Goal: Task Accomplishment & Management: Complete application form

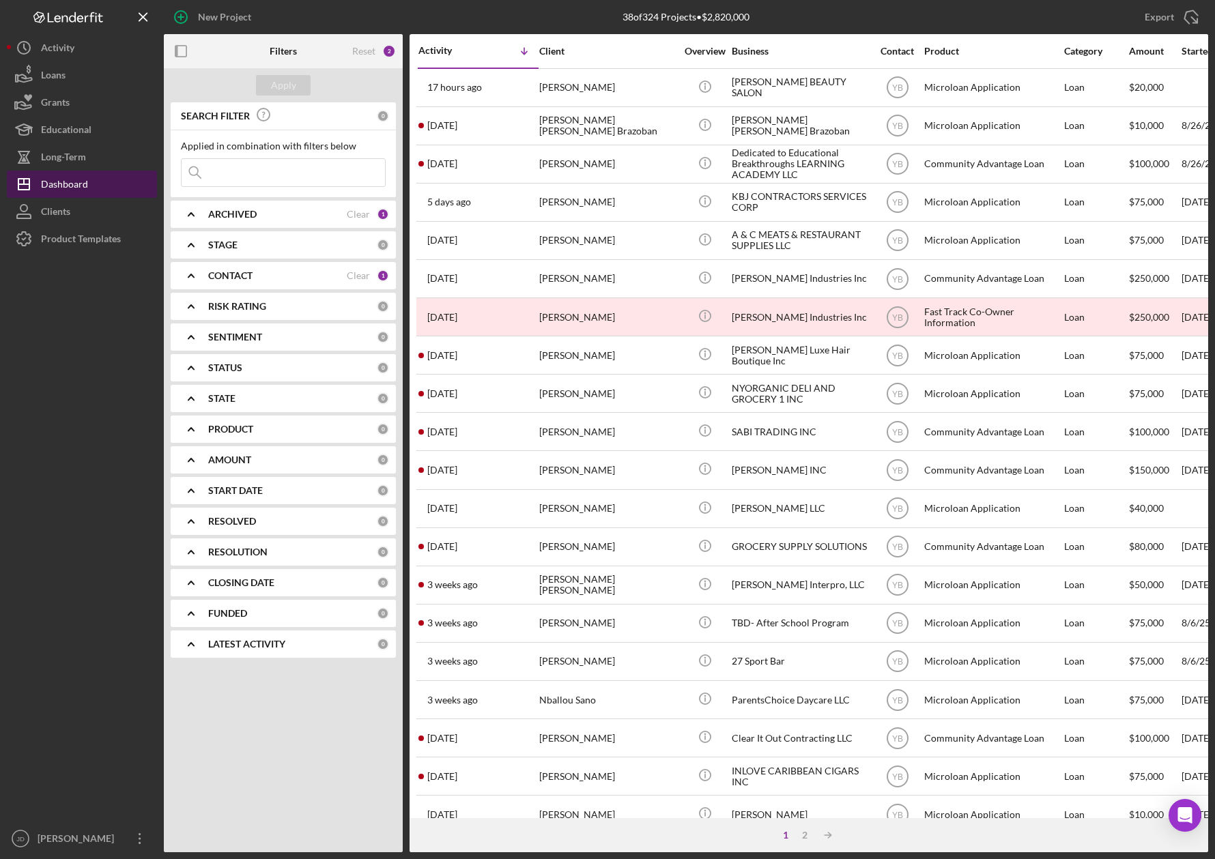
click at [67, 182] on div "Dashboard" at bounding box center [64, 186] width 47 height 31
click at [237, 272] on b "CONTACT" at bounding box center [230, 275] width 44 height 11
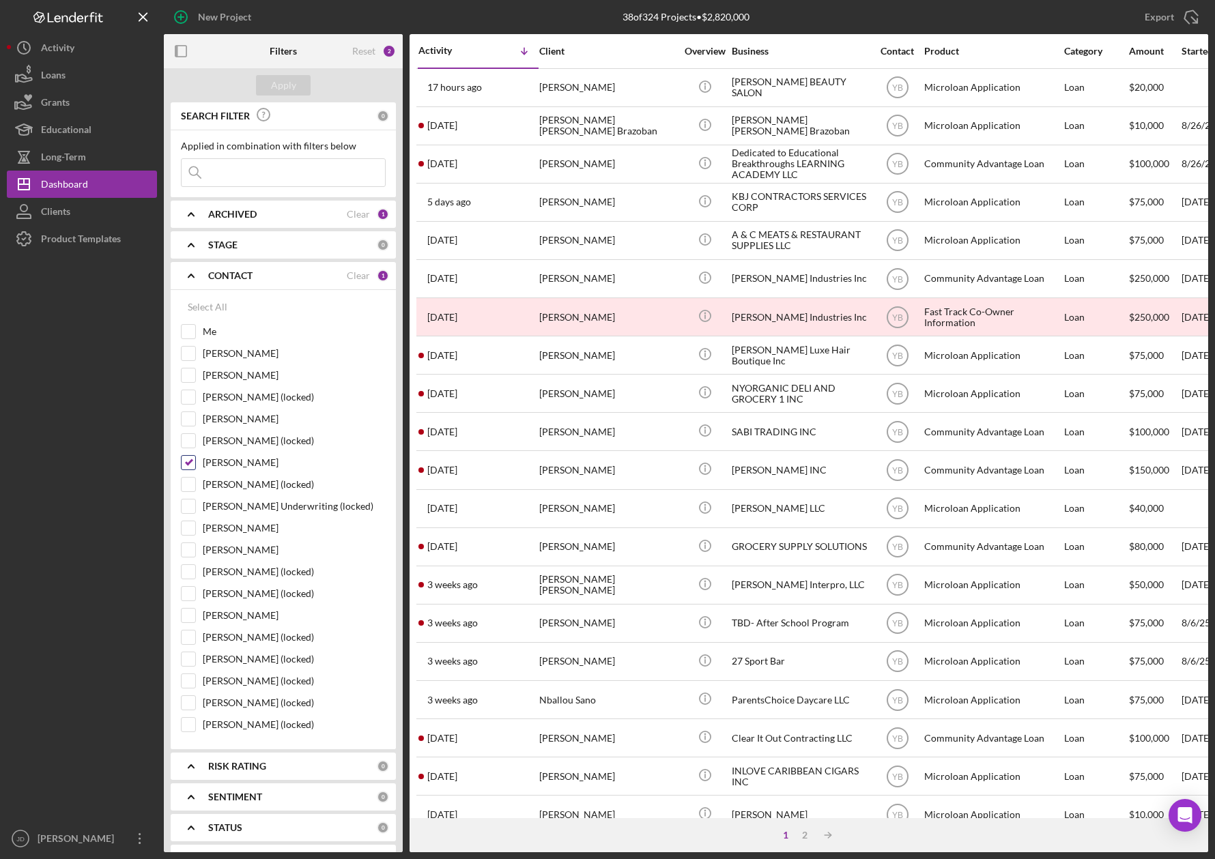
click at [187, 466] on input "[PERSON_NAME]" at bounding box center [189, 463] width 14 height 14
checkbox input "false"
click at [193, 329] on input "Me" at bounding box center [189, 332] width 14 height 14
checkbox input "true"
click at [292, 87] on div "Apply" at bounding box center [283, 85] width 25 height 20
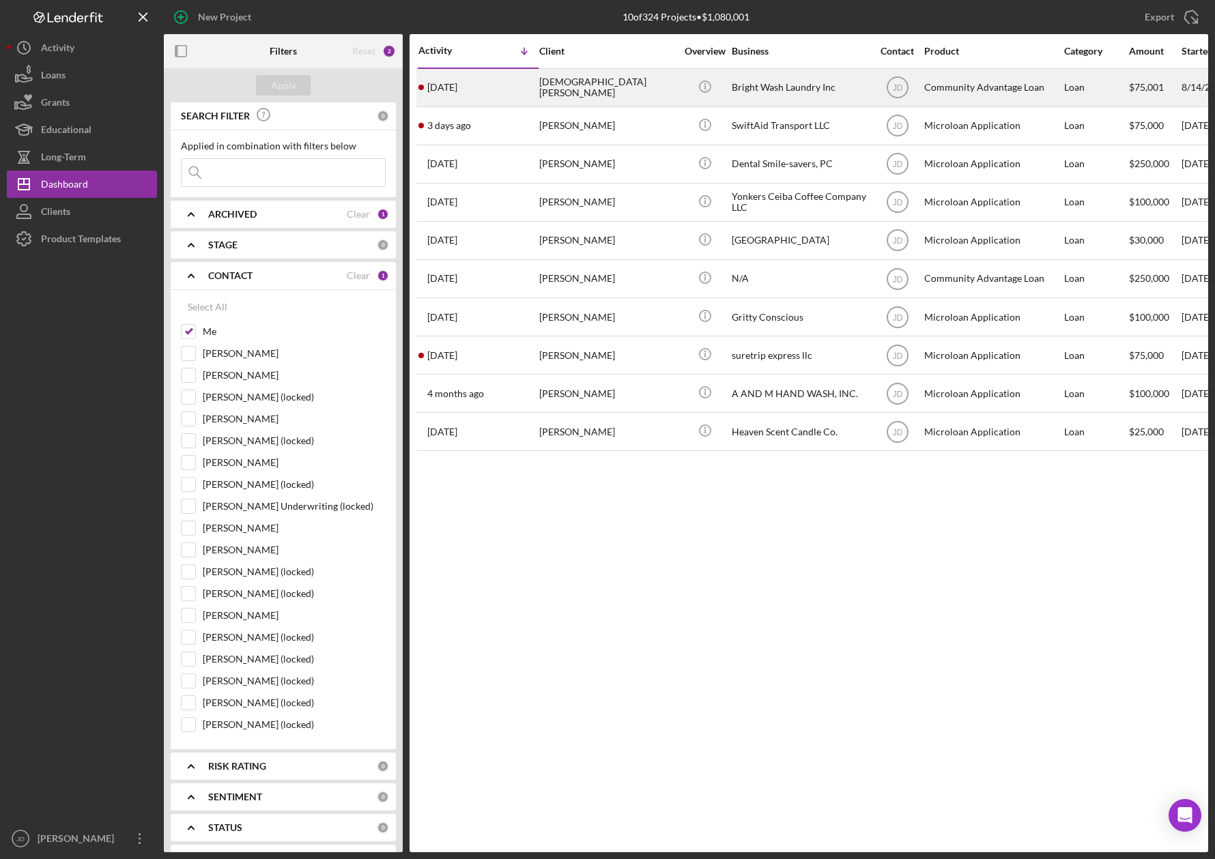
click at [564, 87] on div "[DEMOGRAPHIC_DATA][PERSON_NAME]" at bounding box center [607, 88] width 137 height 36
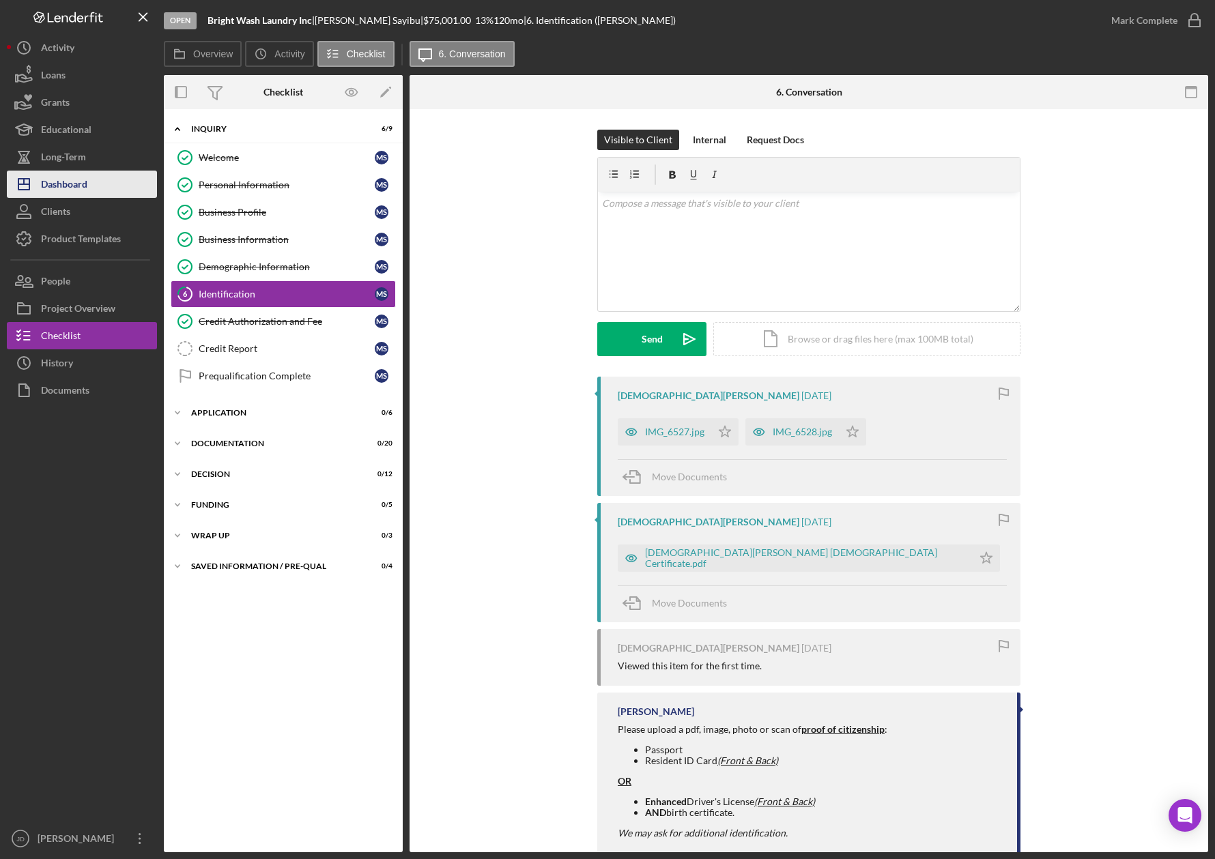
click at [72, 184] on div "Dashboard" at bounding box center [64, 186] width 46 height 31
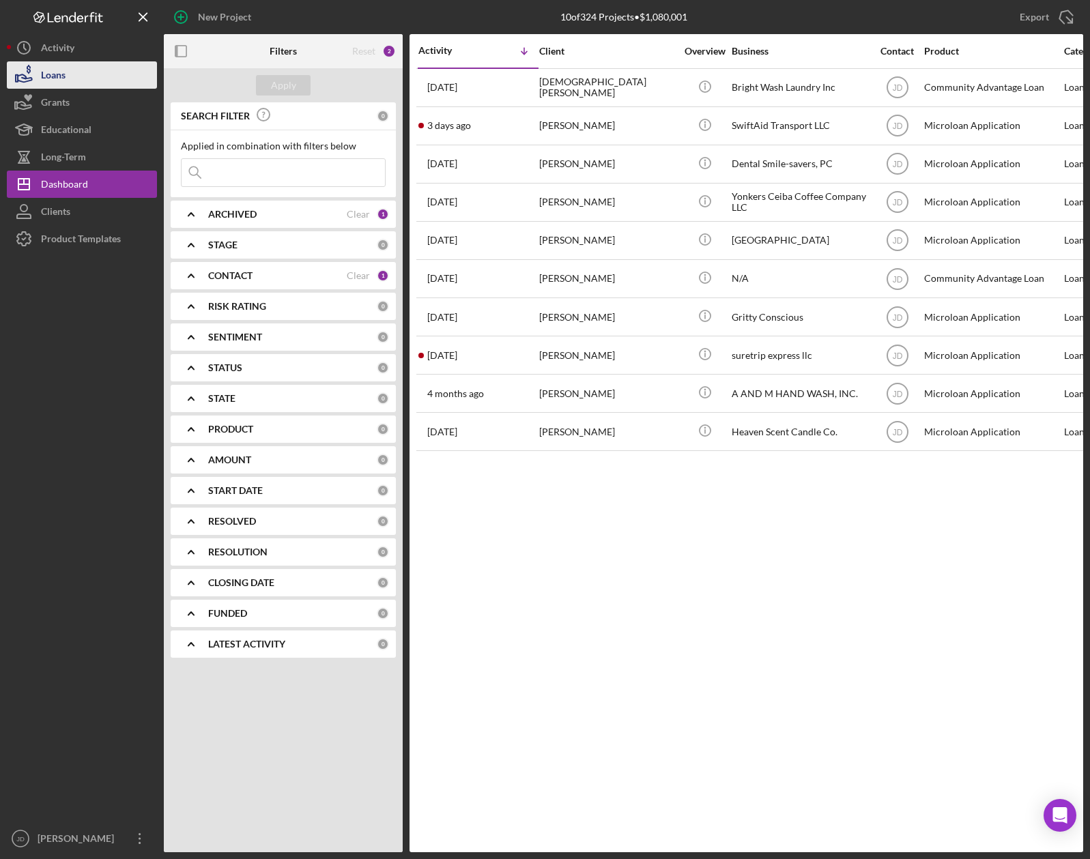
click at [61, 80] on div "Loans" at bounding box center [53, 76] width 25 height 31
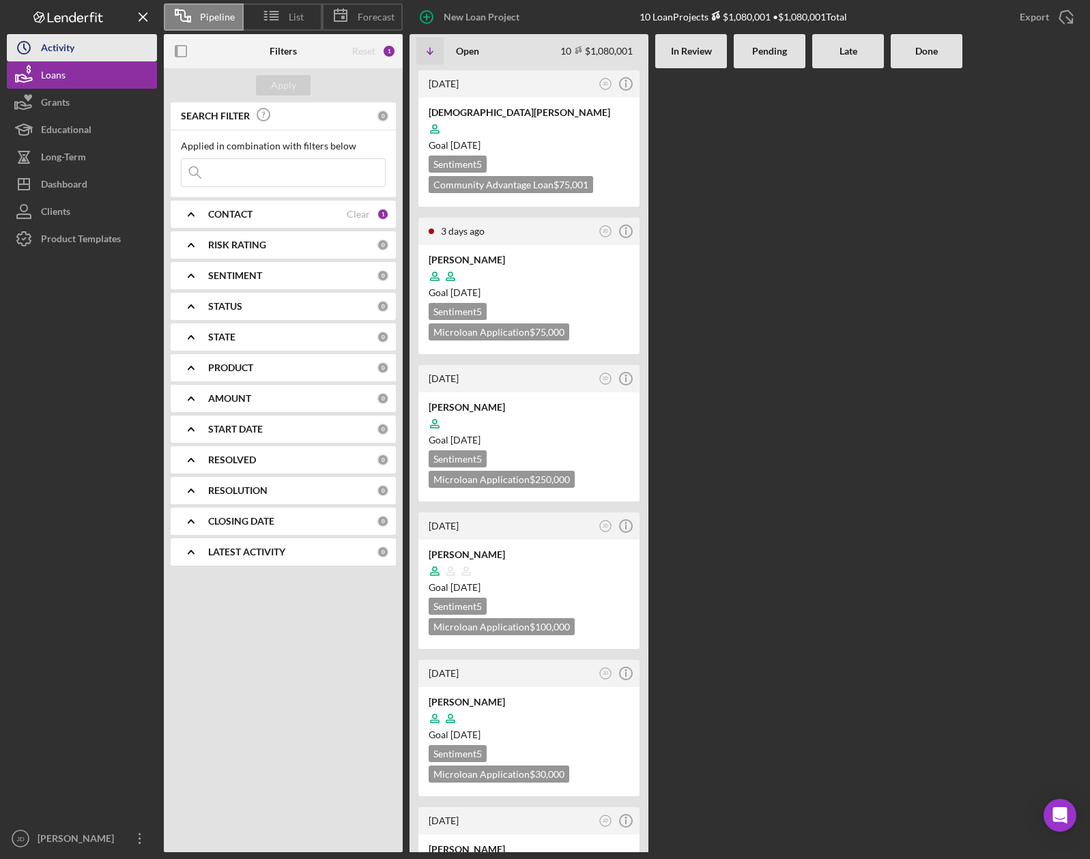
click at [53, 48] on div "Activity" at bounding box center [57, 49] width 33 height 31
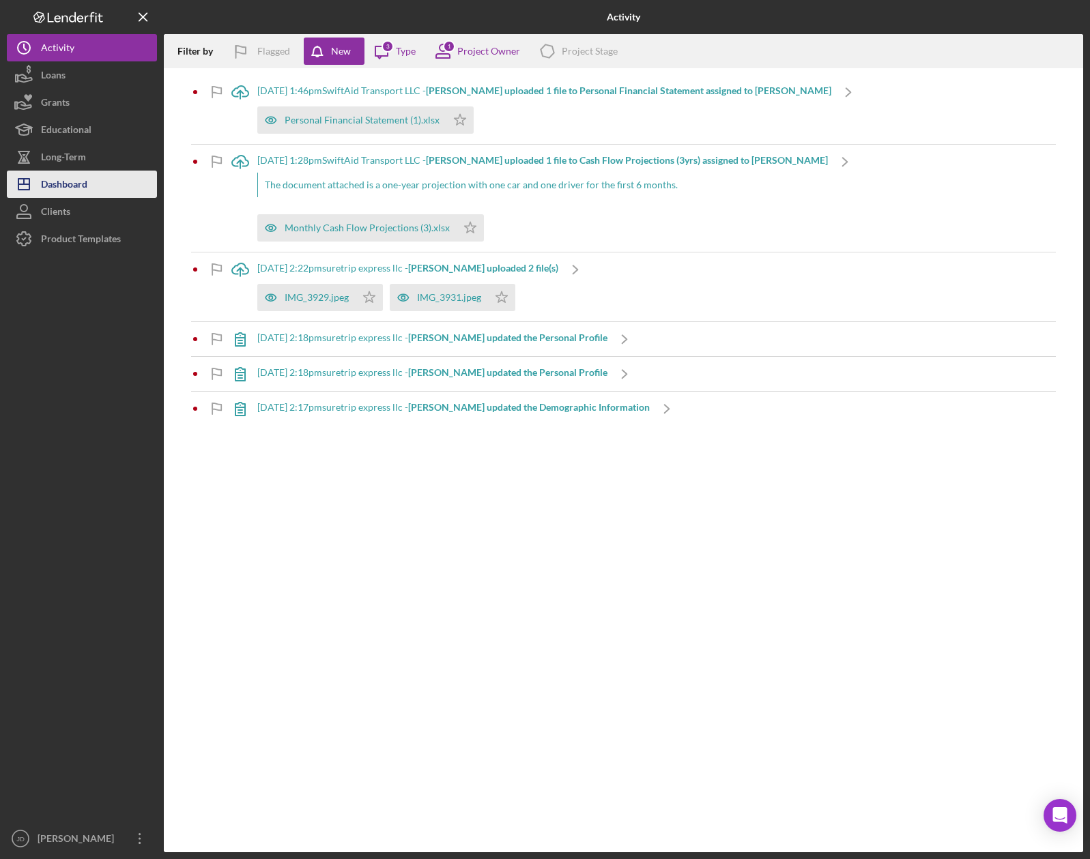
click at [66, 179] on div "Dashboard" at bounding box center [64, 186] width 46 height 31
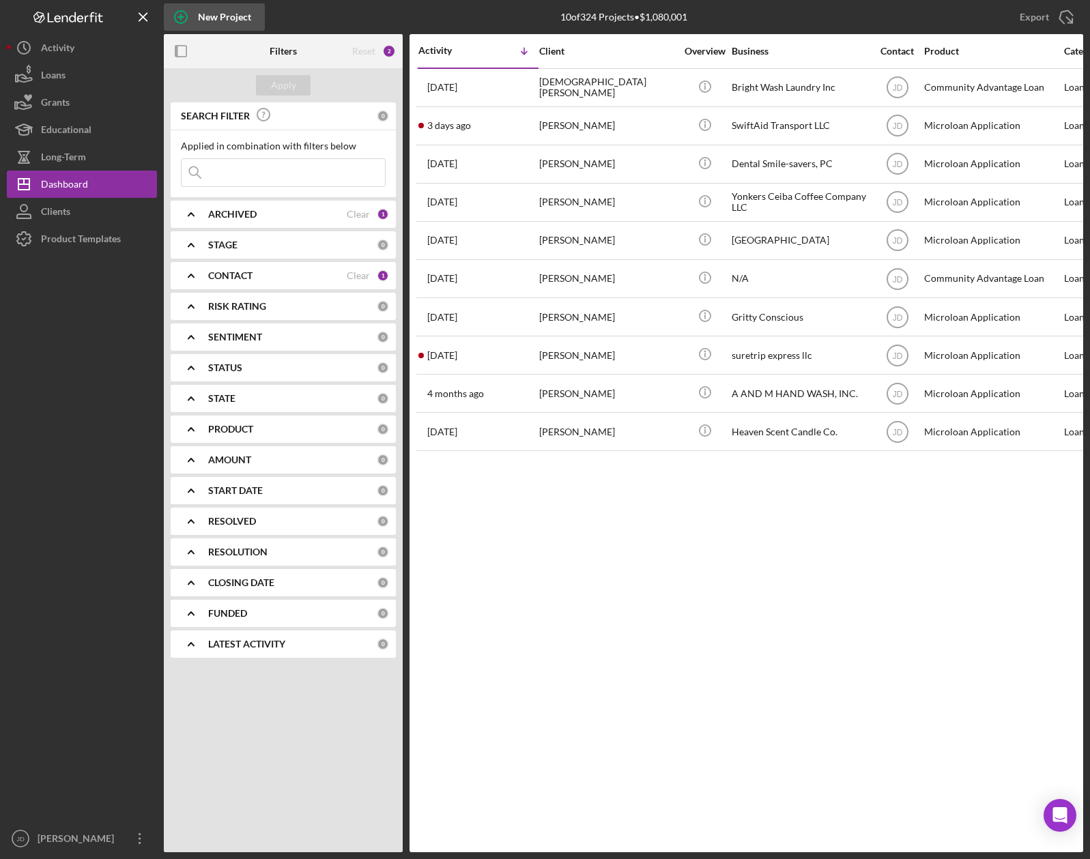
click at [218, 14] on div "New Project" at bounding box center [224, 16] width 53 height 27
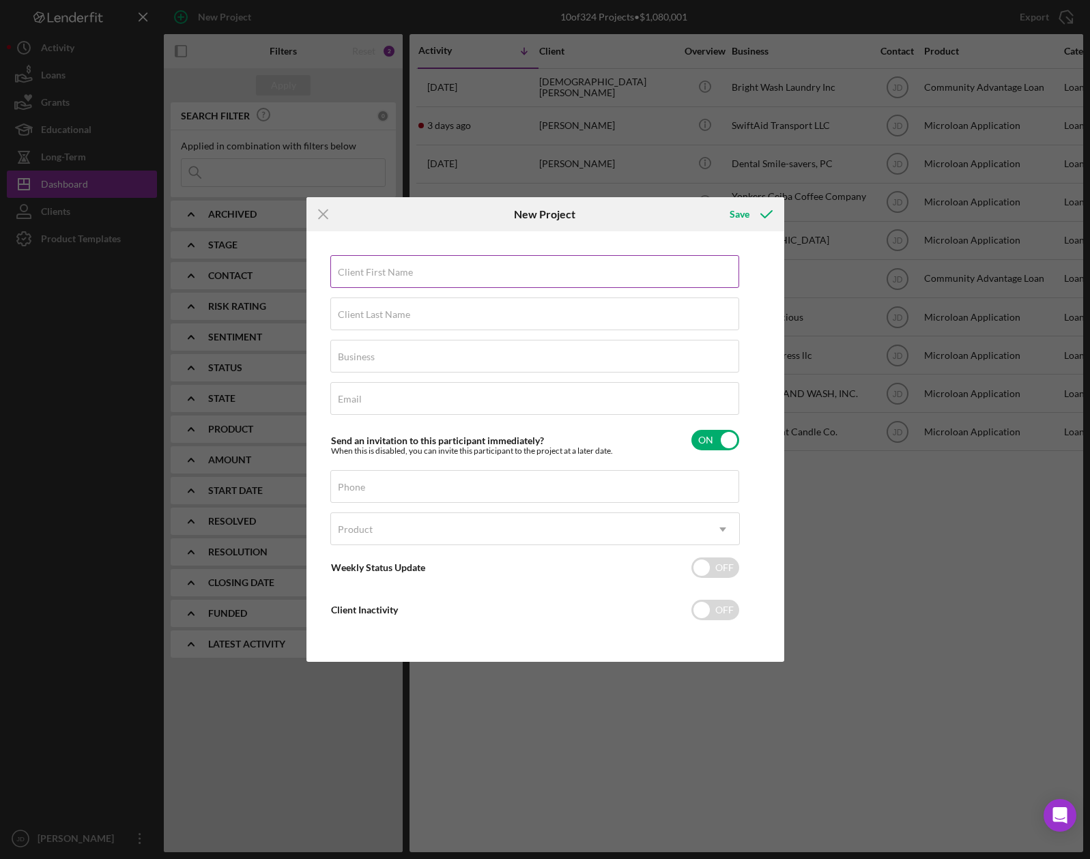
click at [401, 267] on label "Client First Name" at bounding box center [375, 272] width 75 height 11
click at [401, 266] on input "Client First Name" at bounding box center [534, 271] width 409 height 33
type input "Asad"
click at [403, 315] on label "Client Last Name" at bounding box center [374, 314] width 72 height 11
click at [403, 315] on input "Client Last Name" at bounding box center [534, 314] width 409 height 33
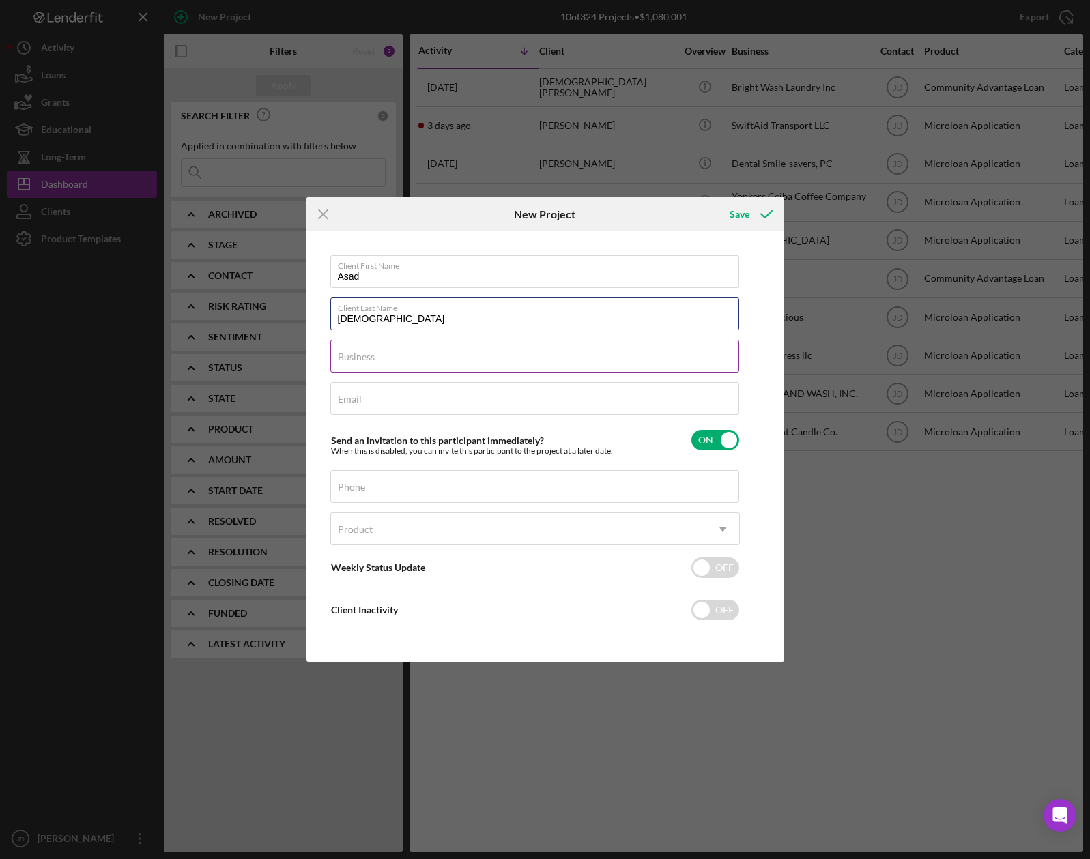
type input "[DEMOGRAPHIC_DATA]"
click at [394, 354] on div "Business Required" at bounding box center [535, 357] width 410 height 34
type input "Muzi Construction"
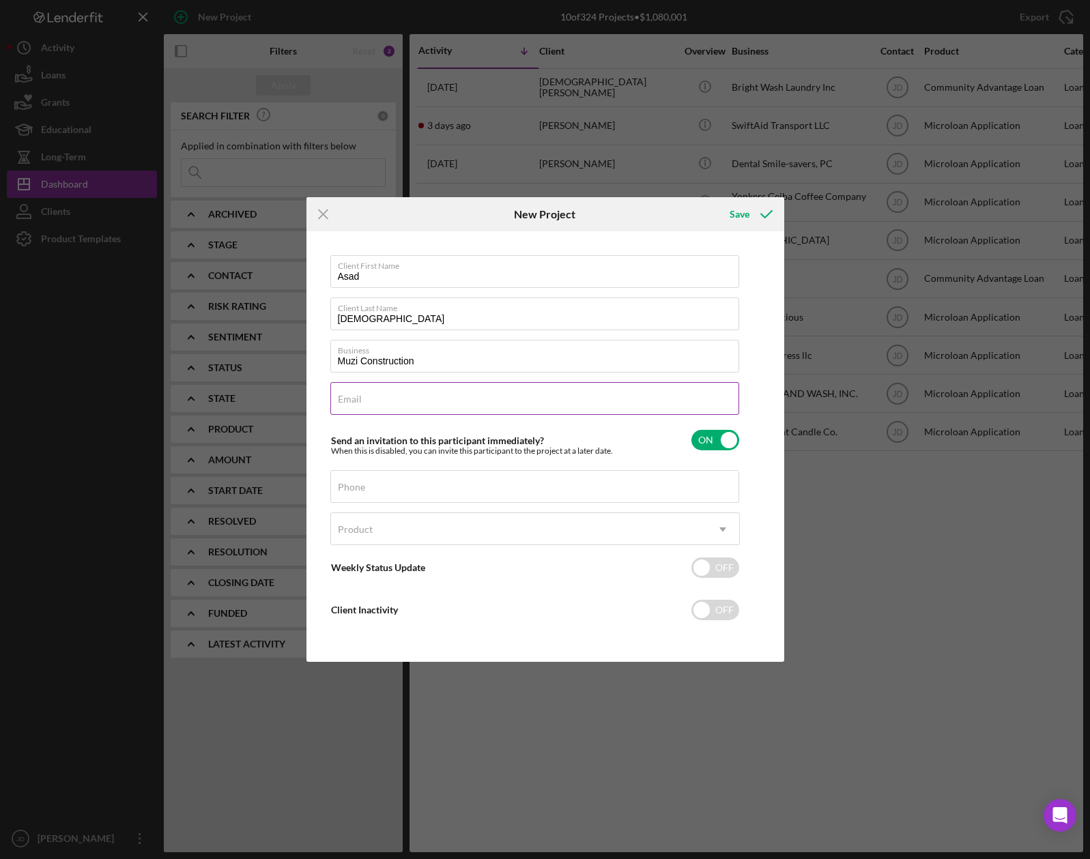
click at [385, 403] on input "Email" at bounding box center [534, 398] width 409 height 33
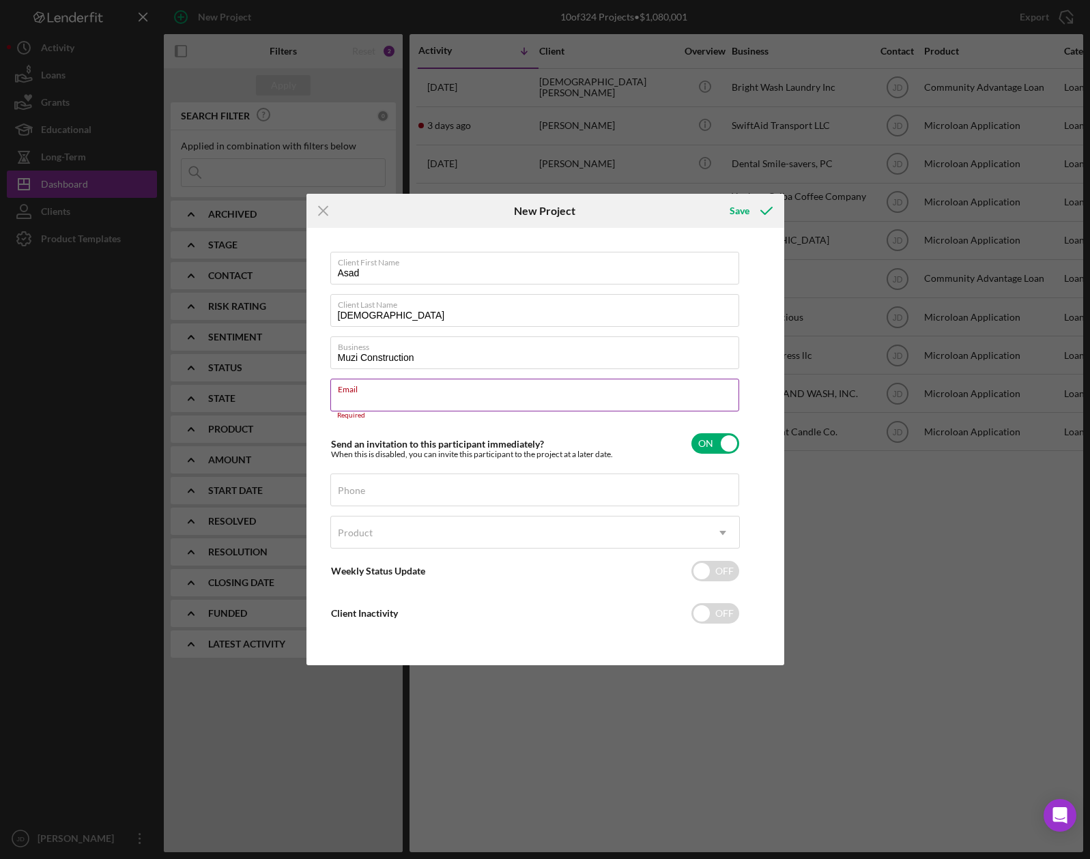
paste input "[EMAIL_ADDRESS][DOMAIN_NAME]"
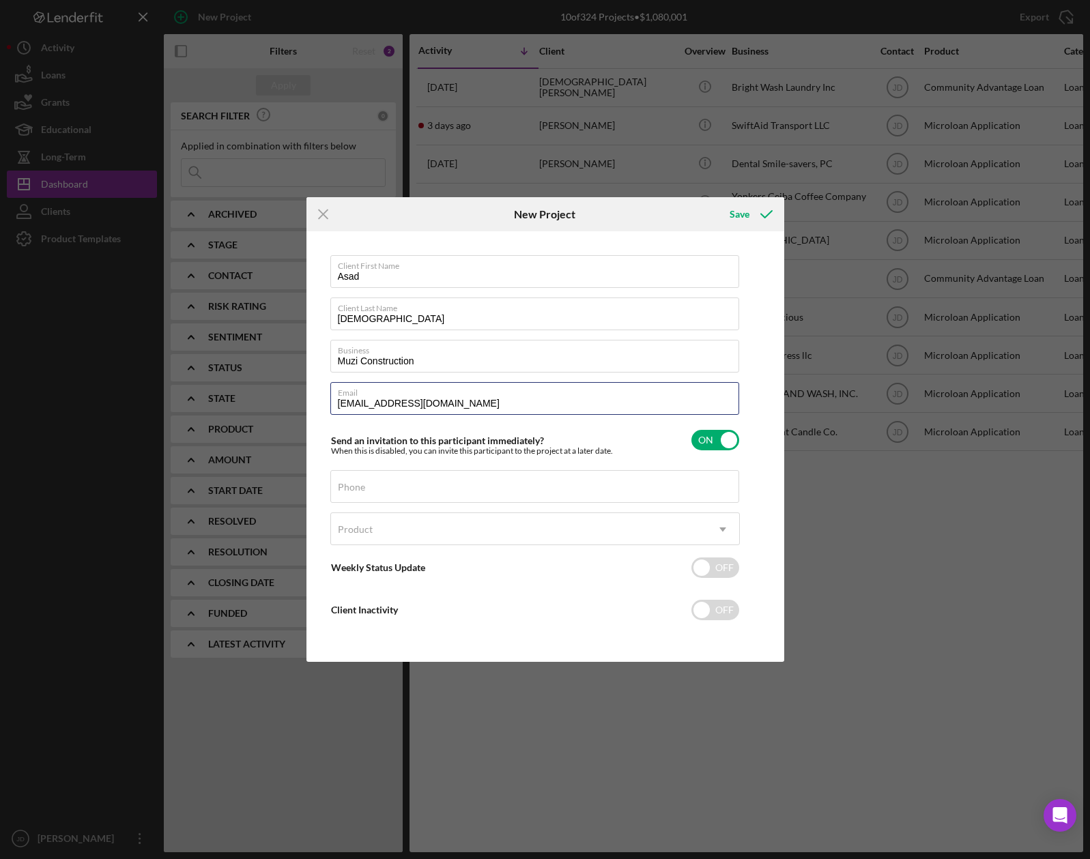
type input "[EMAIL_ADDRESS][DOMAIN_NAME]"
click at [359, 489] on label "Phone" at bounding box center [351, 487] width 27 height 11
click at [359, 489] on input "Phone" at bounding box center [534, 486] width 409 height 33
paste input "[PHONE_NUMBER]"
type input "[PHONE_NUMBER]"
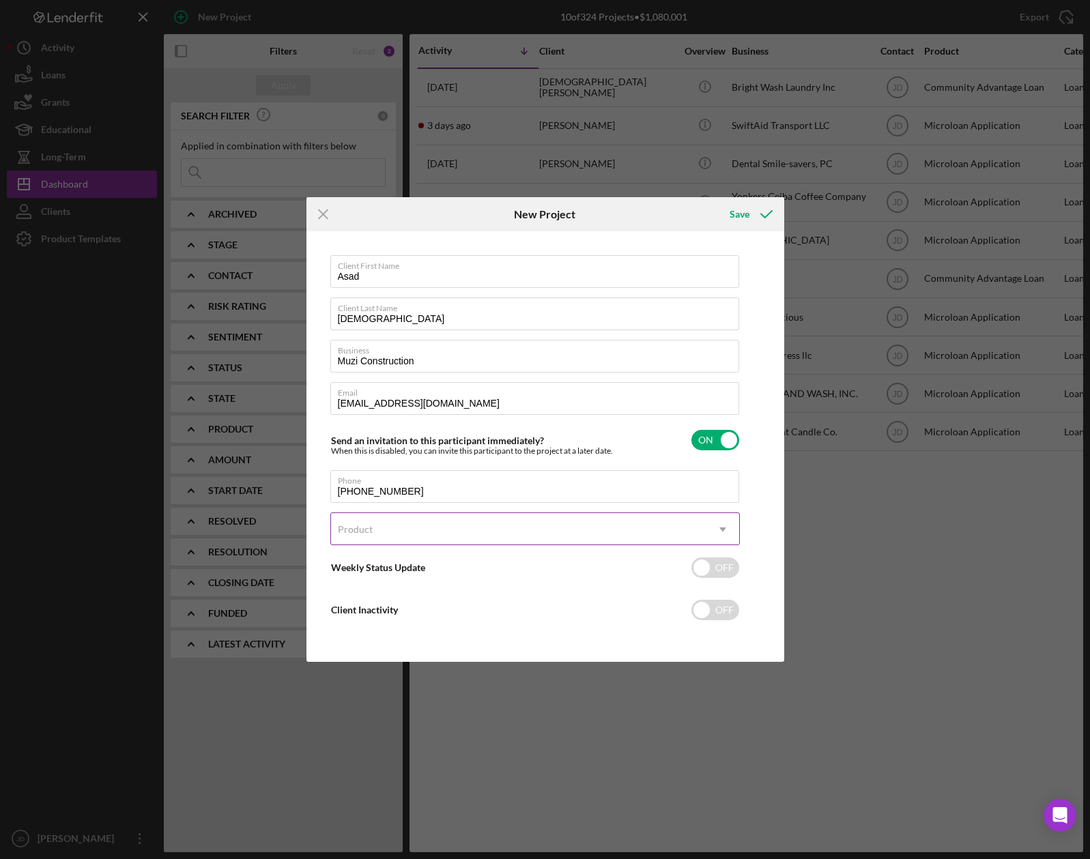
click at [404, 530] on div "Product" at bounding box center [518, 529] width 375 height 31
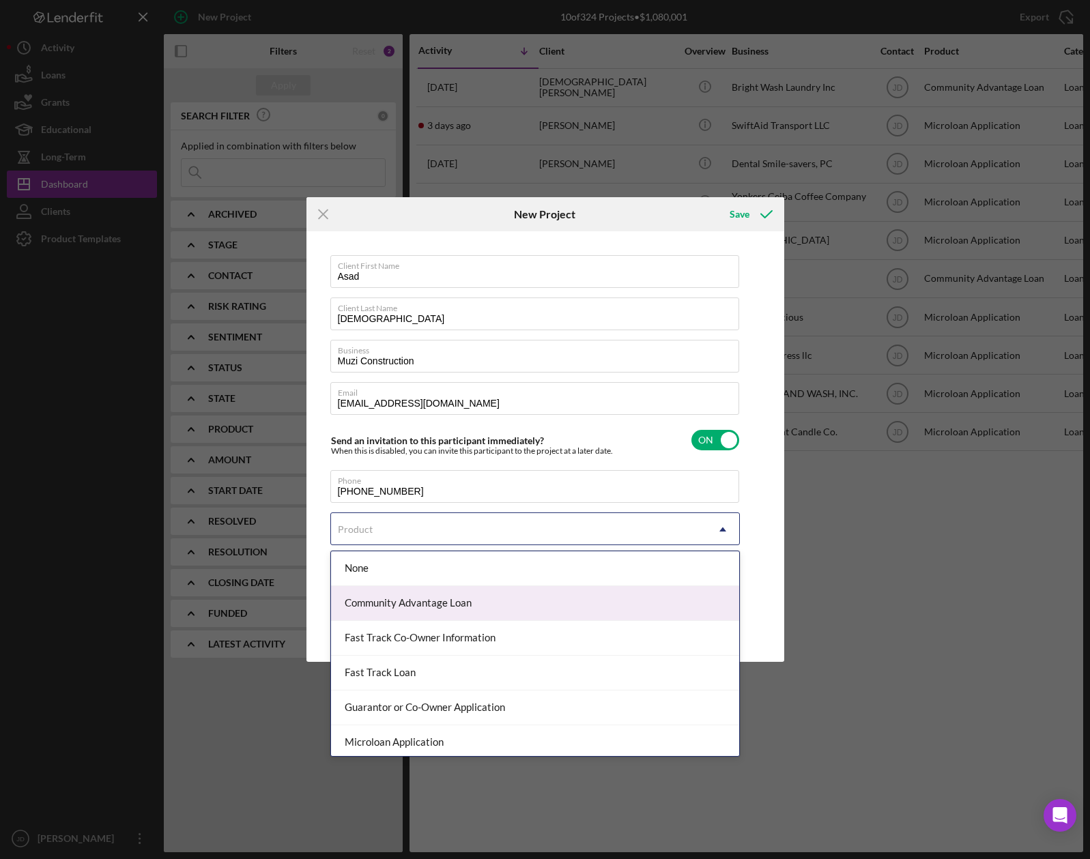
click at [771, 585] on div "Client First Name [PERSON_NAME] Client Last Name [PERSON_NAME] Business Muzi Co…" at bounding box center [545, 447] width 471 height 424
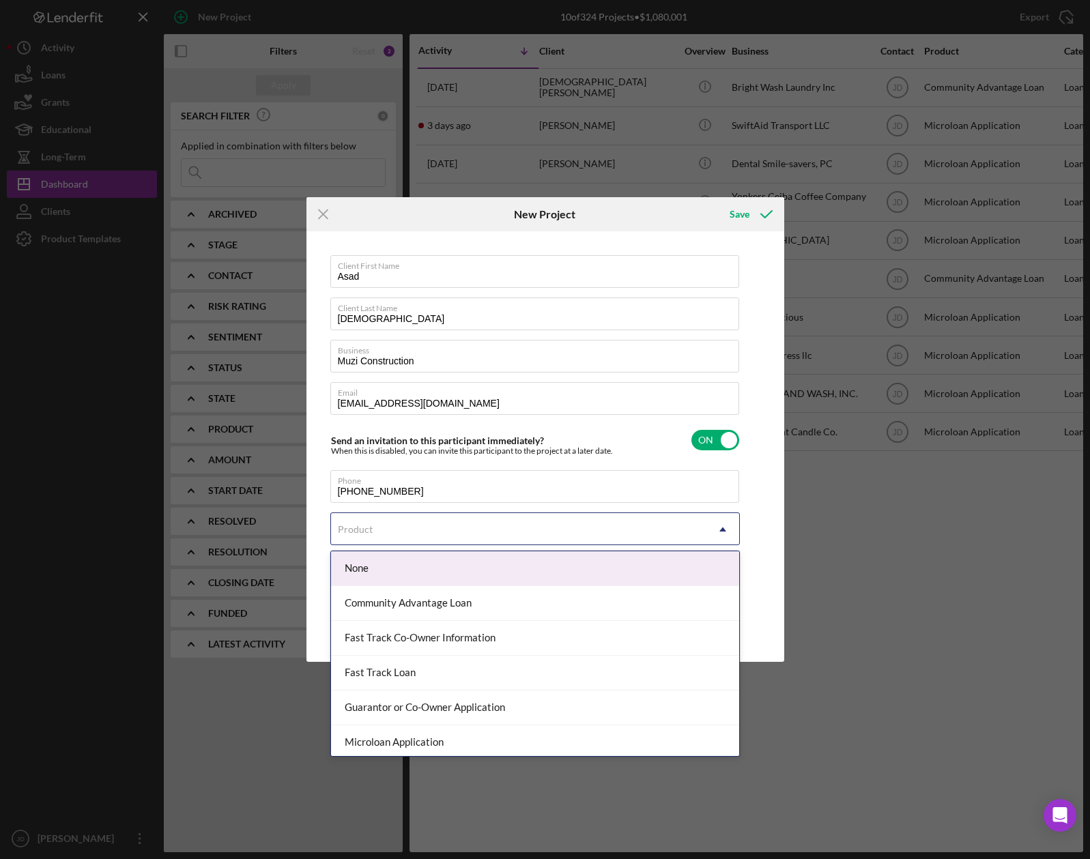
click at [361, 526] on div "Product" at bounding box center [355, 529] width 35 height 11
click at [365, 564] on div "None" at bounding box center [535, 568] width 408 height 35
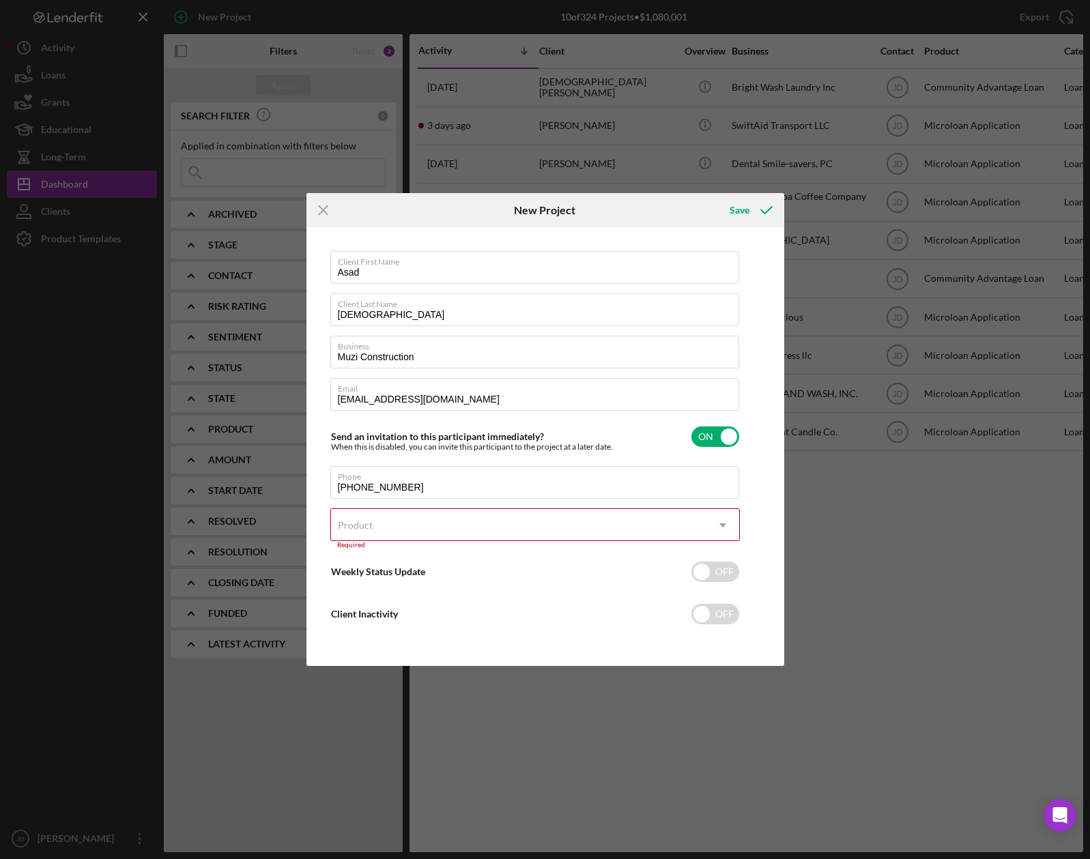
click at [375, 524] on div "Product" at bounding box center [518, 525] width 375 height 31
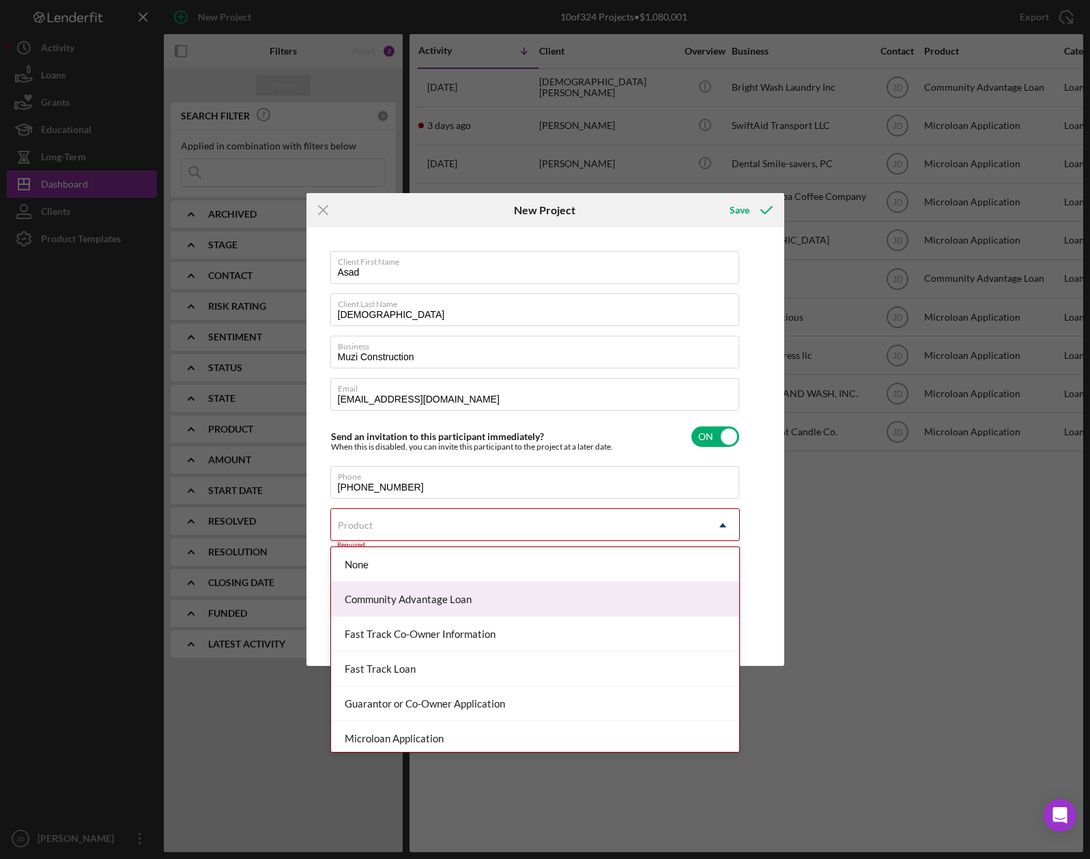
click at [442, 600] on div "Community Advantage Loan" at bounding box center [535, 599] width 408 height 35
checkbox input "true"
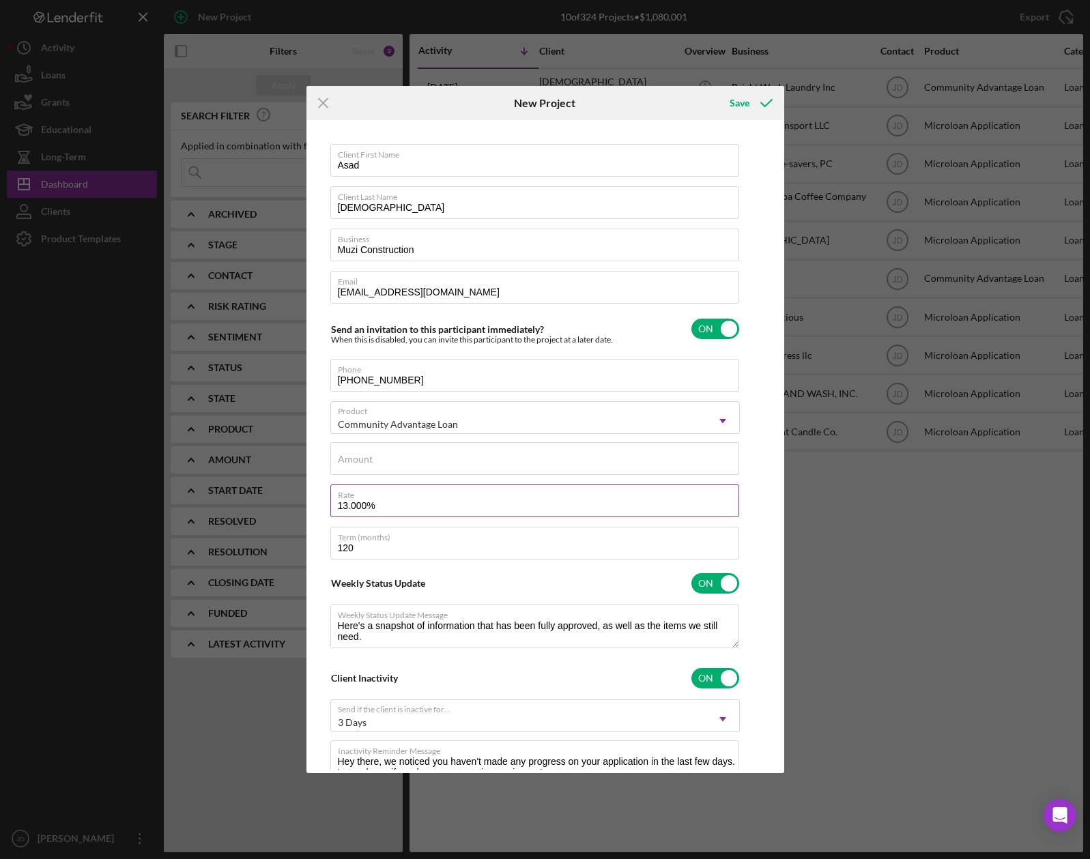
click at [399, 510] on input "13.000%" at bounding box center [534, 501] width 409 height 33
type input "9%"
type textarea "Here's a snapshot of information that has been fully approved, as well as the i…"
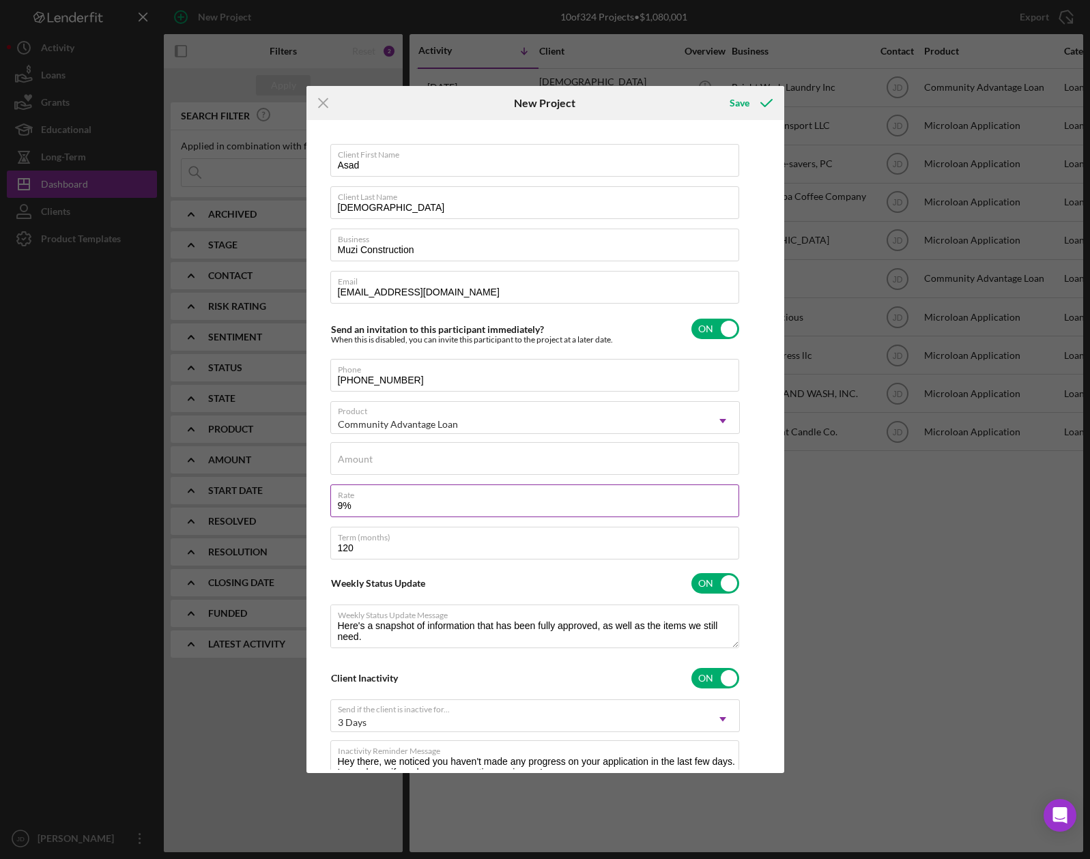
type input "9%"
type textarea "Here's a snapshot of information that has been fully approved, as well as the i…"
type input "9.000%"
type textarea "Here's a snapshot of information that has been fully approved, as well as the i…"
click at [412, 555] on input "120" at bounding box center [534, 543] width 409 height 33
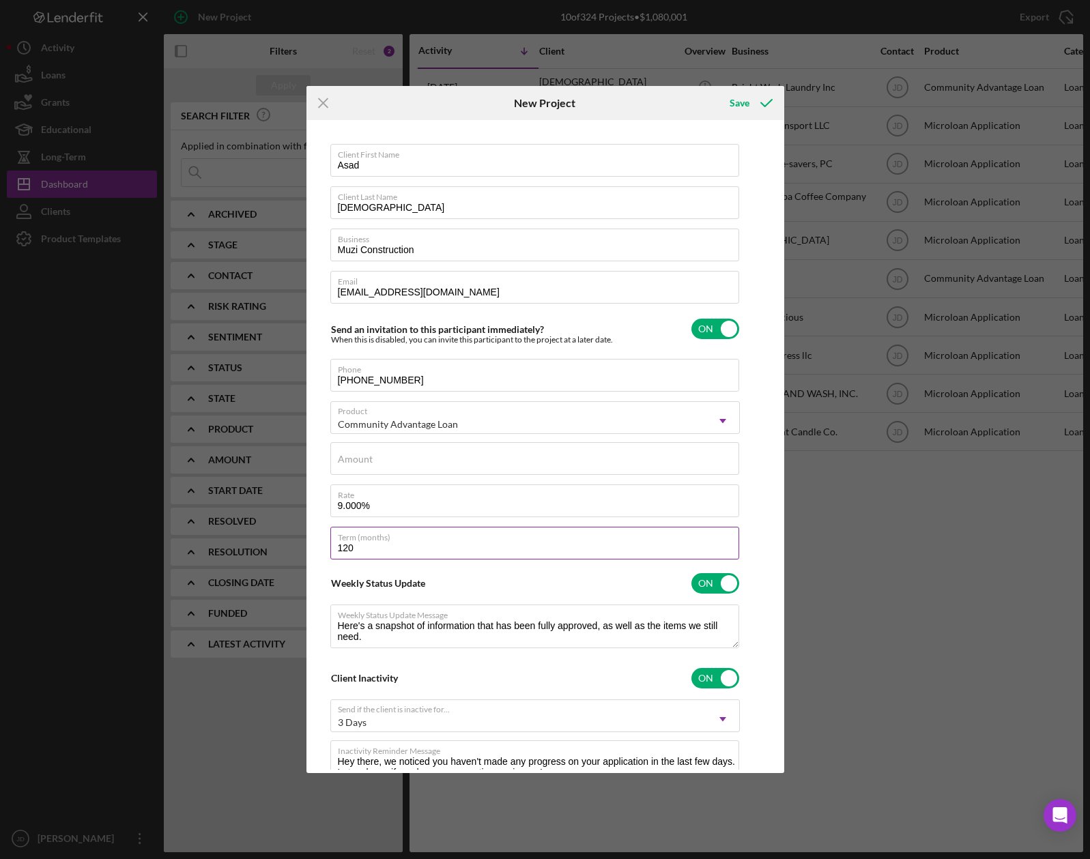
click at [412, 555] on input "120" at bounding box center [534, 543] width 409 height 33
type input "2"
type textarea "Here's a snapshot of information that has been fully approved, as well as the i…"
type input "24"
type textarea "Here's a snapshot of information that has been fully approved, as well as the i…"
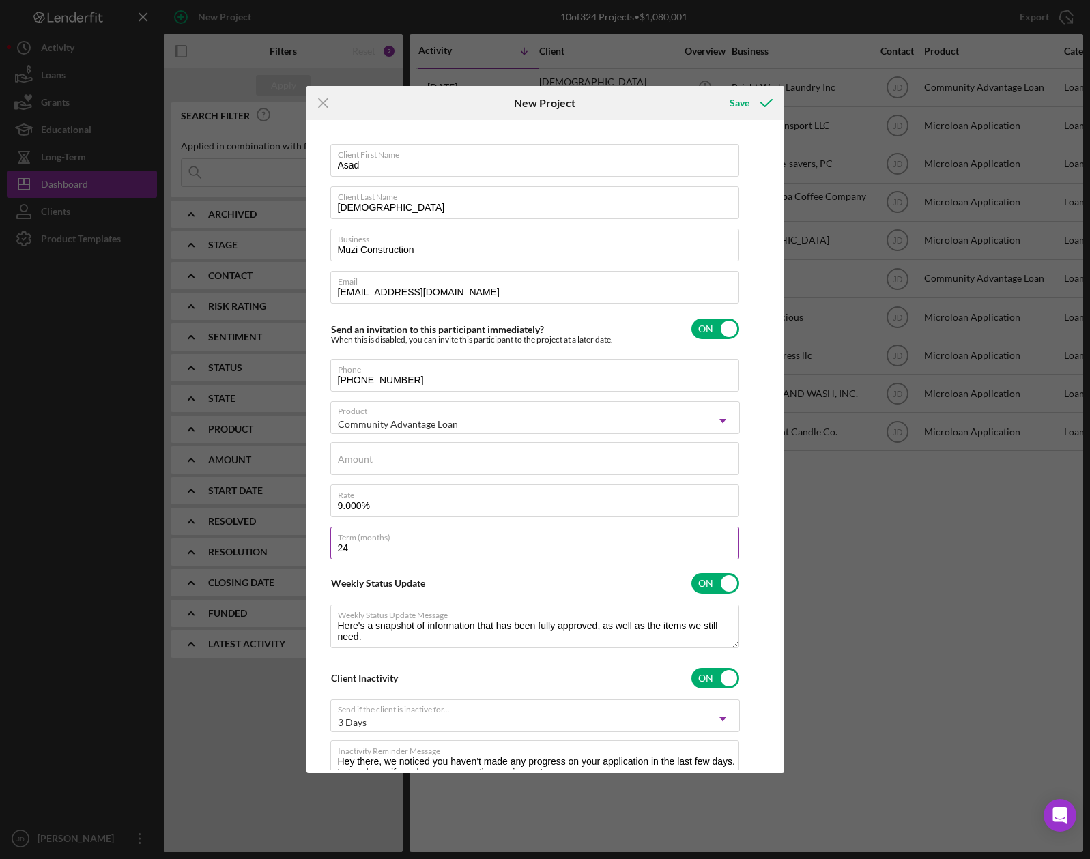
type input "2"
type textarea "Here's a snapshot of information that has been fully approved, as well as the i…"
type input "2"
type textarea "Here's a snapshot of information that has been fully approved, as well as the i…"
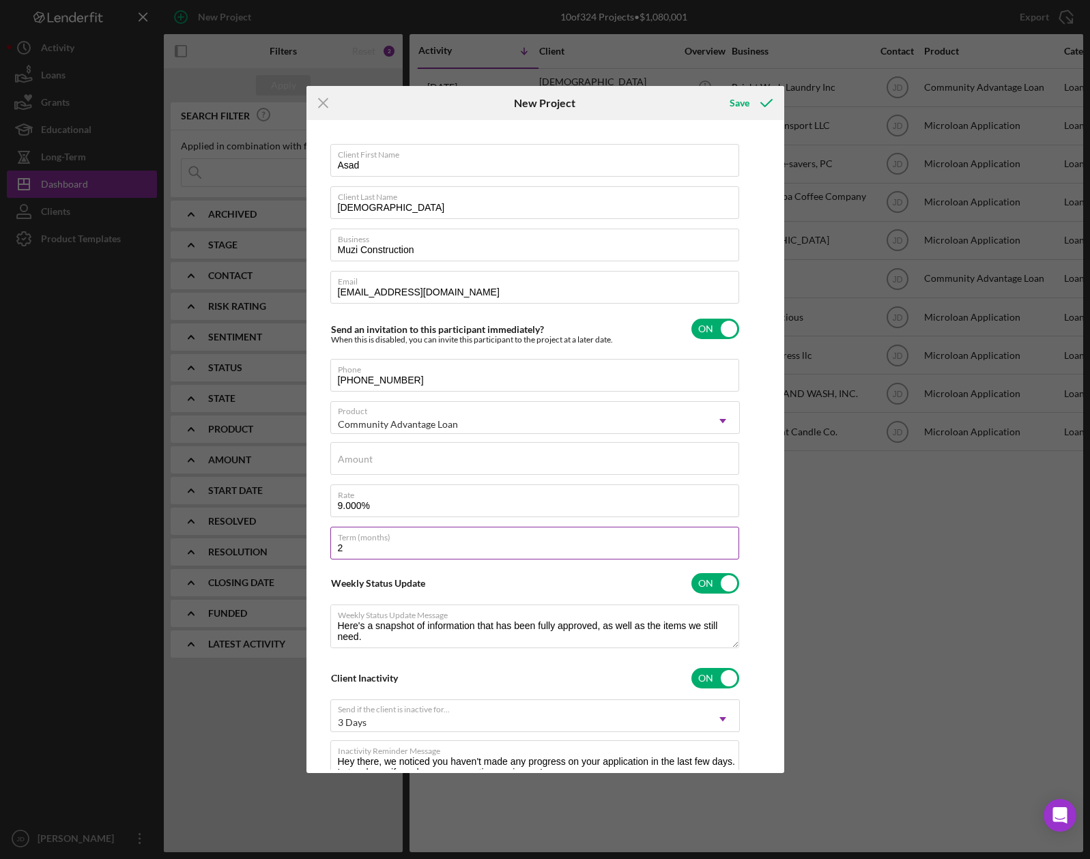
type input "24"
type textarea "Here's a snapshot of information that has been fully approved, as well as the i…"
type input "24"
type textarea "Here's a snapshot of information that has been fully approved, as well as the i…"
click at [721, 585] on input "checkbox" at bounding box center [715, 583] width 48 height 20
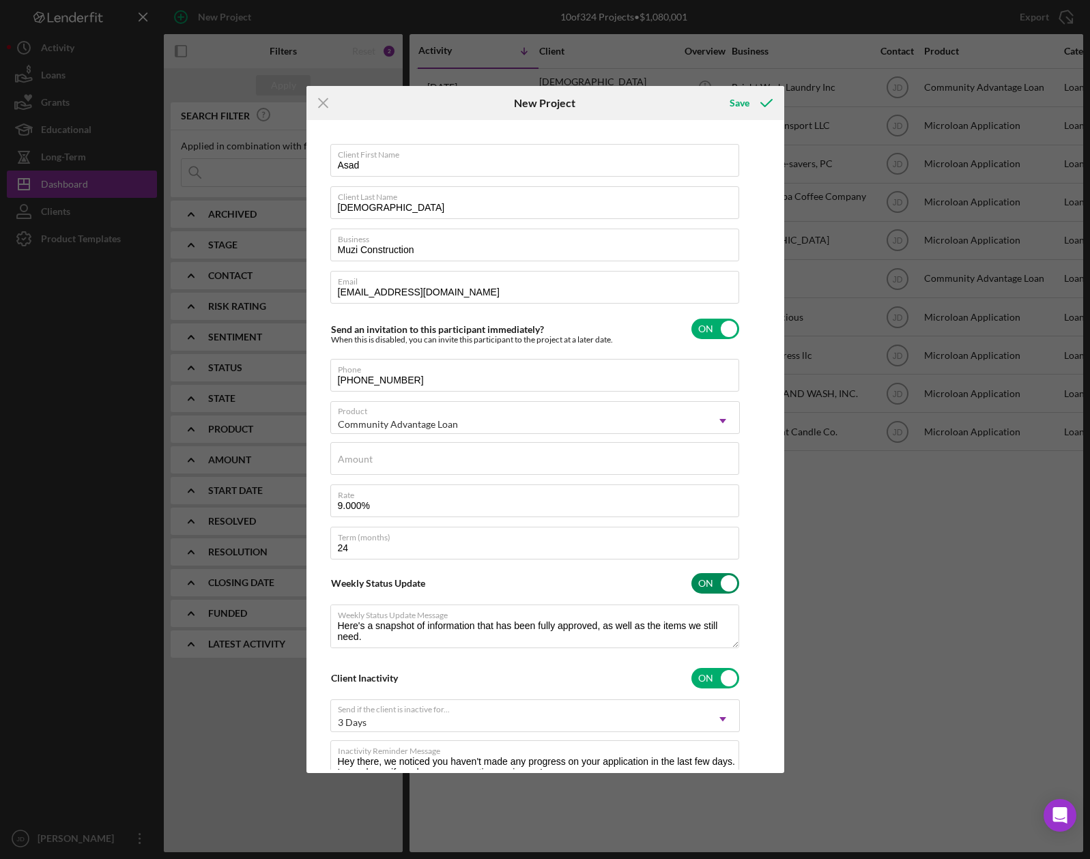
checkbox input "false"
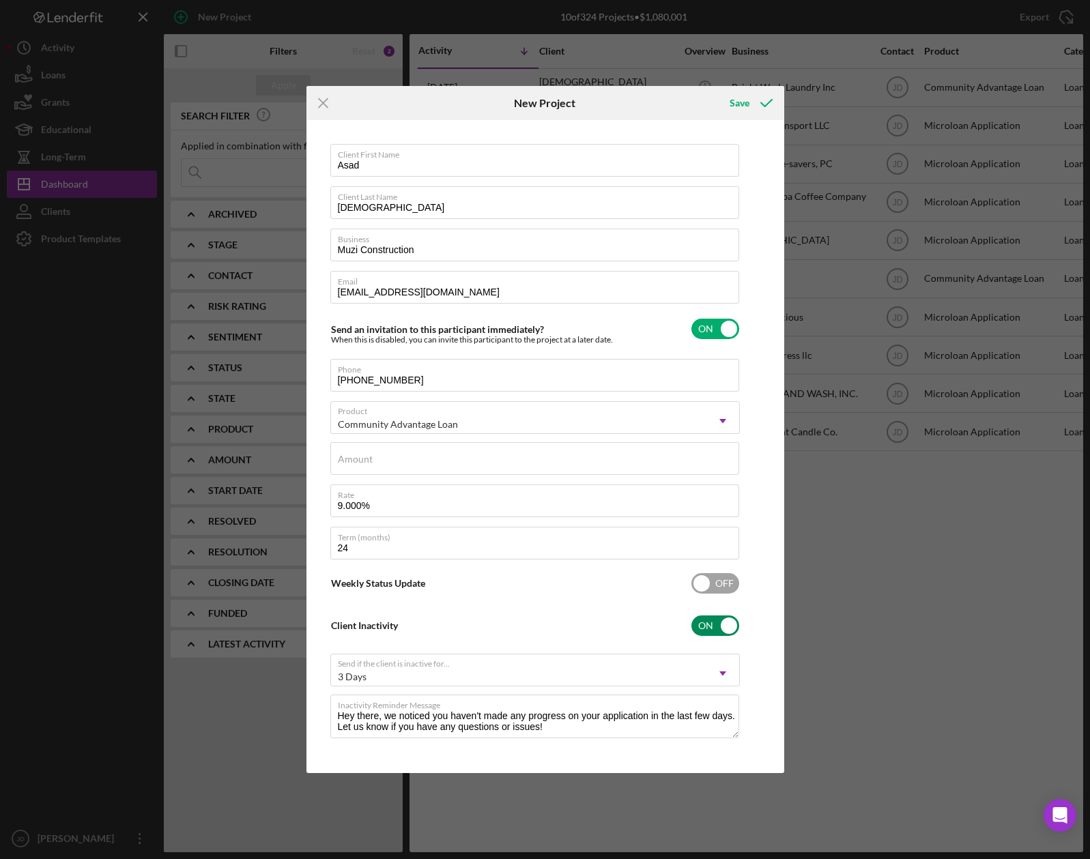
click at [728, 629] on input "checkbox" at bounding box center [715, 626] width 48 height 20
checkbox input "false"
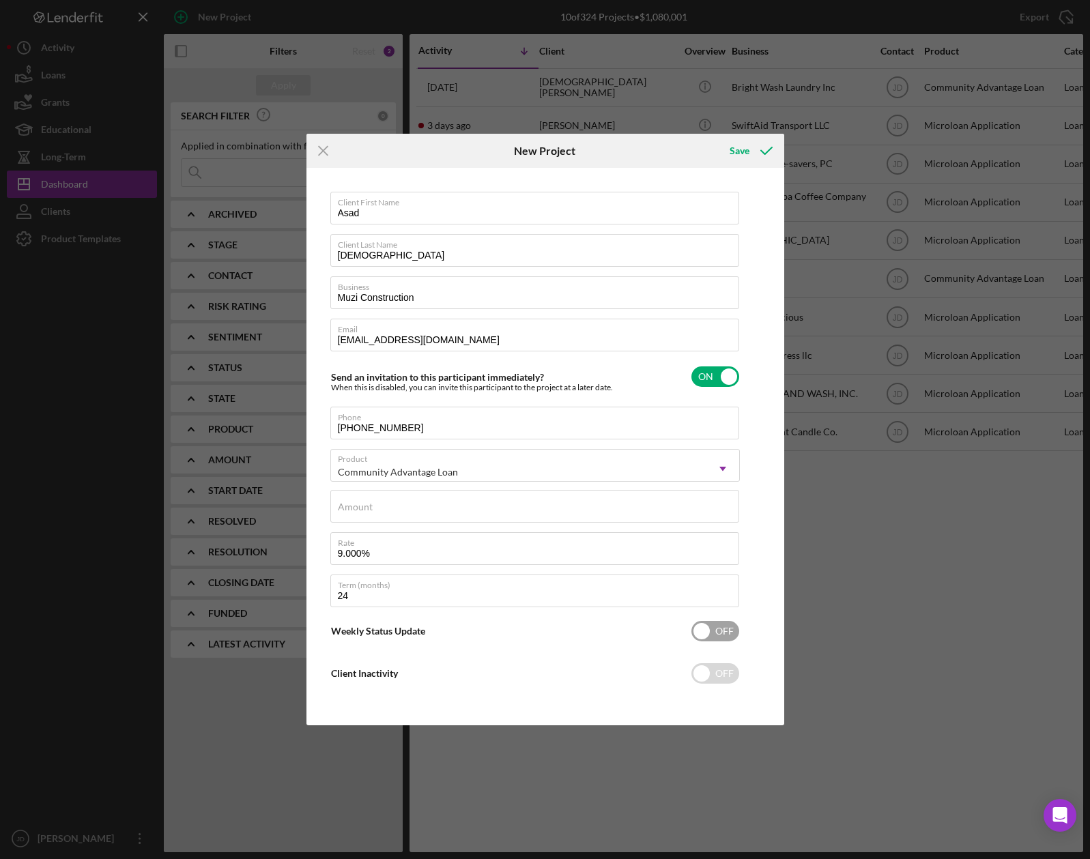
click at [700, 635] on input "checkbox" at bounding box center [715, 631] width 48 height 20
checkbox input "true"
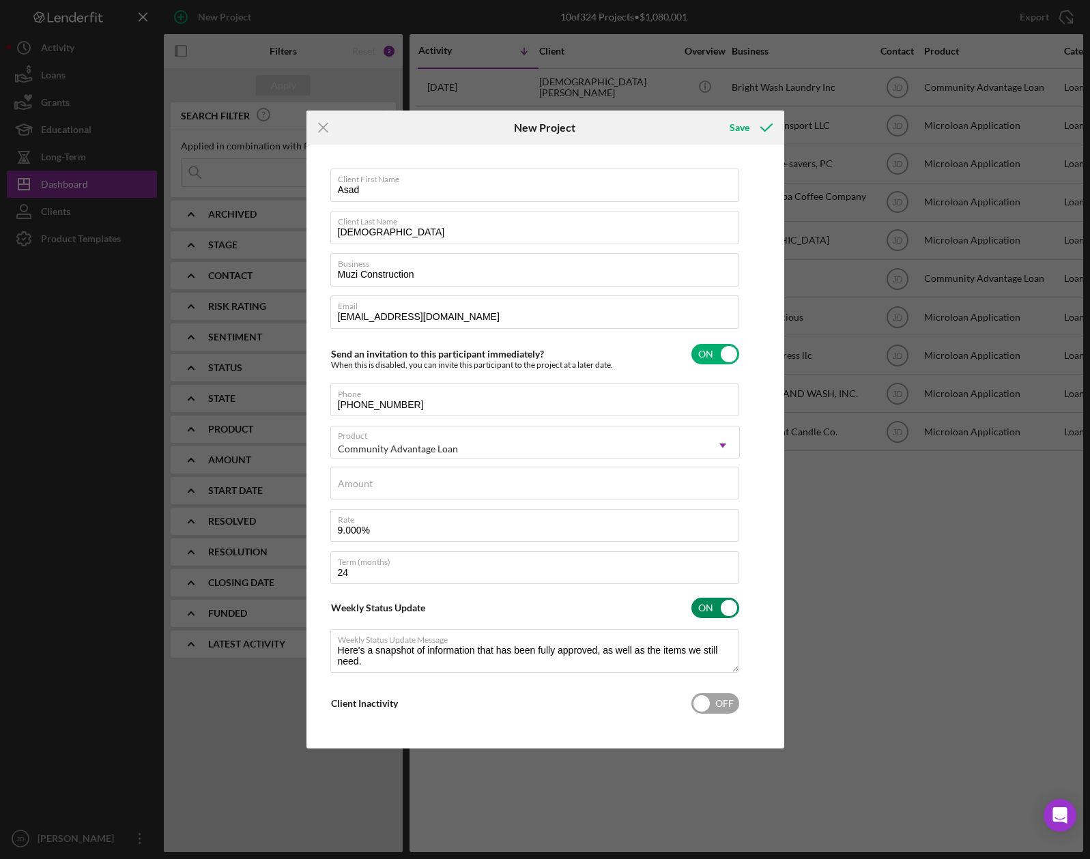
type textarea "Here's a snapshot of information that has been fully approved, as well as the i…"
click at [710, 695] on input "checkbox" at bounding box center [715, 703] width 48 height 20
checkbox input "true"
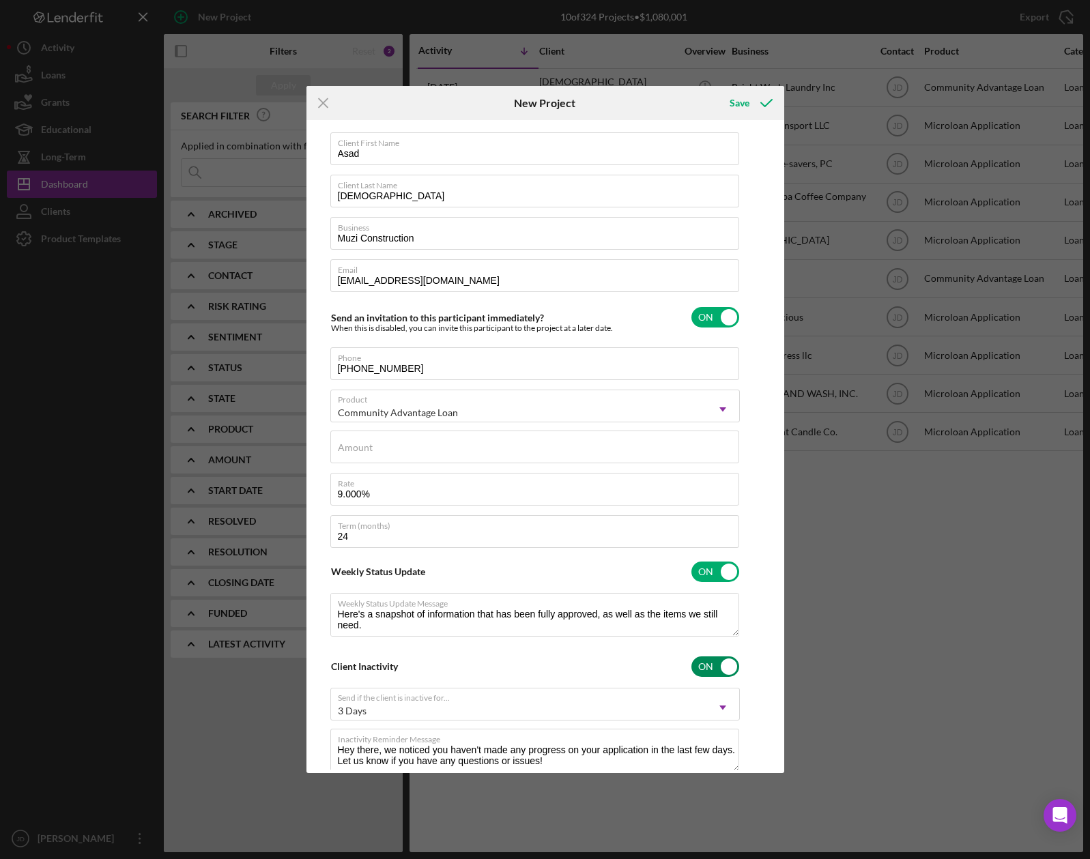
scroll to position [51, 0]
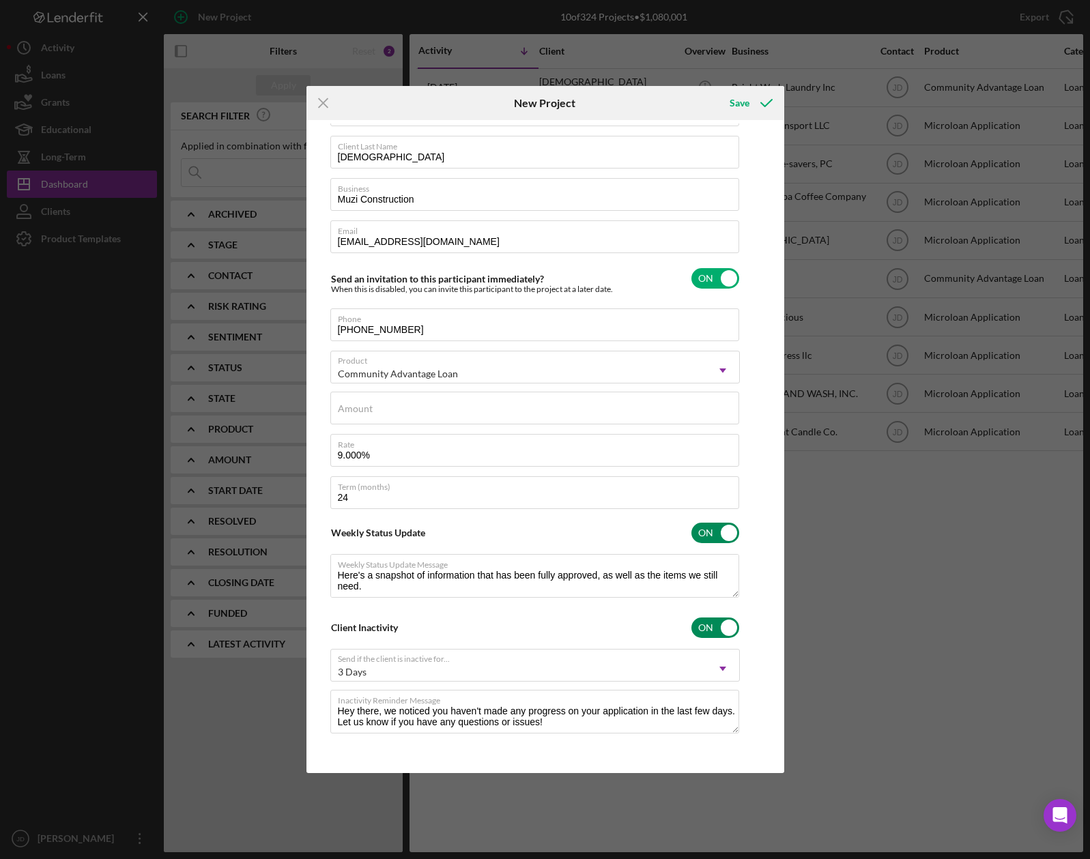
type textarea "Here's a snapshot of information that has been fully approved, as well as the i…"
click at [719, 530] on input "checkbox" at bounding box center [715, 533] width 48 height 20
checkbox input "false"
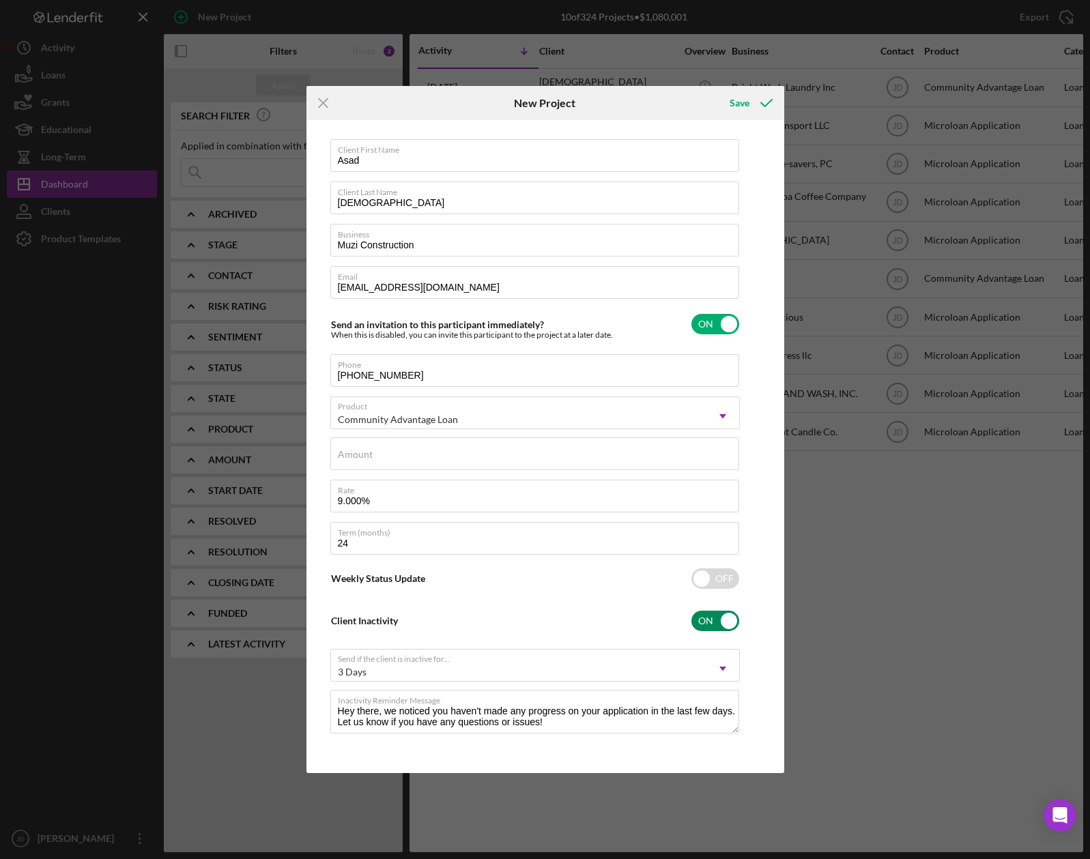
click at [728, 620] on input "checkbox" at bounding box center [715, 621] width 48 height 20
checkbox input "false"
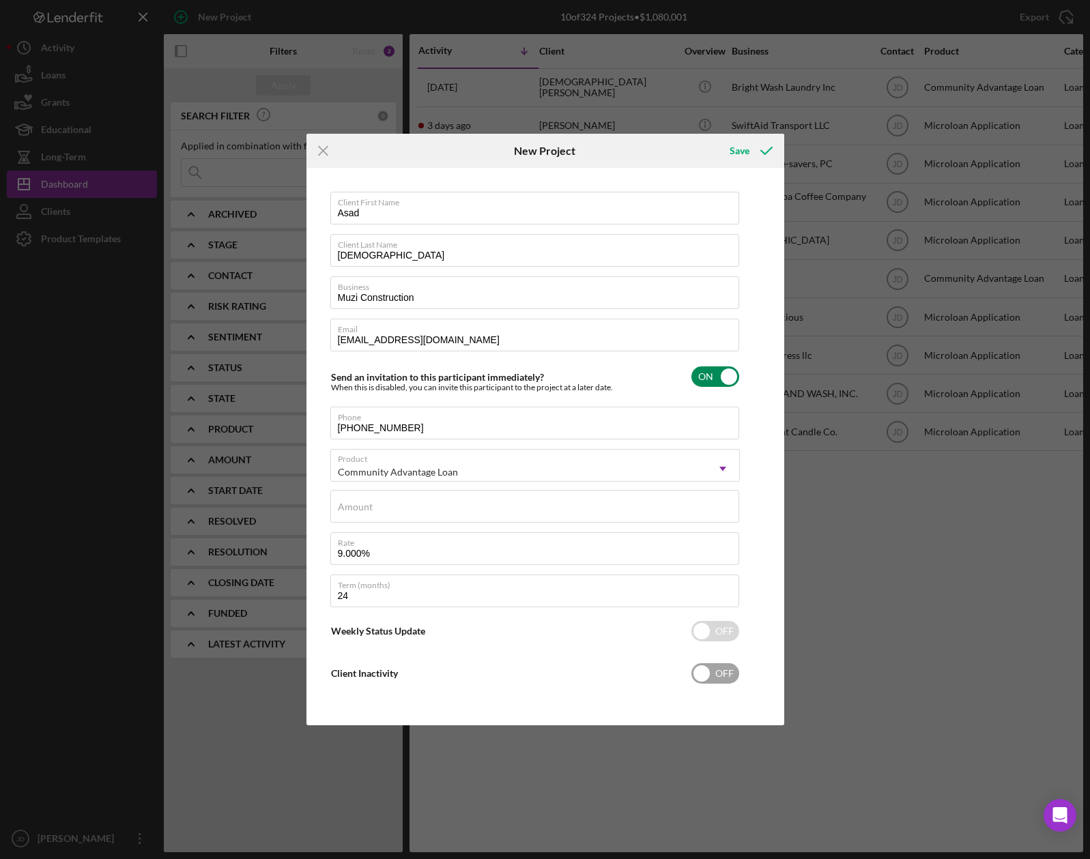
click at [723, 377] on input "checkbox" at bounding box center [715, 377] width 48 height 20
checkbox input "false"
click at [360, 510] on label "Amount" at bounding box center [355, 507] width 35 height 11
click at [360, 510] on input "Amount" at bounding box center [534, 506] width 409 height 33
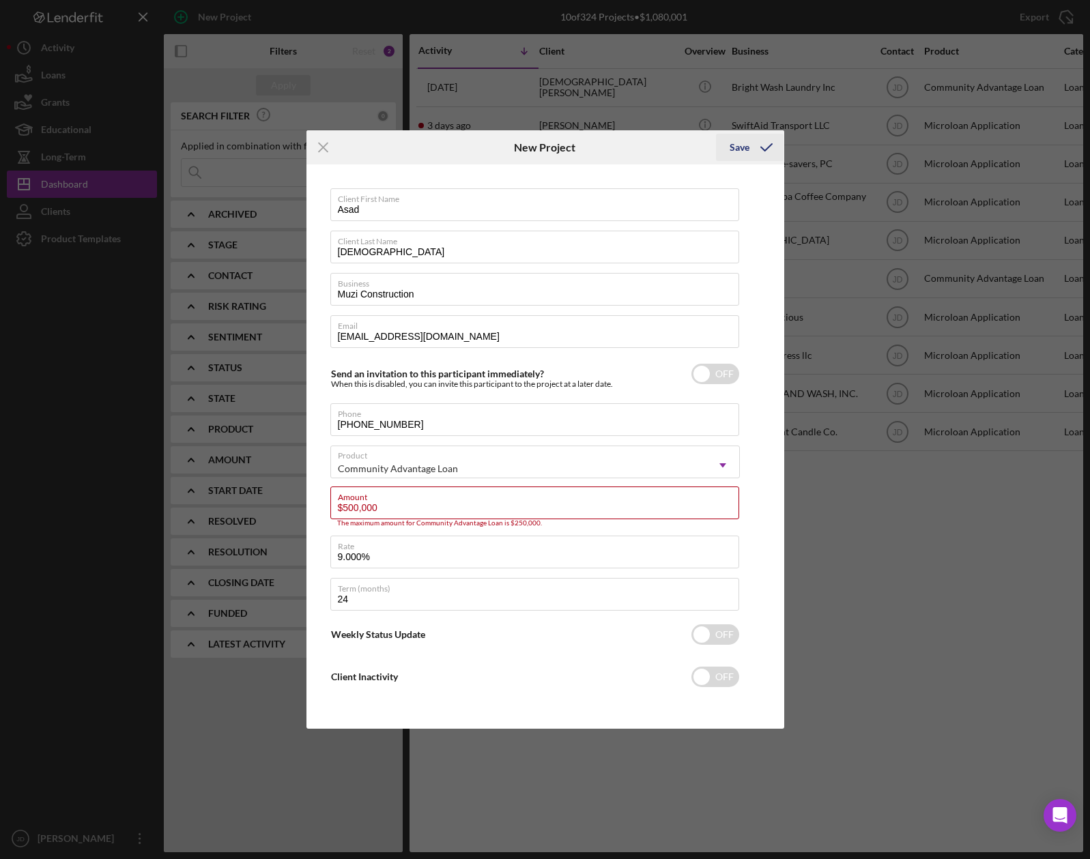
click at [748, 154] on div "Save" at bounding box center [740, 147] width 20 height 27
click at [528, 510] on input "$500,000" at bounding box center [534, 503] width 409 height 33
type input "$5"
type input "$0"
click at [543, 677] on div "Client Inactivity OFF" at bounding box center [535, 677] width 410 height 29
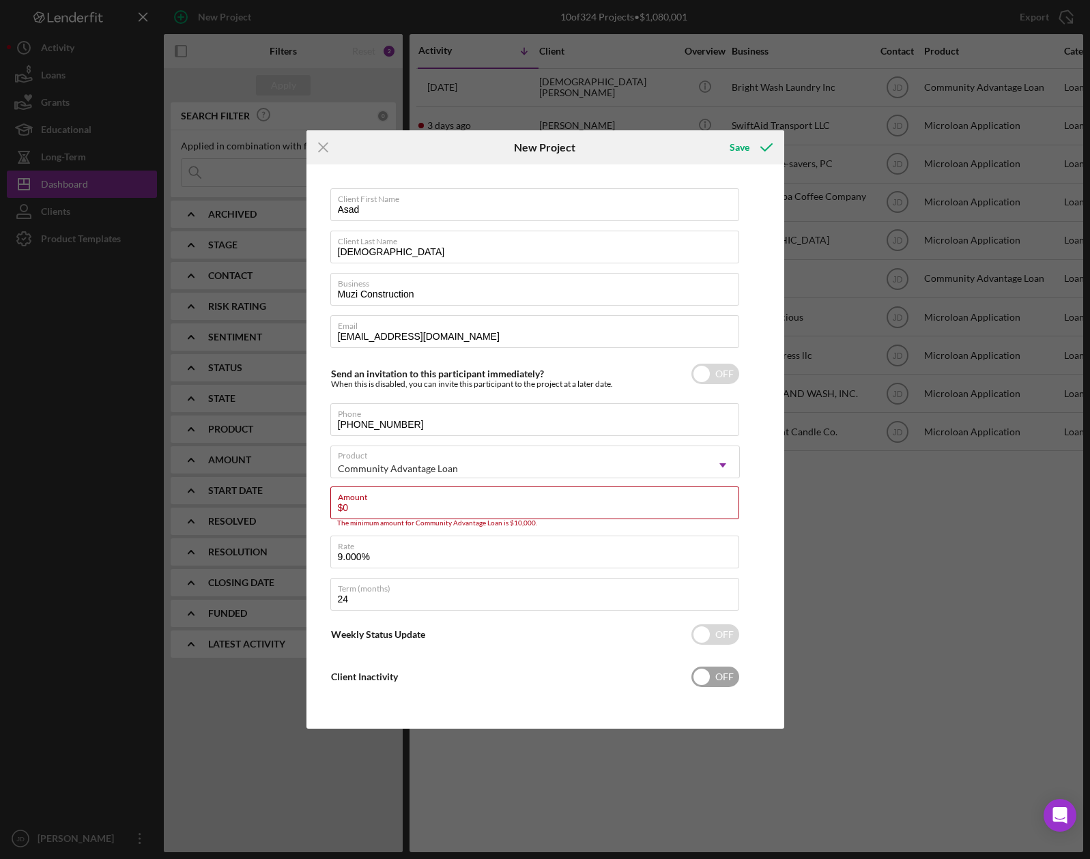
checkbox input "true"
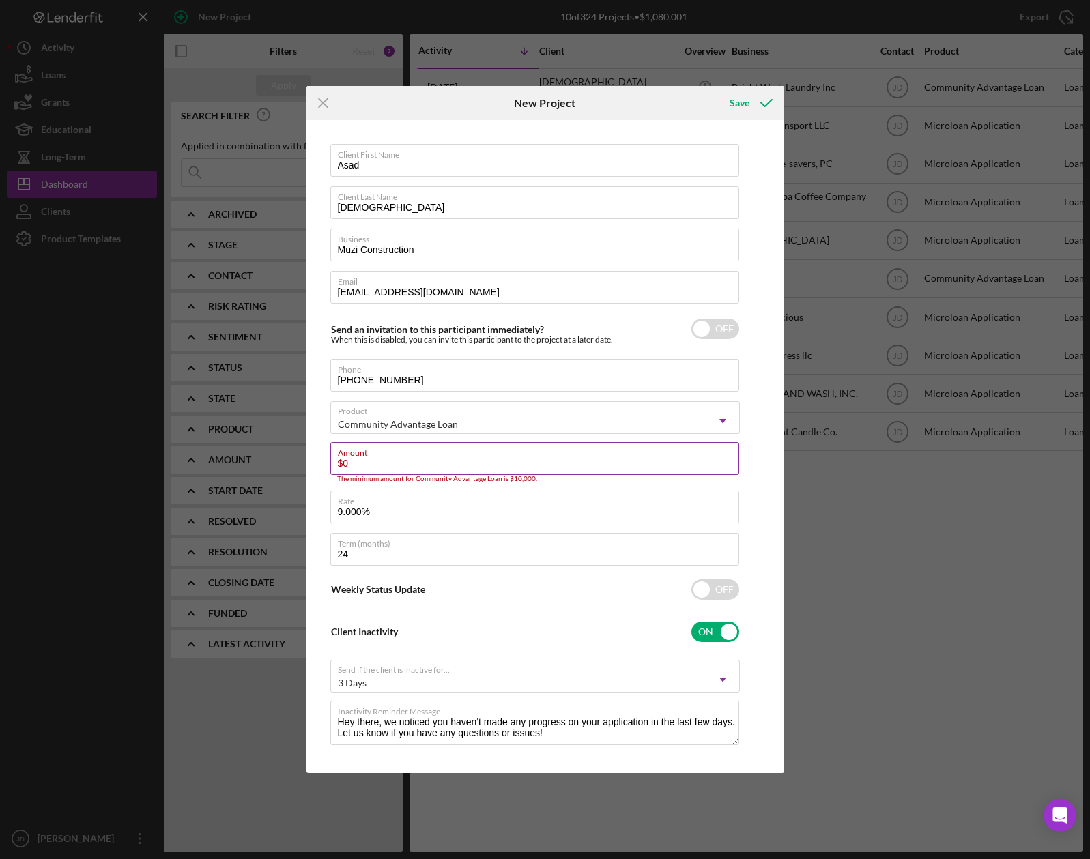
drag, startPoint x: 350, startPoint y: 463, endPoint x: 336, endPoint y: 463, distance: 13.7
click at [336, 463] on input "$0" at bounding box center [534, 458] width 409 height 33
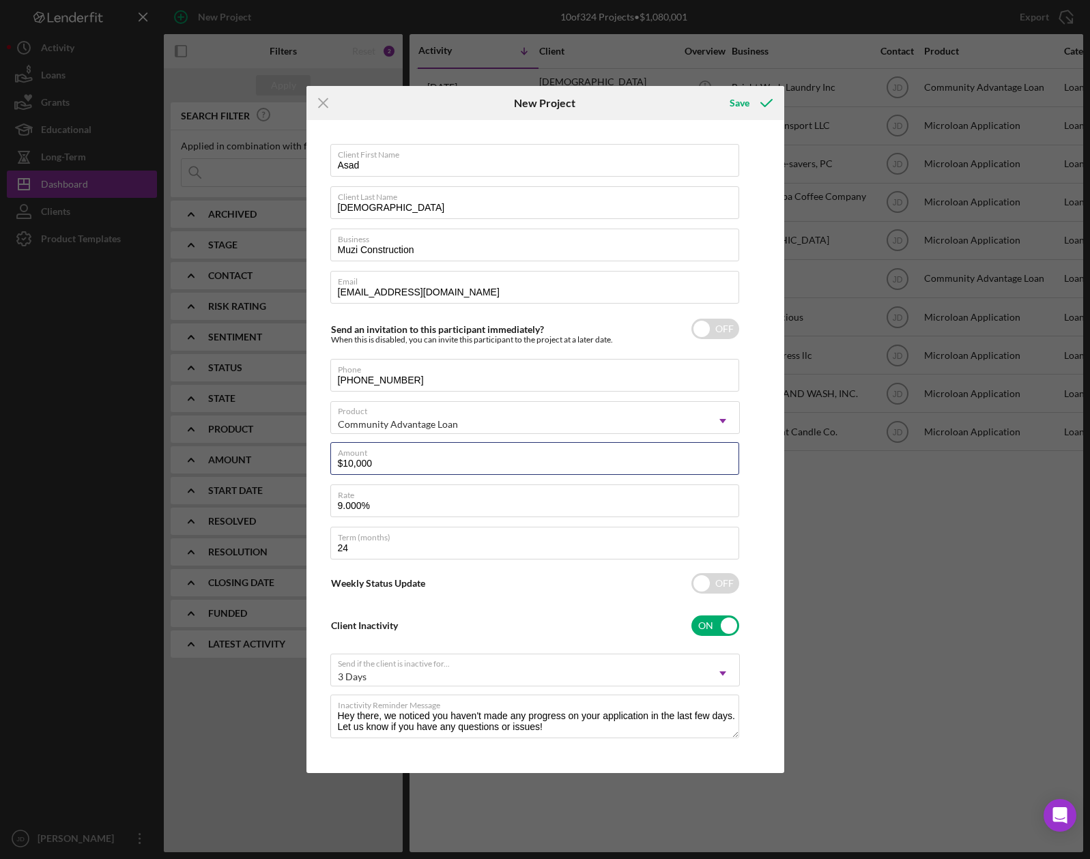
type input "$10,000"
click at [755, 470] on div "Client First Name [PERSON_NAME] Client Last Name [PERSON_NAME] Business Muzi Co…" at bounding box center [545, 447] width 471 height 646
click at [747, 100] on div "Save" at bounding box center [740, 102] width 20 height 27
checkbox input "true"
checkbox input "false"
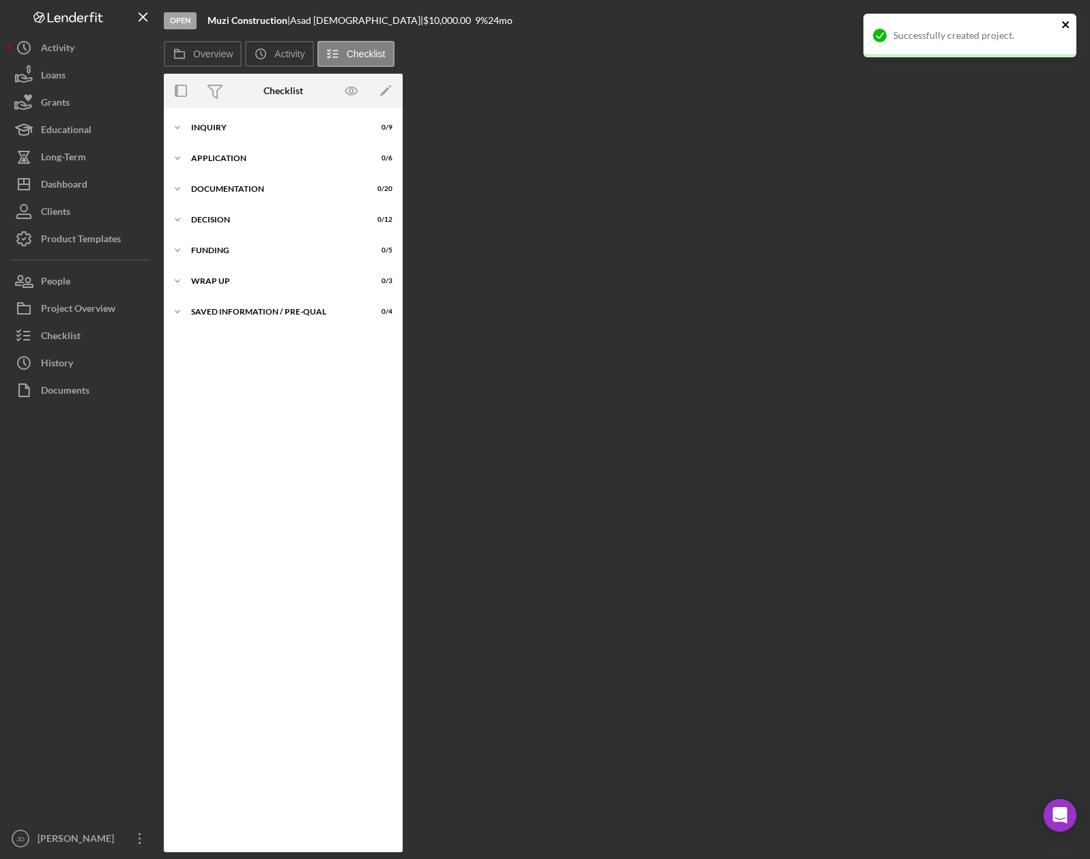
click at [1063, 24] on icon "close" at bounding box center [1066, 24] width 10 height 11
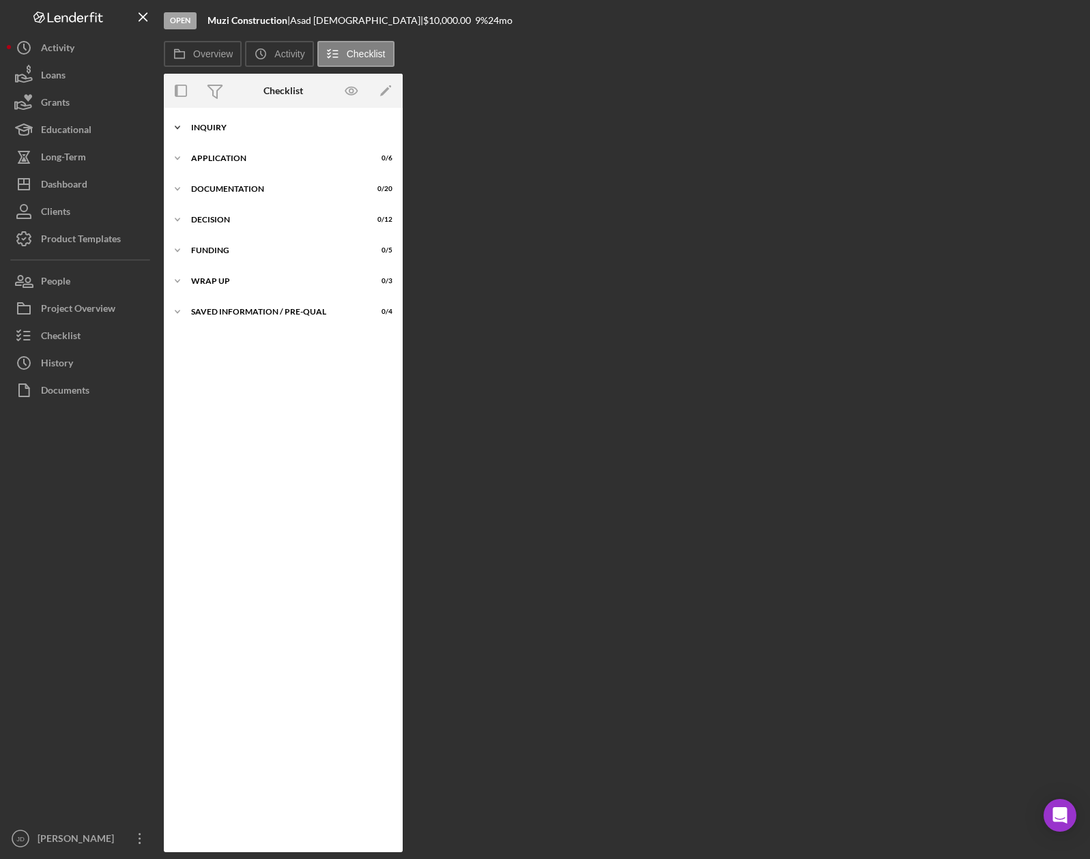
click at [211, 126] on div "Inquiry" at bounding box center [288, 128] width 195 height 8
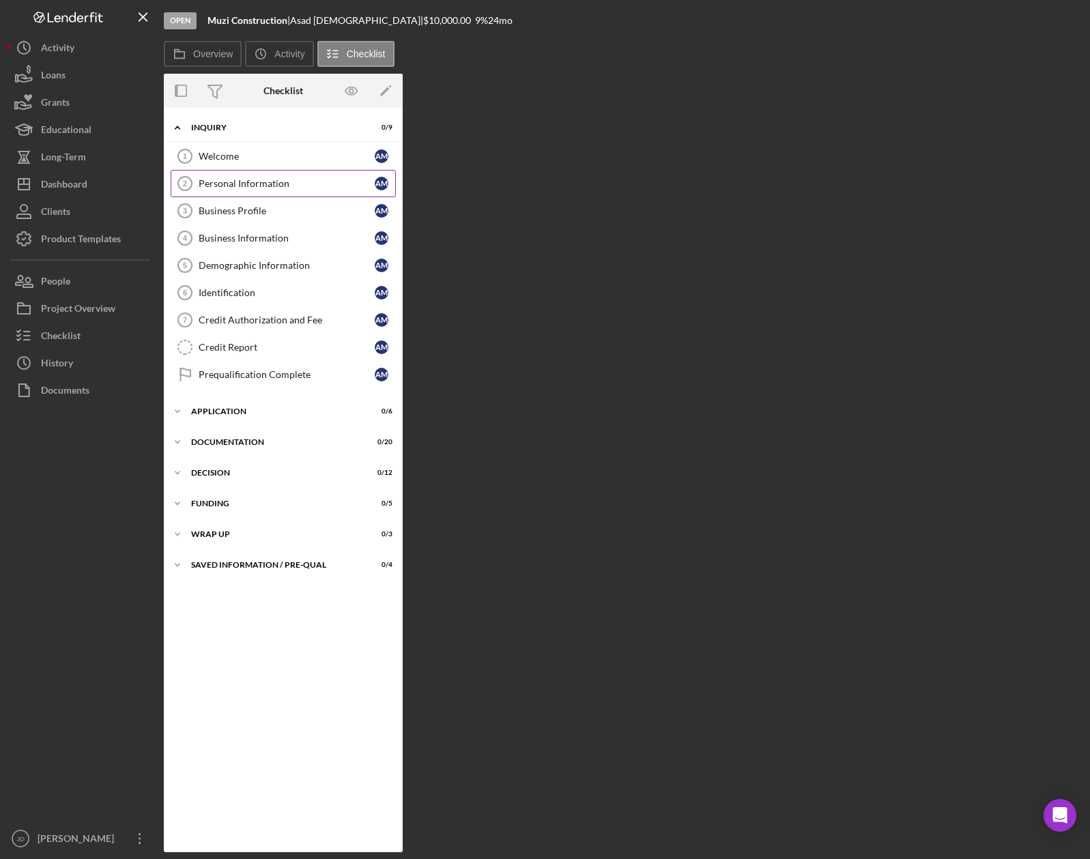
click at [268, 182] on div "Personal Information" at bounding box center [287, 183] width 176 height 11
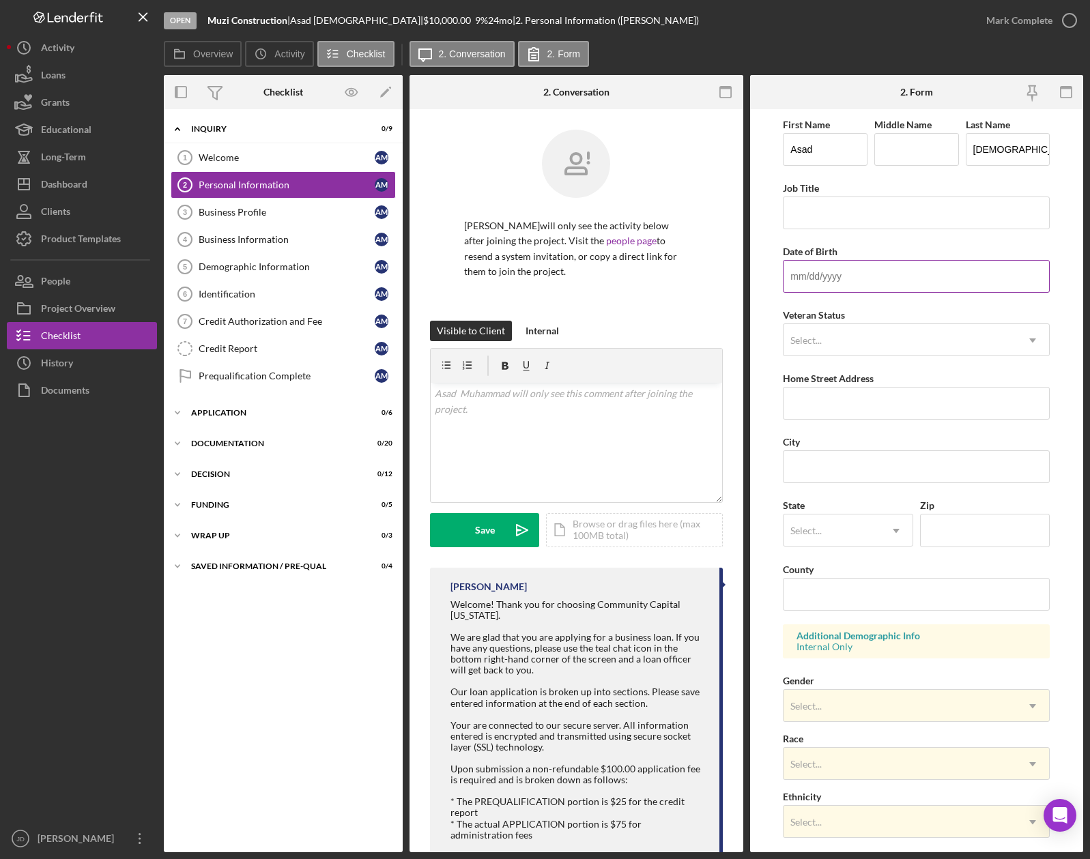
click at [819, 278] on input "Date of Birth" at bounding box center [916, 276] width 267 height 33
type input "[DATE]"
click at [850, 402] on input "Home Street Address" at bounding box center [916, 403] width 267 height 33
type input "[STREET_ADDRESS]"
click at [814, 470] on input "City" at bounding box center [916, 466] width 267 height 33
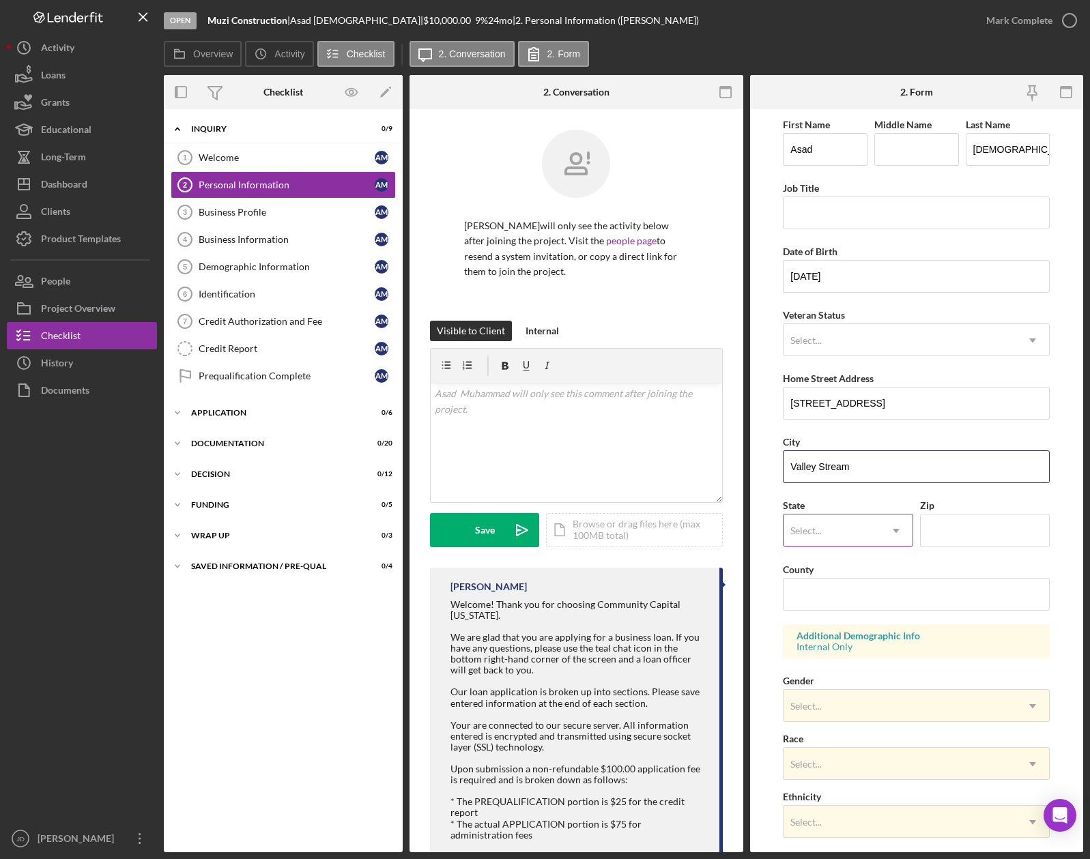
type input "Valley Stream"
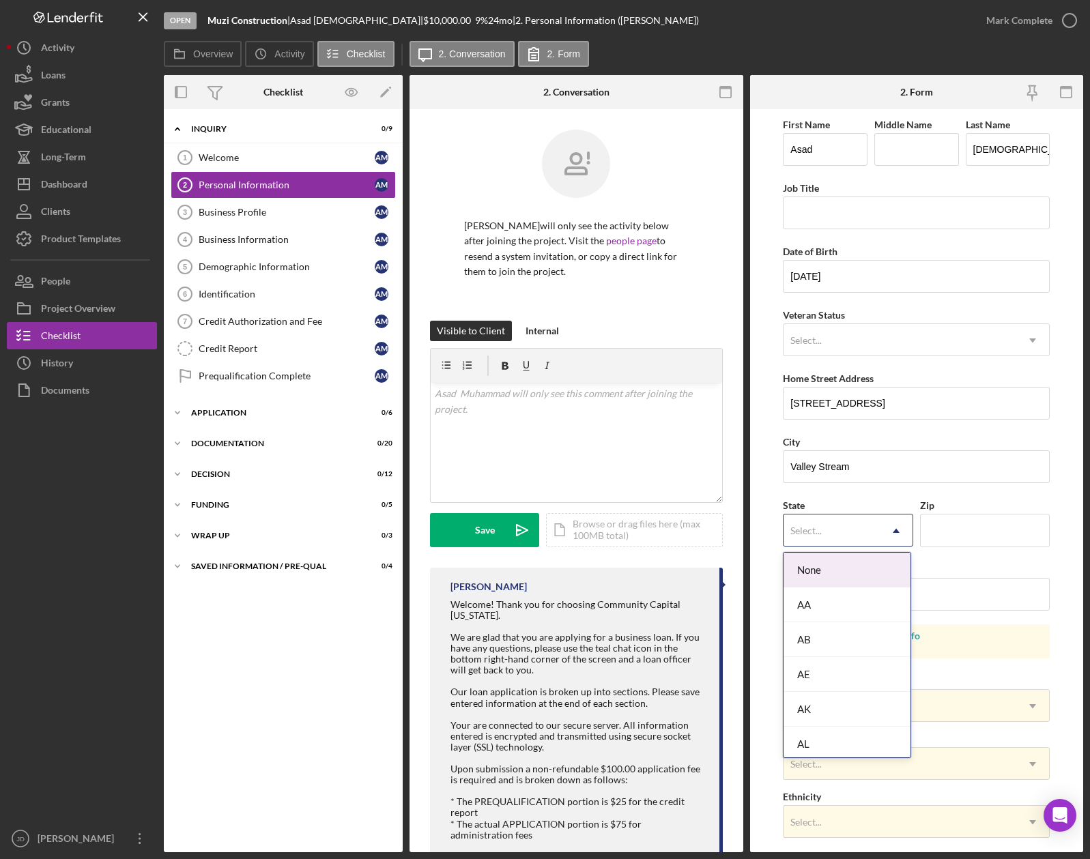
click at [835, 530] on div "Select..." at bounding box center [832, 530] width 96 height 31
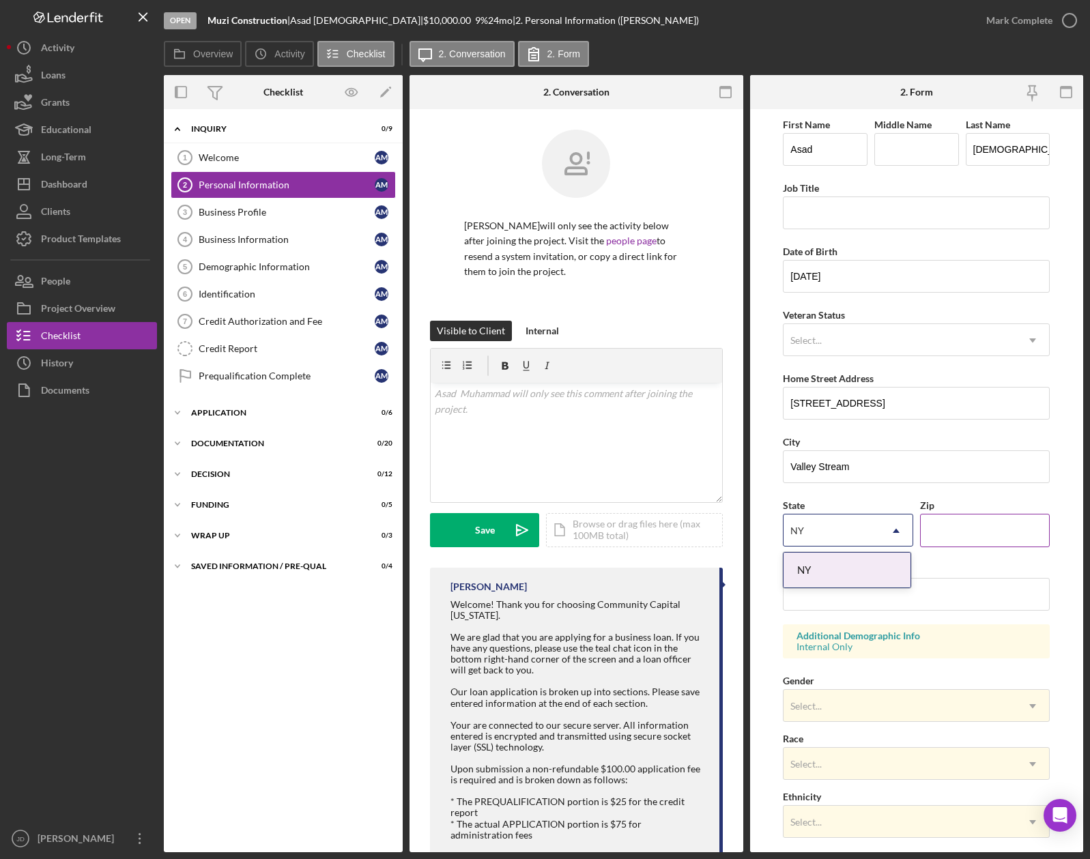
type input "NY"
click at [967, 530] on input "Zip" at bounding box center [985, 530] width 130 height 33
type input "11580"
click at [774, 536] on form "First Name [PERSON_NAME] Middle Name Last Name [PERSON_NAME] Title Date of Birt…" at bounding box center [917, 480] width 334 height 743
click at [812, 602] on input "County" at bounding box center [916, 594] width 267 height 33
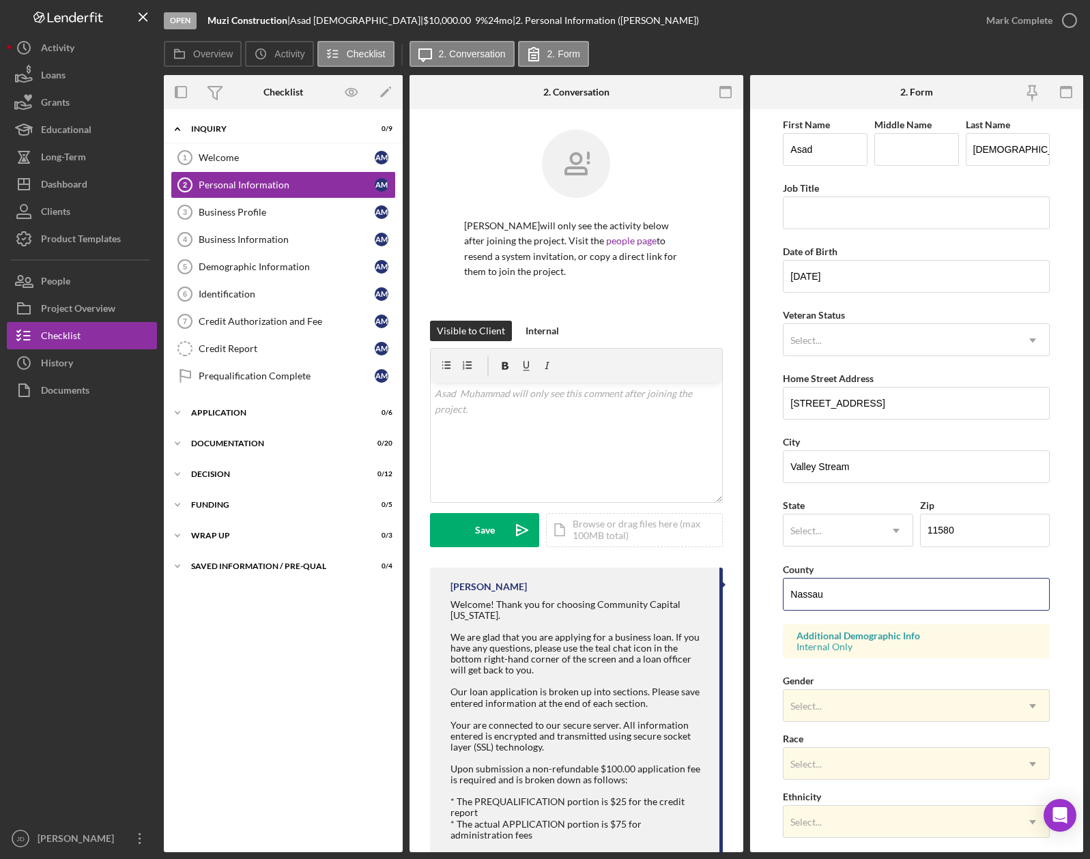
type input "Nassau"
click at [775, 615] on form "First Name [PERSON_NAME] Middle Name Last Name [PERSON_NAME] Title Date of Birt…" at bounding box center [917, 480] width 334 height 743
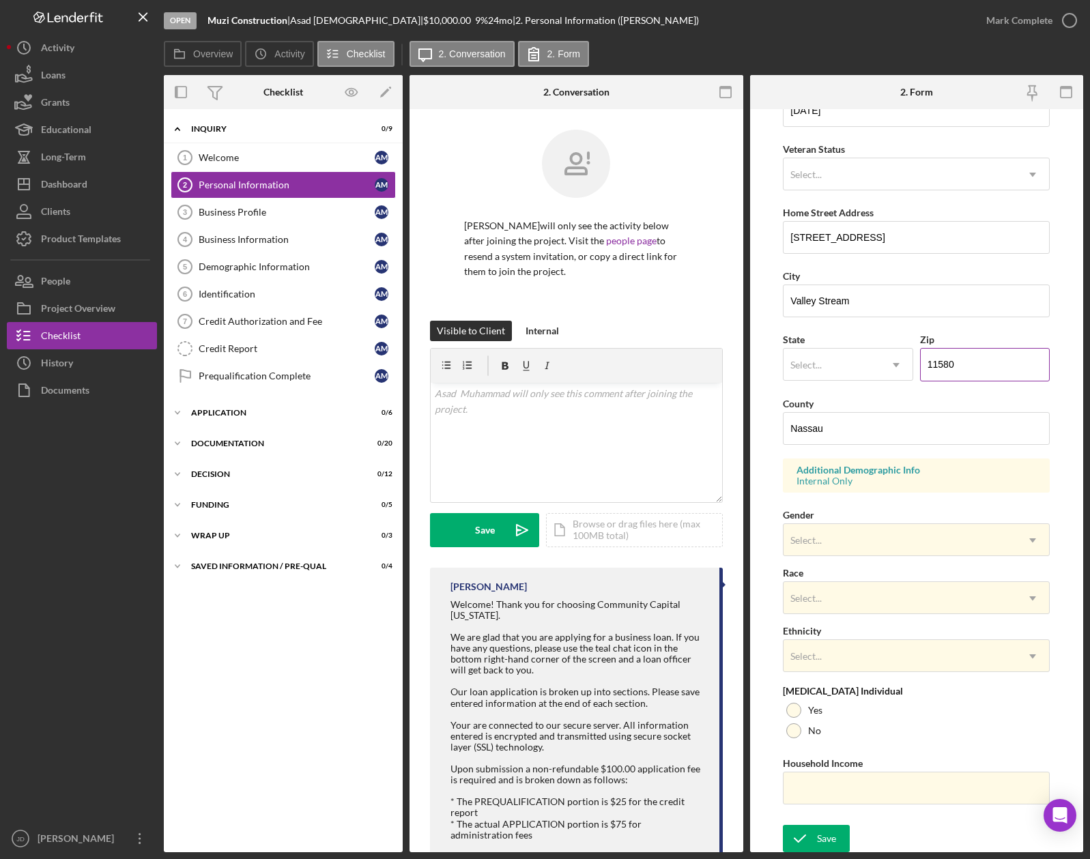
scroll to position [168, 0]
click at [828, 839] on div "Save" at bounding box center [826, 836] width 19 height 27
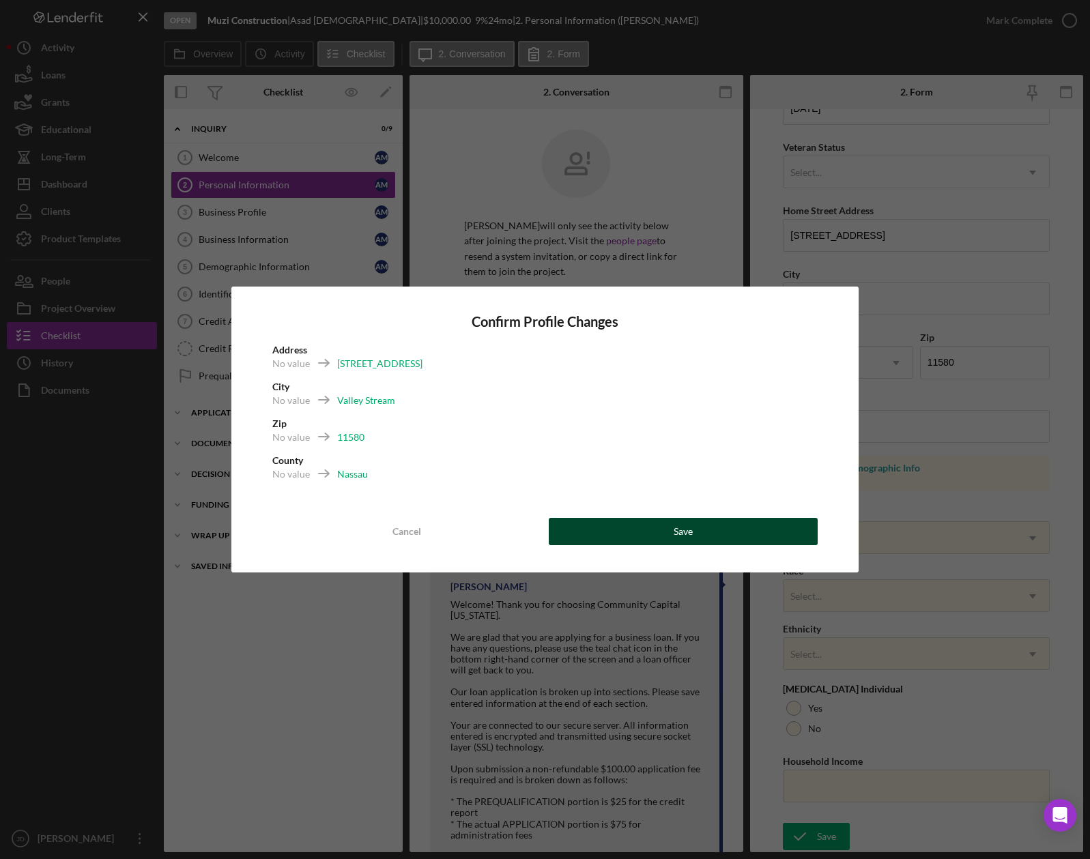
click at [665, 528] on button "Save" at bounding box center [683, 531] width 269 height 27
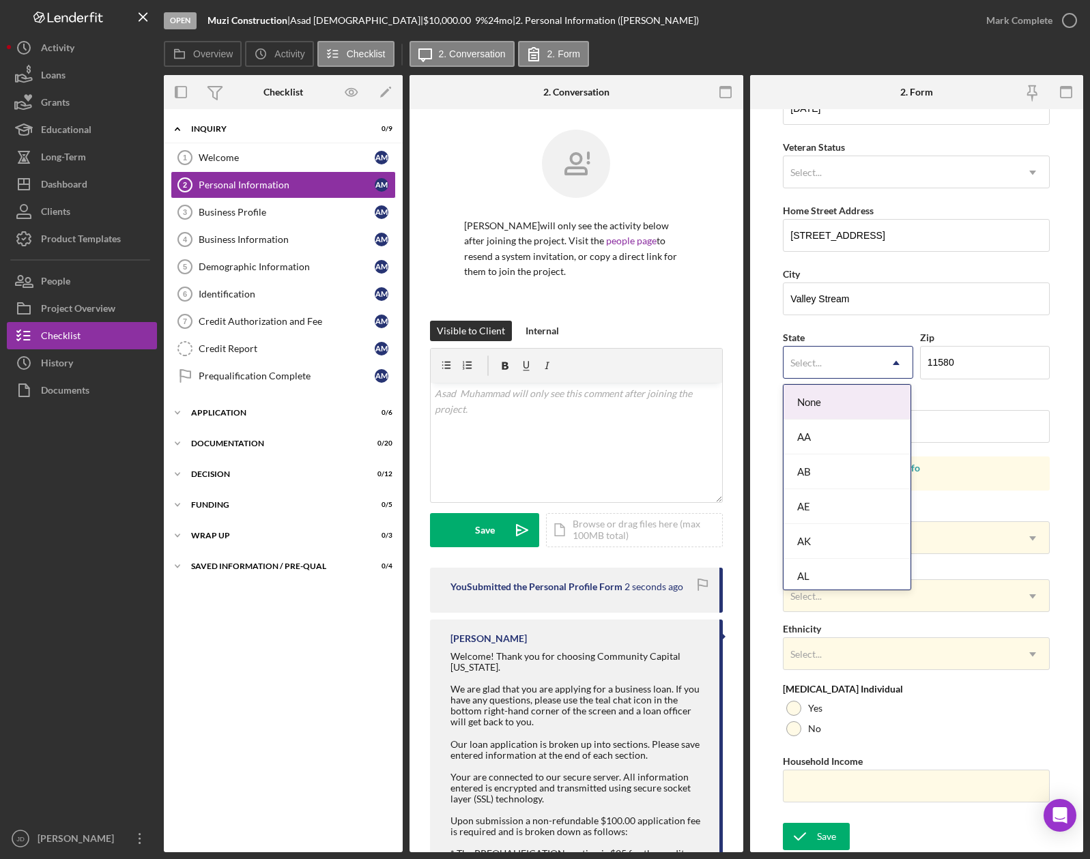
click at [895, 362] on icon "Icon/Dropdown Arrow" at bounding box center [896, 363] width 33 height 33
click at [814, 498] on div "NY" at bounding box center [847, 503] width 127 height 35
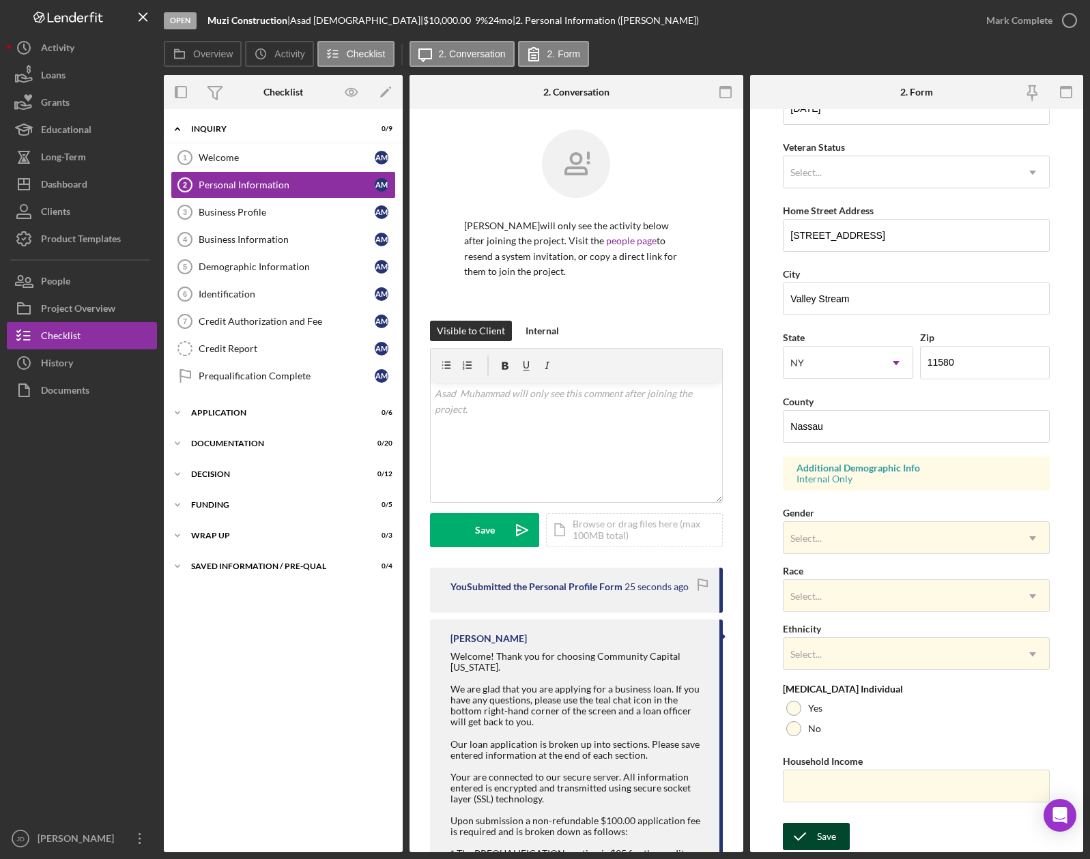
click at [818, 835] on div "Save" at bounding box center [826, 836] width 19 height 27
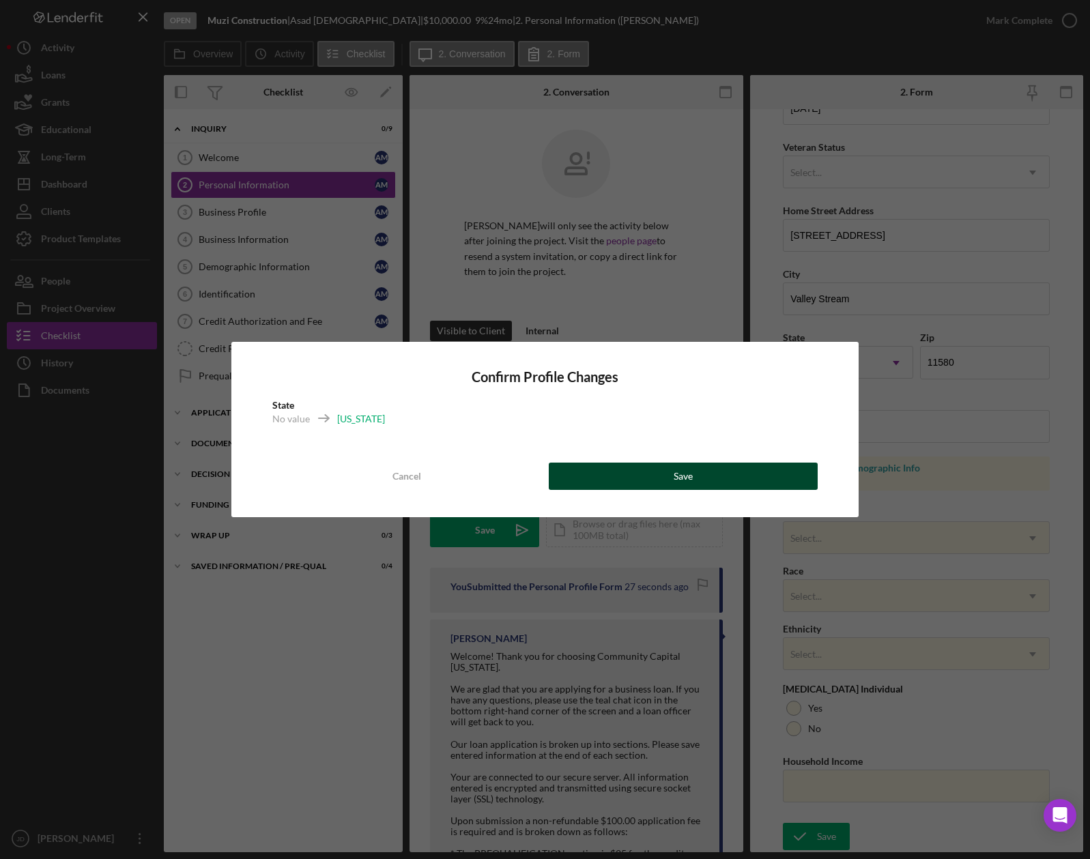
click at [676, 474] on div "Save" at bounding box center [683, 476] width 19 height 27
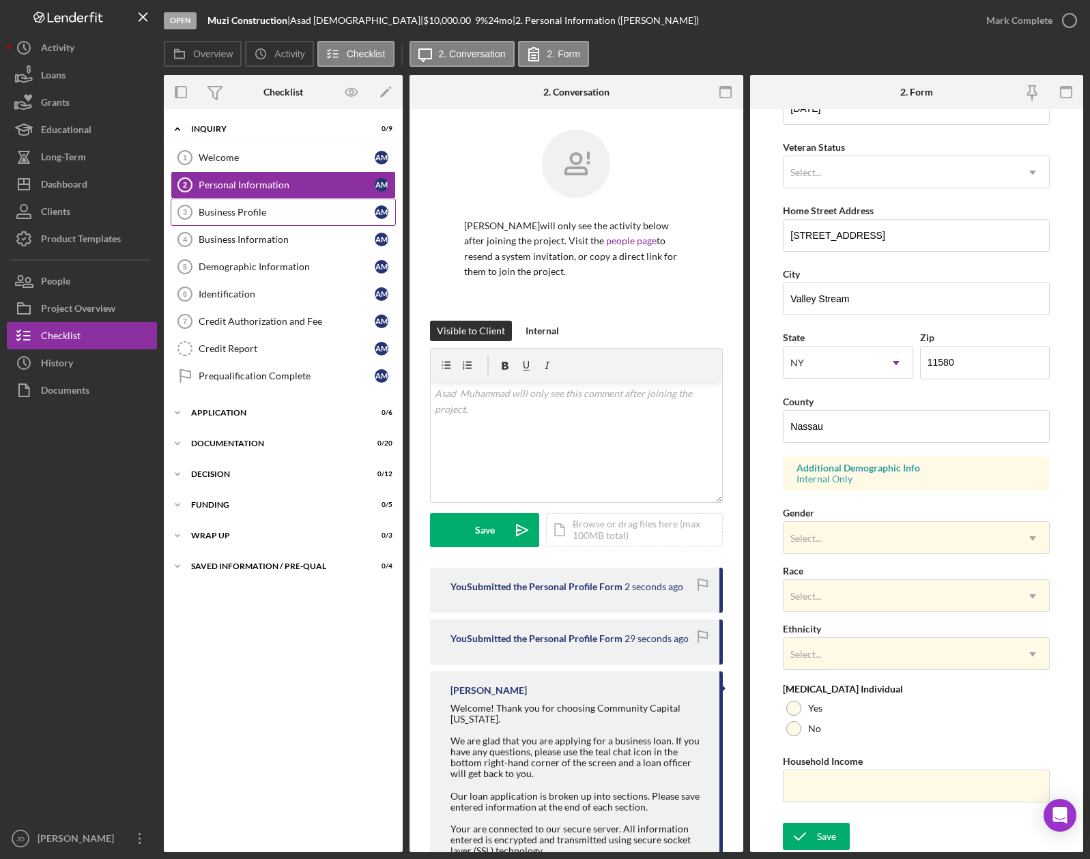
click at [244, 213] on div "Business Profile" at bounding box center [287, 212] width 176 height 11
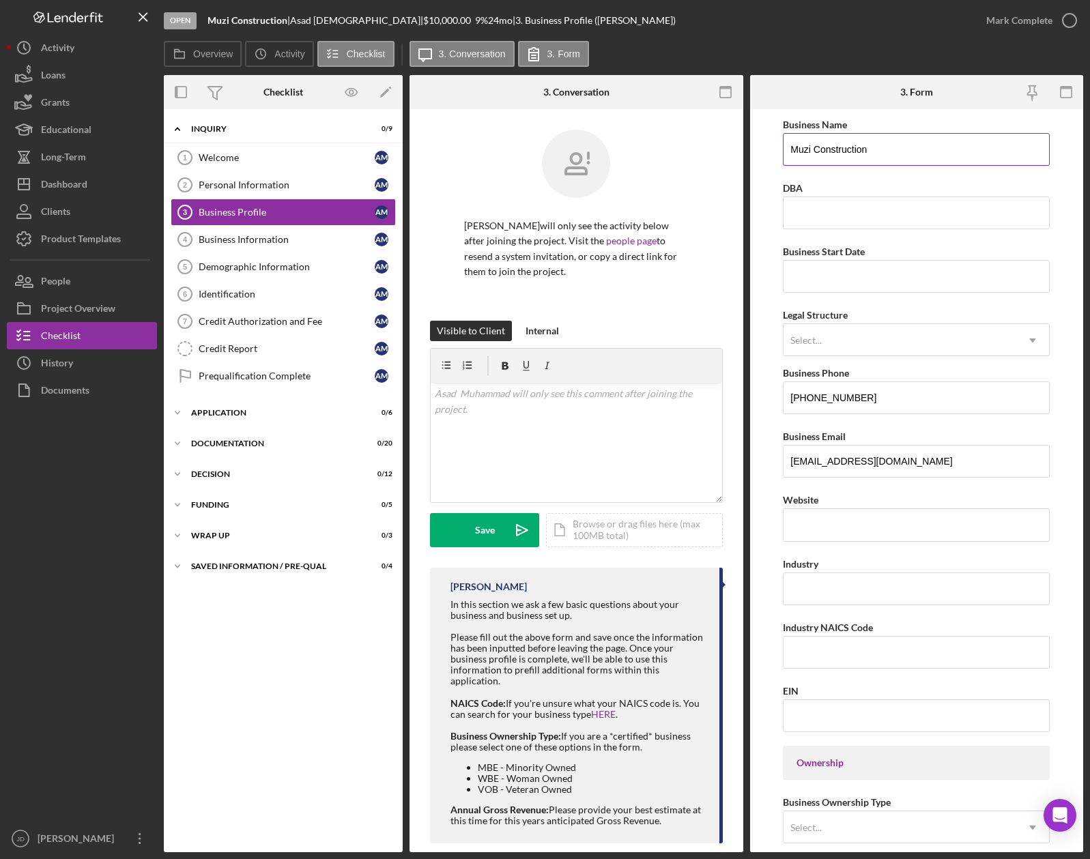
click at [893, 148] on input "Muzi Construction" at bounding box center [916, 149] width 267 height 33
drag, startPoint x: 889, startPoint y: 151, endPoint x: 869, endPoint y: 151, distance: 19.8
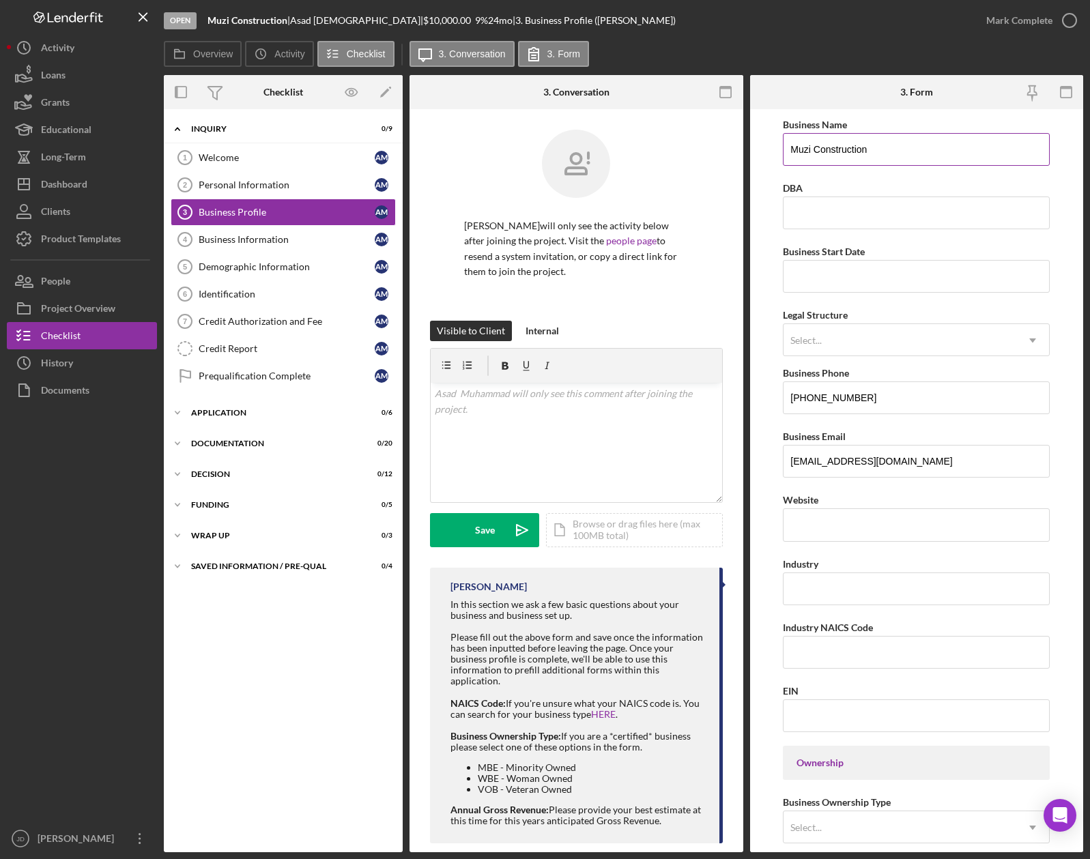
click at [888, 151] on input "Muzi Construction" at bounding box center [916, 149] width 267 height 33
type input "Muzi Construction Corp"
click at [818, 274] on input "Business Start Date" at bounding box center [916, 276] width 267 height 33
type input "[DATE]"
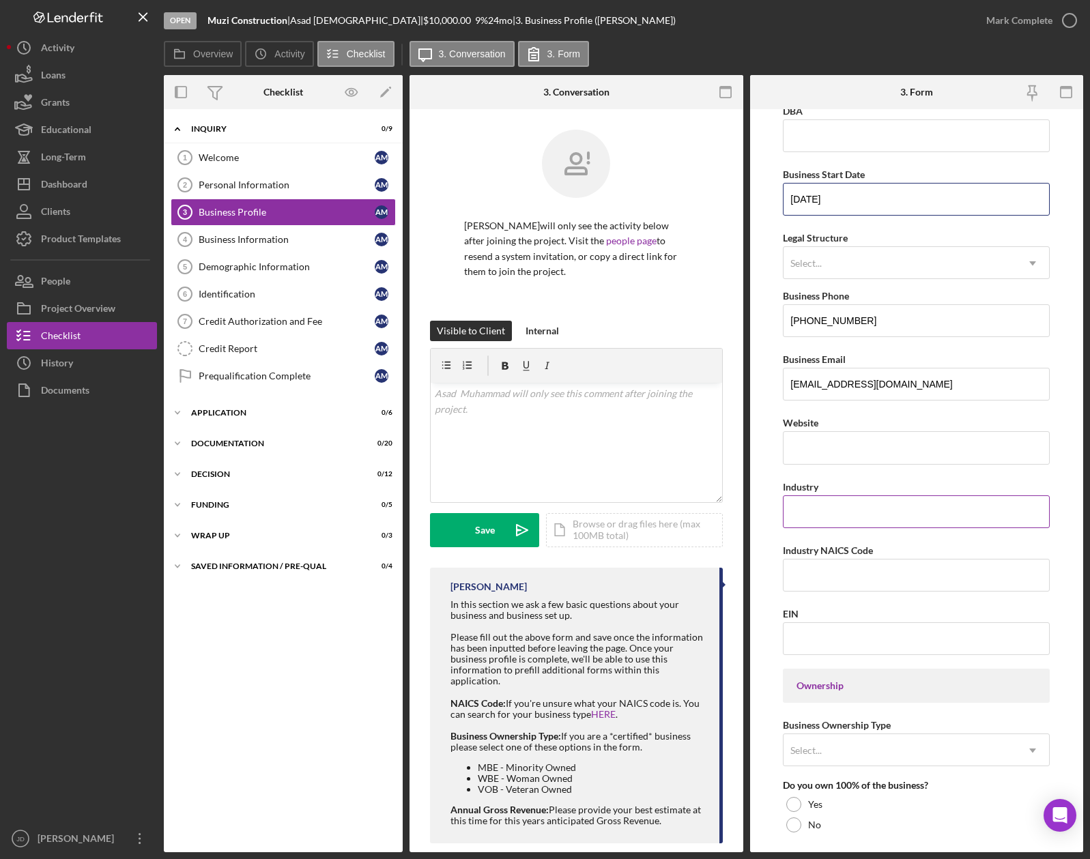
scroll to position [78, 0]
click at [820, 513] on input "Industry" at bounding box center [916, 511] width 267 height 33
type input "Construction"
click at [822, 636] on input "EIN" at bounding box center [916, 638] width 267 height 33
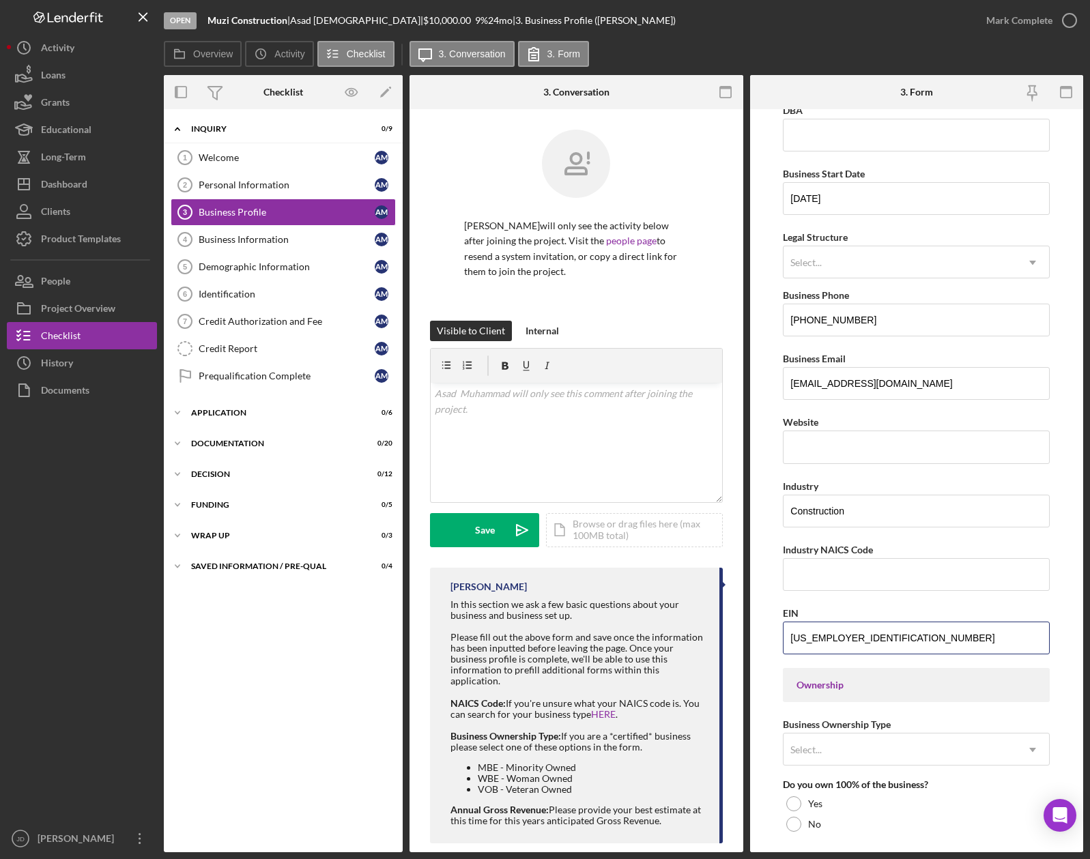
type input "[US_EMPLOYER_IDENTIFICATION_NUMBER]"
click at [764, 547] on form "Business Name Muzi Construction Corp DBA Business Start Date [DATE] Legal Struc…" at bounding box center [917, 480] width 334 height 743
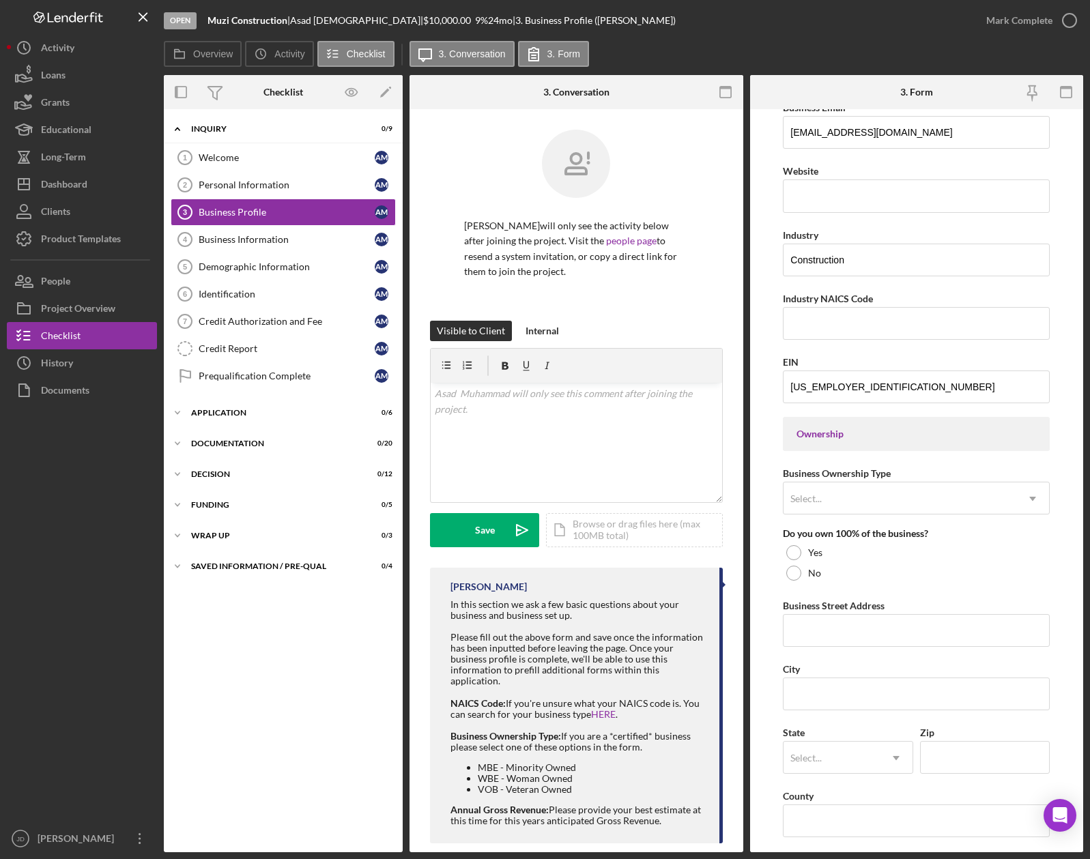
scroll to position [426, 0]
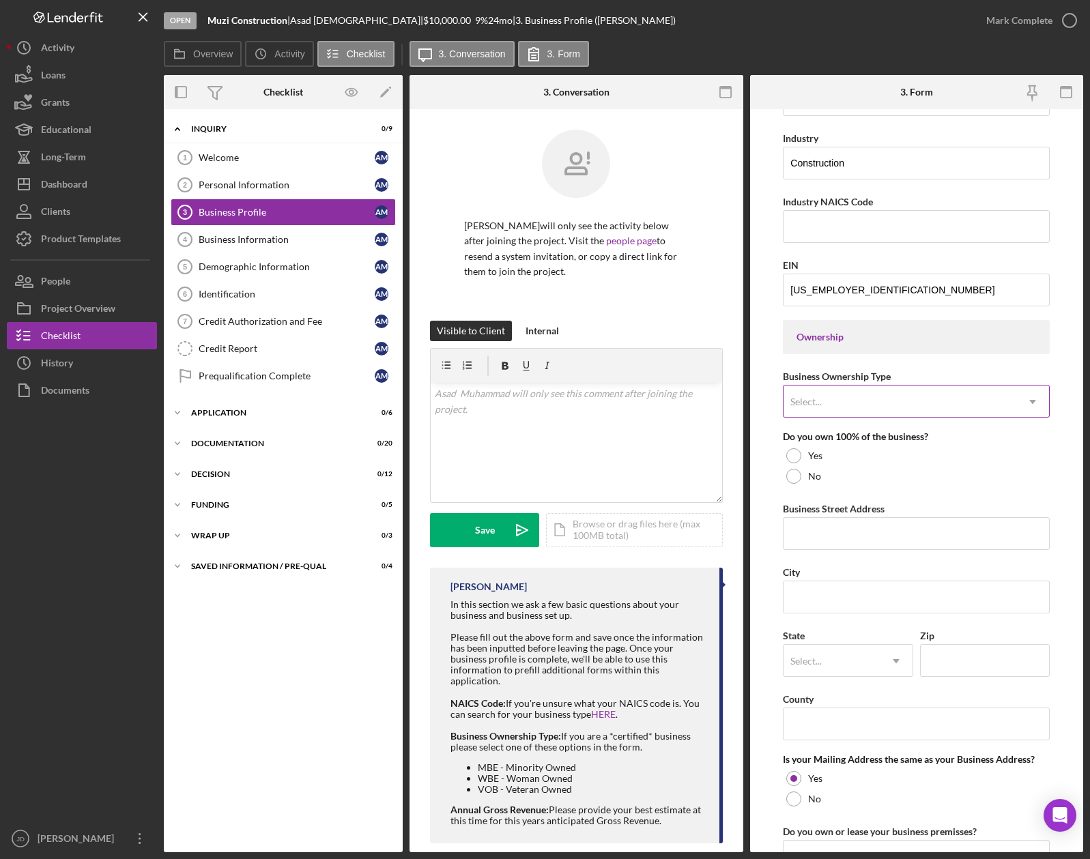
click at [1032, 399] on icon "Icon/Dropdown Arrow" at bounding box center [1032, 402] width 33 height 33
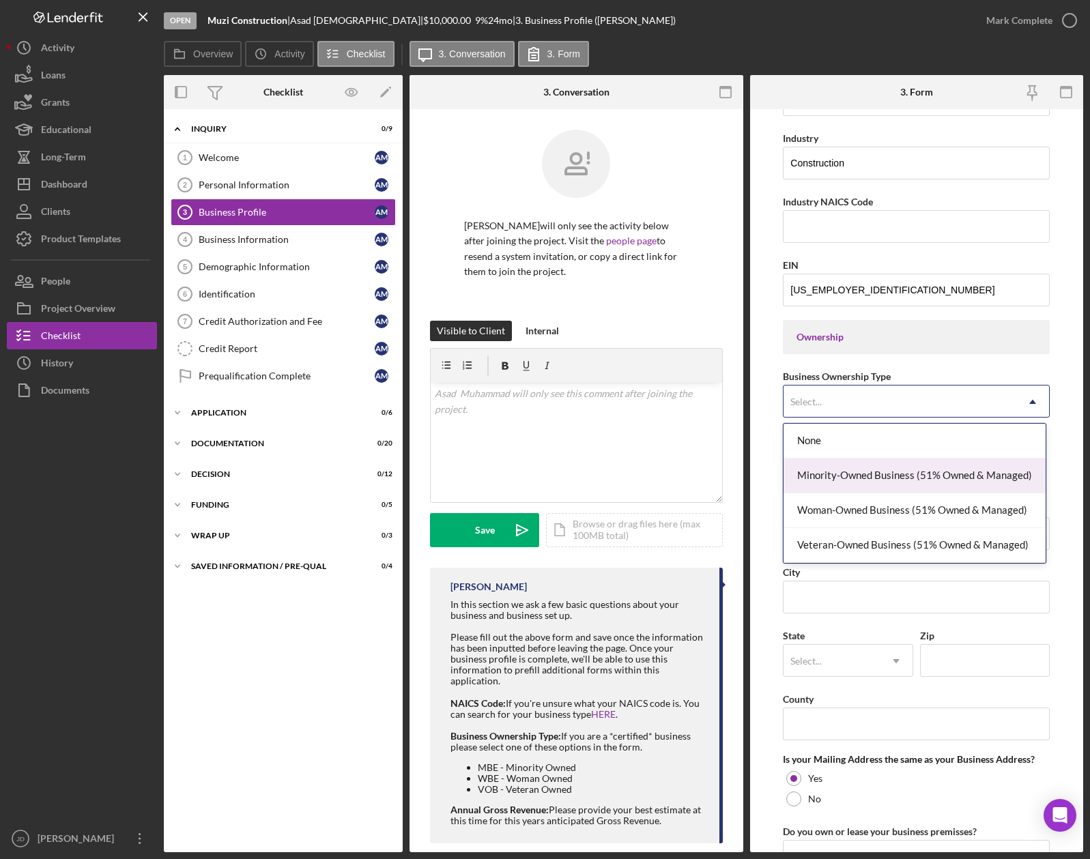
click at [773, 397] on form "Business Name Muzi Construction Corp DBA Business Start Date [DATE] Legal Struc…" at bounding box center [917, 480] width 334 height 743
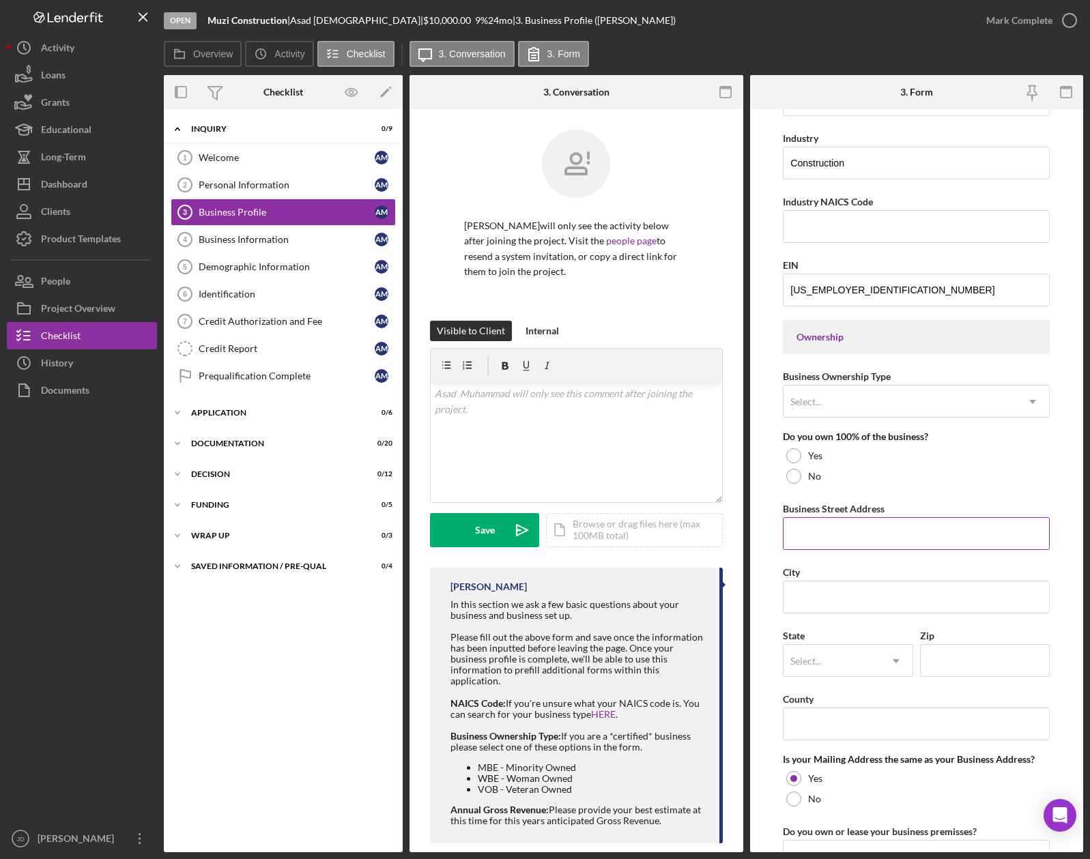
click at [859, 526] on input "Business Street Address" at bounding box center [916, 533] width 267 height 33
type input "[STREET_ADDRESS]"
click at [845, 599] on input "City" at bounding box center [916, 597] width 267 height 33
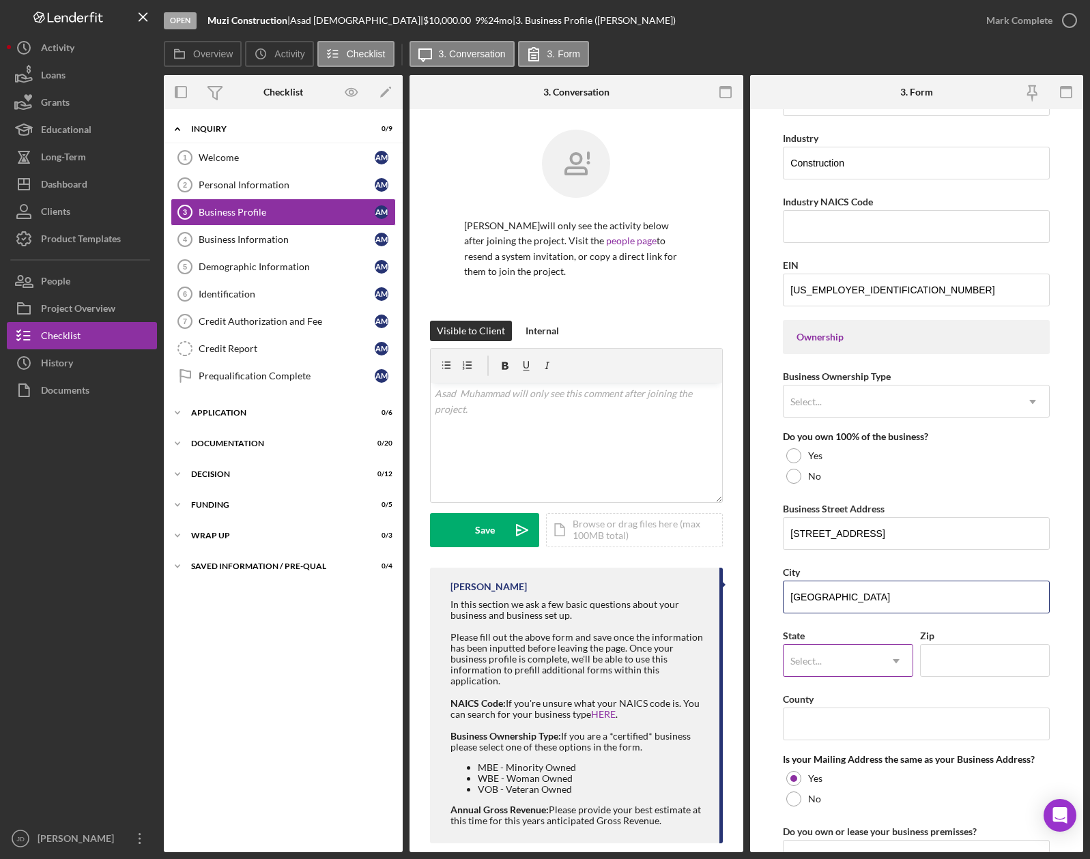
type input "[GEOGRAPHIC_DATA]"
click at [824, 666] on div "Select..." at bounding box center [832, 661] width 96 height 31
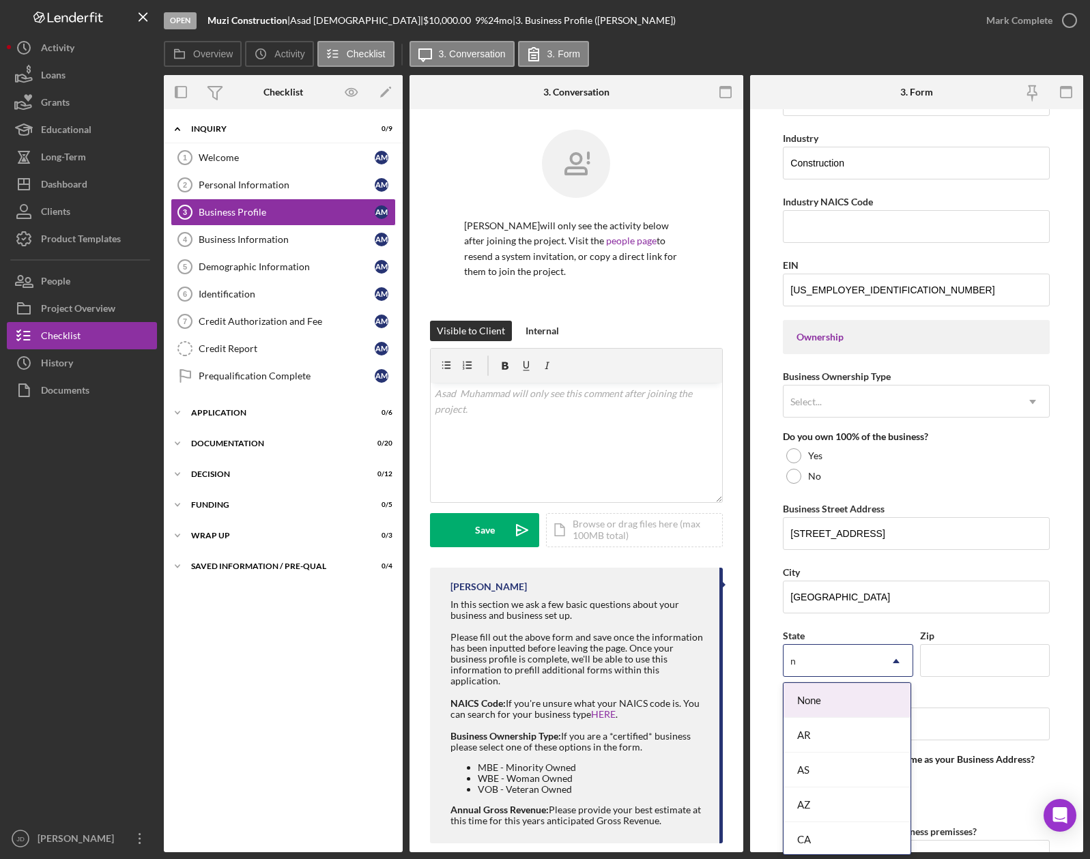
type input "ny"
click at [814, 696] on div "NY" at bounding box center [847, 700] width 127 height 35
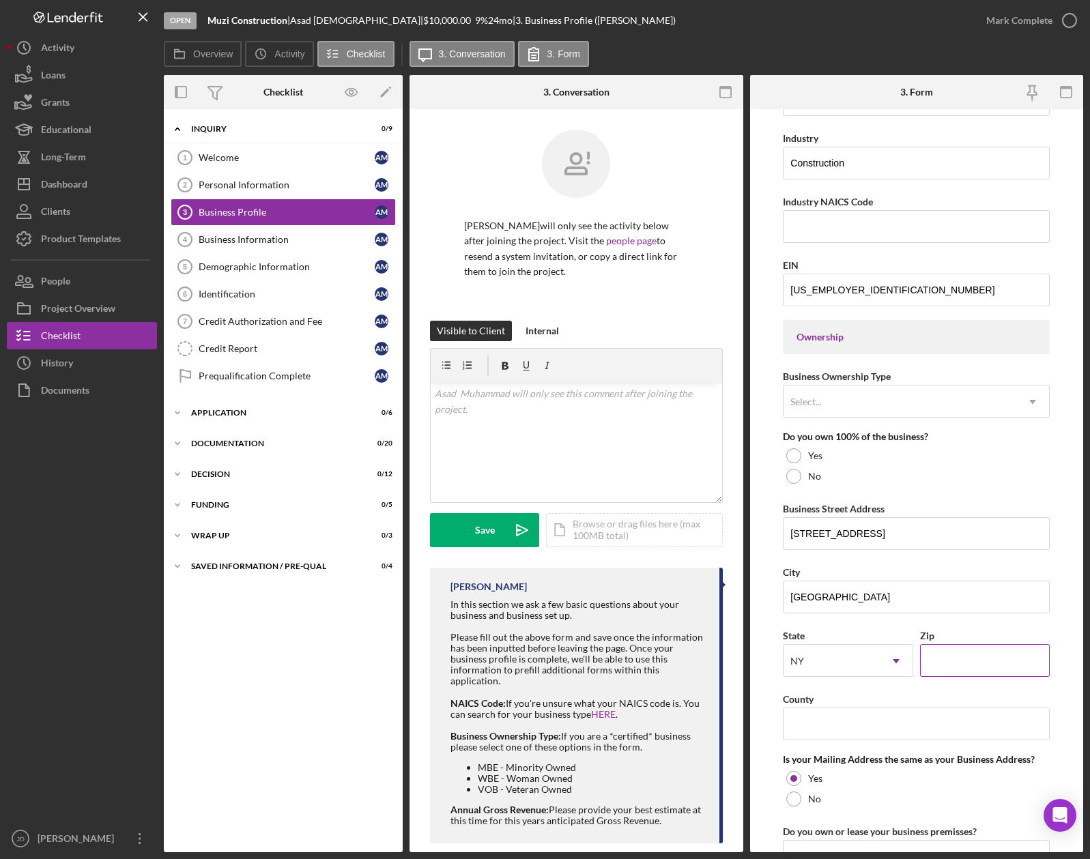
click at [953, 660] on input "Zip" at bounding box center [985, 660] width 130 height 33
type input "11219"
click at [852, 726] on input "County" at bounding box center [916, 724] width 267 height 33
type input "Kings"
click at [759, 717] on form "Business Name Muzi Construction Corp DBA Business Start Date [DATE] Legal Struc…" at bounding box center [917, 480] width 334 height 743
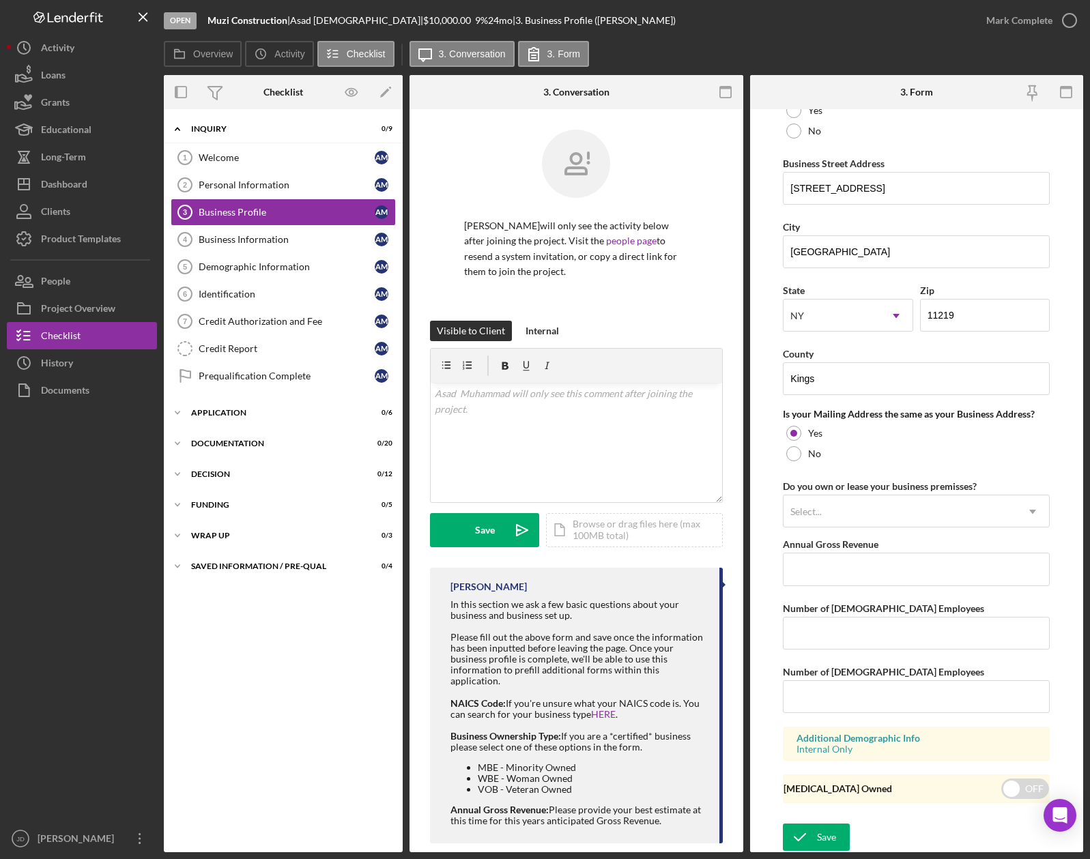
scroll to position [772, 0]
click at [822, 835] on div "Save" at bounding box center [826, 836] width 19 height 27
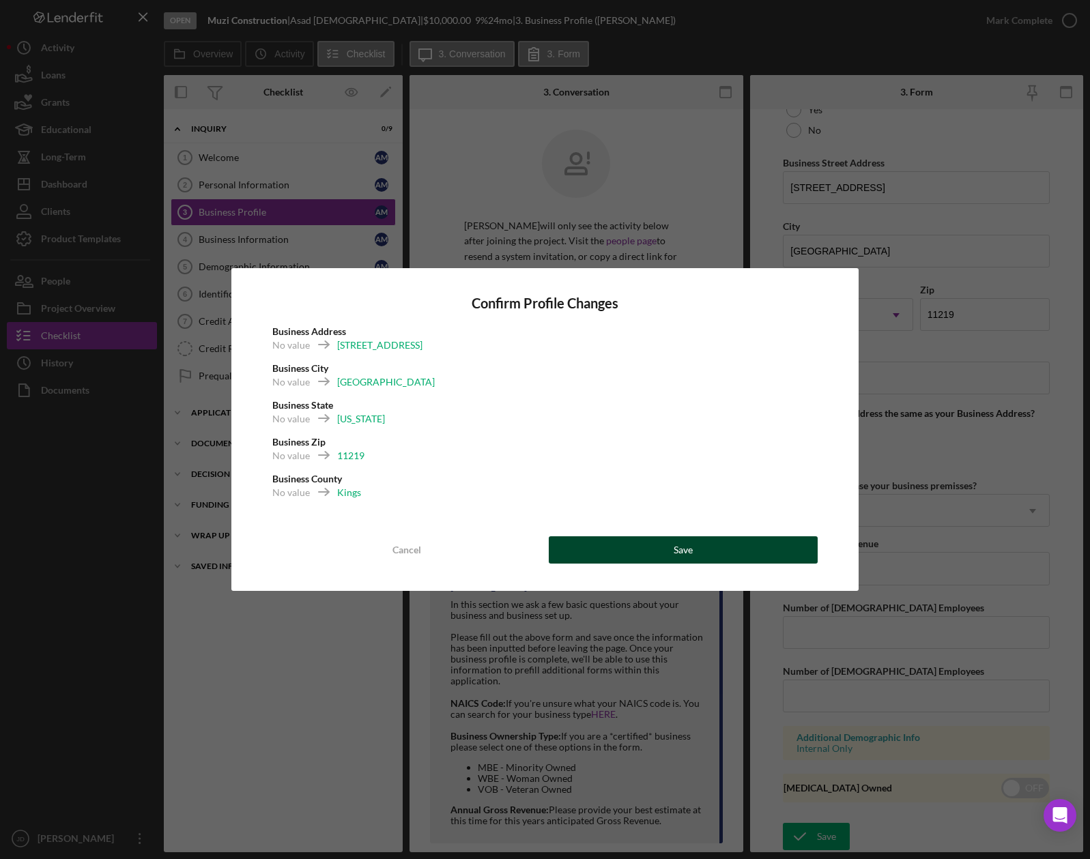
click at [645, 547] on button "Save" at bounding box center [683, 549] width 269 height 27
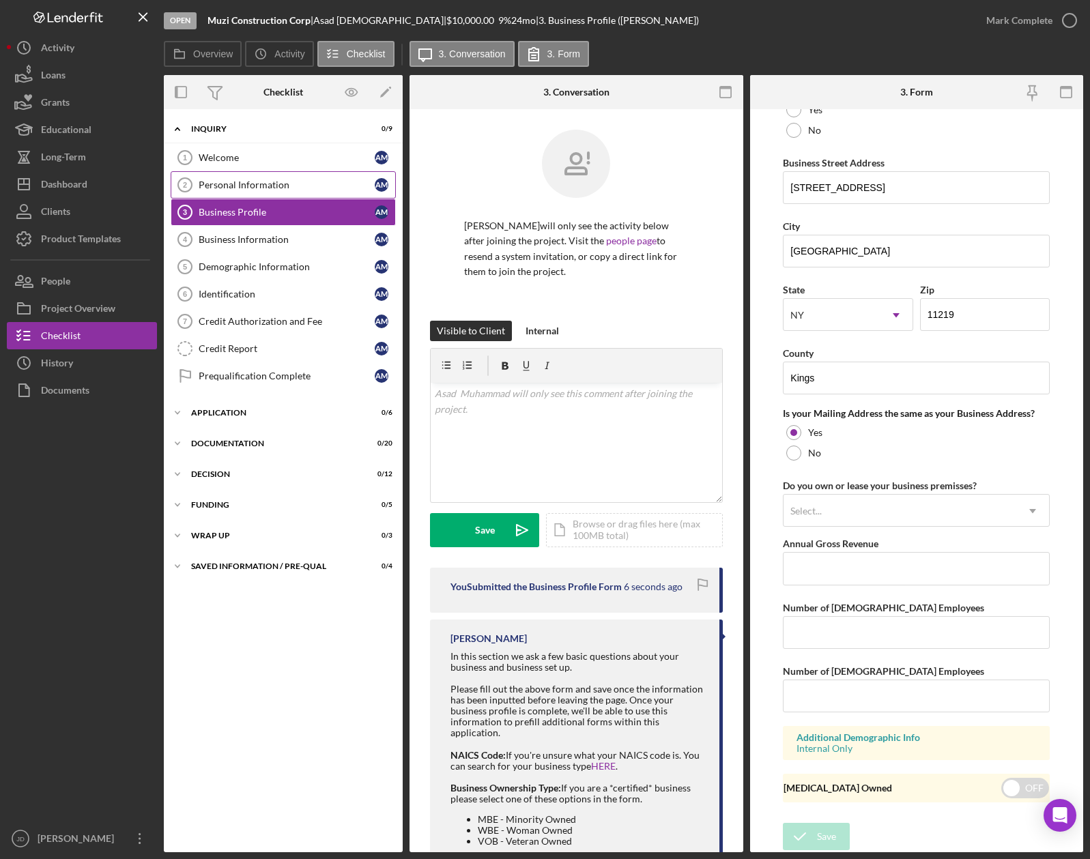
click at [242, 186] on div "Personal Information" at bounding box center [287, 185] width 176 height 11
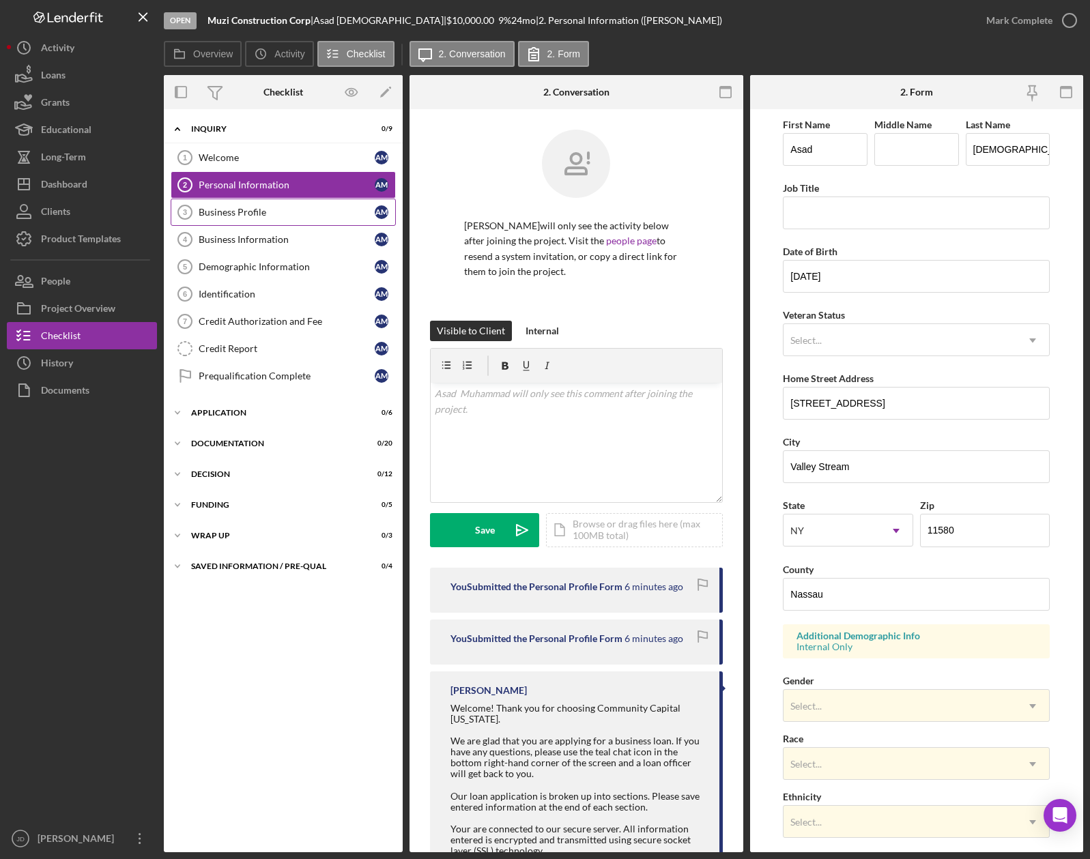
click at [240, 214] on div "Business Profile" at bounding box center [287, 212] width 176 height 11
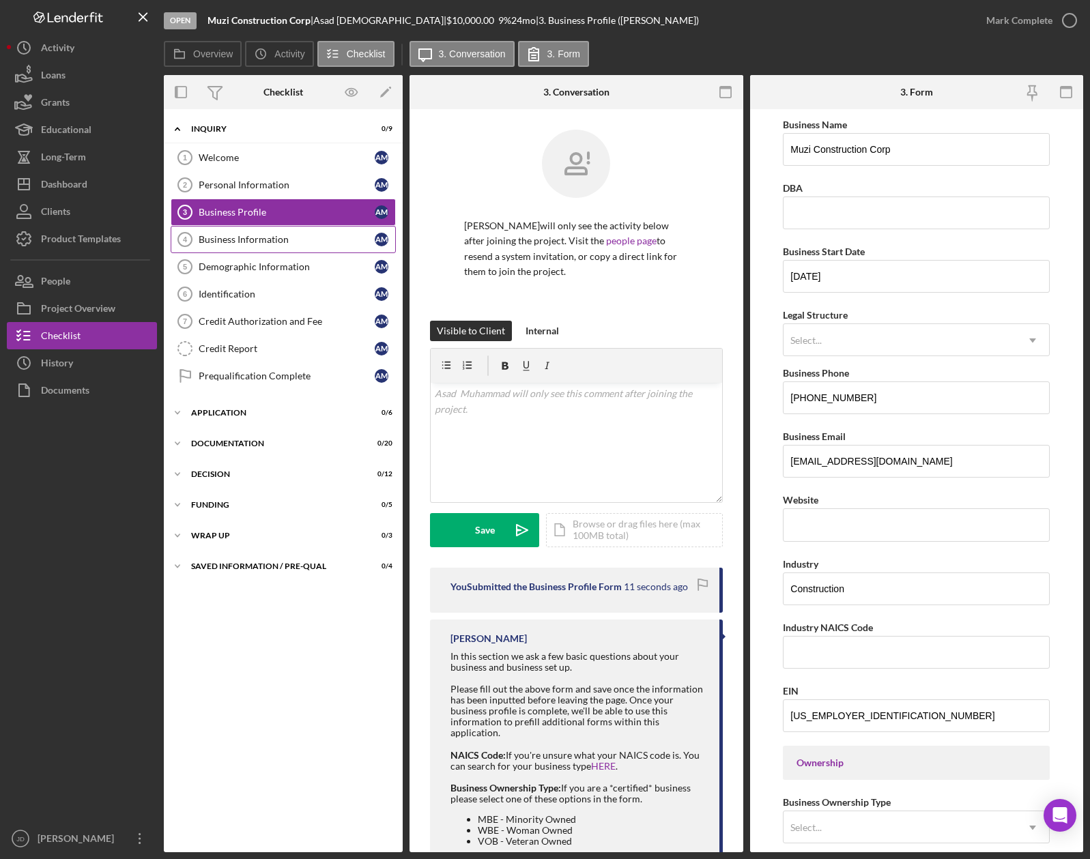
click at [245, 243] on div "Business Information" at bounding box center [287, 239] width 176 height 11
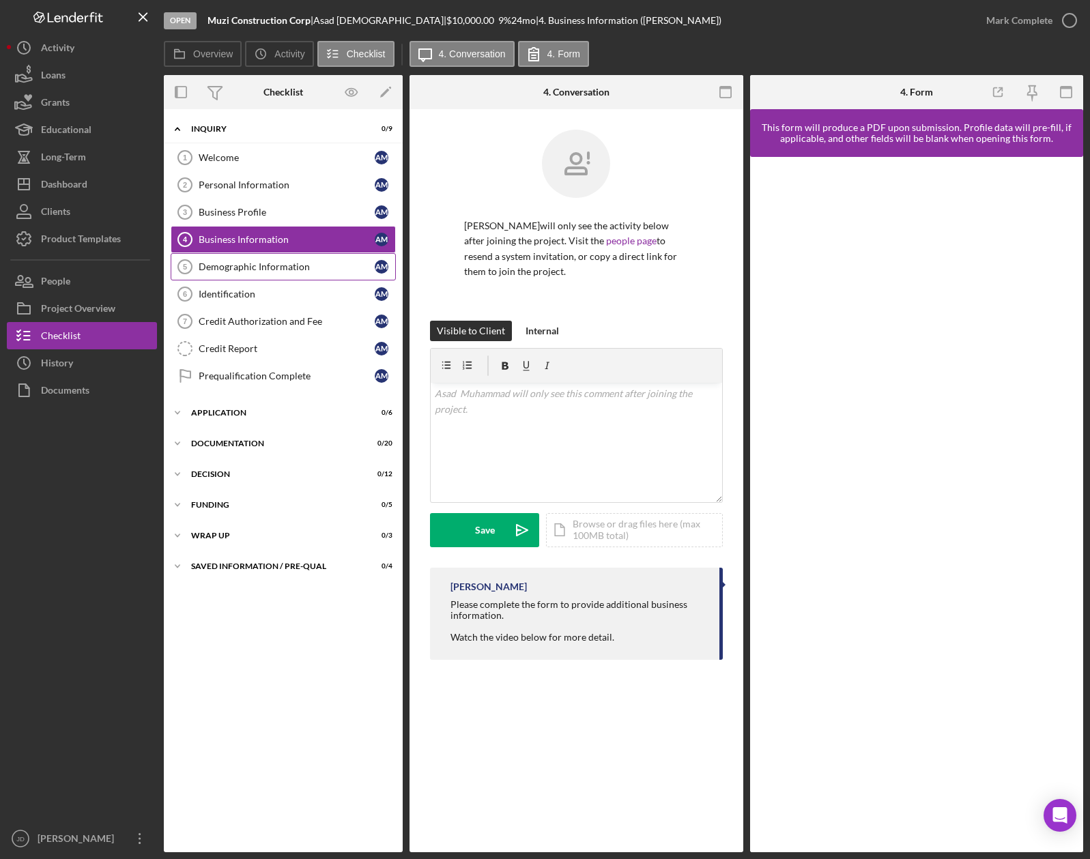
click at [285, 272] on div "Demographic Information" at bounding box center [287, 266] width 176 height 11
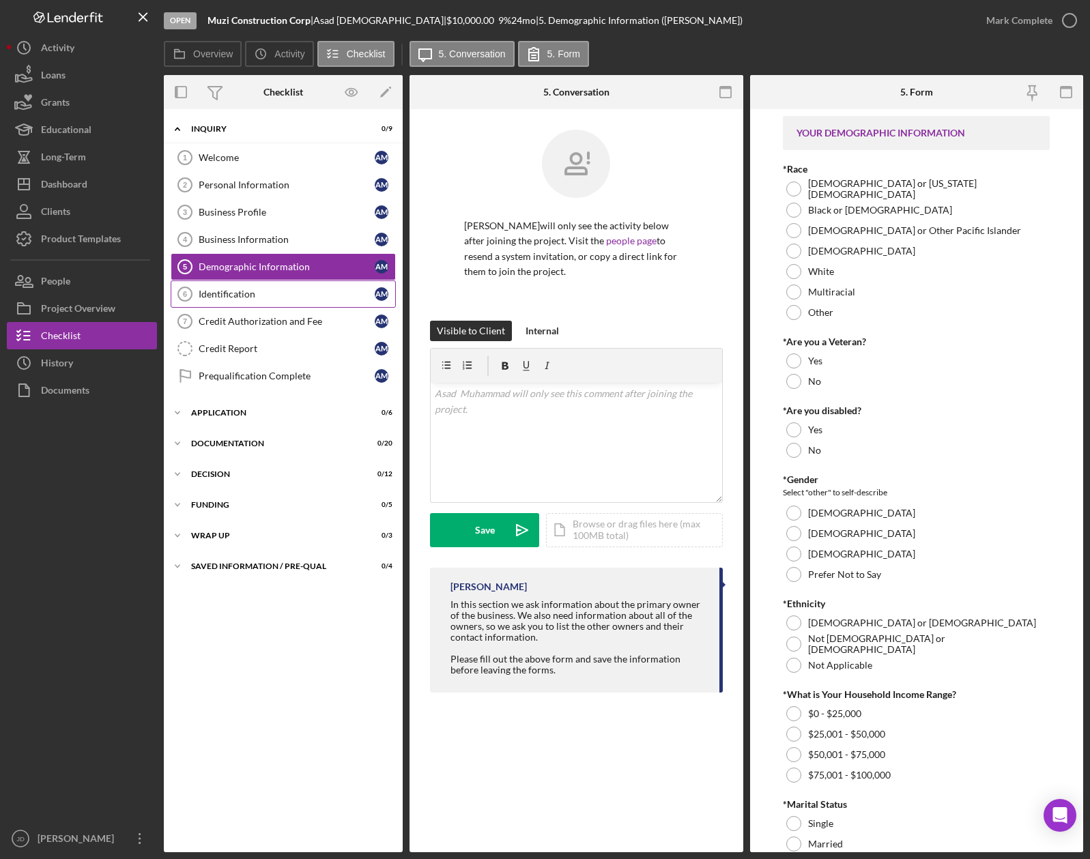
click at [242, 297] on div "Identification" at bounding box center [287, 294] width 176 height 11
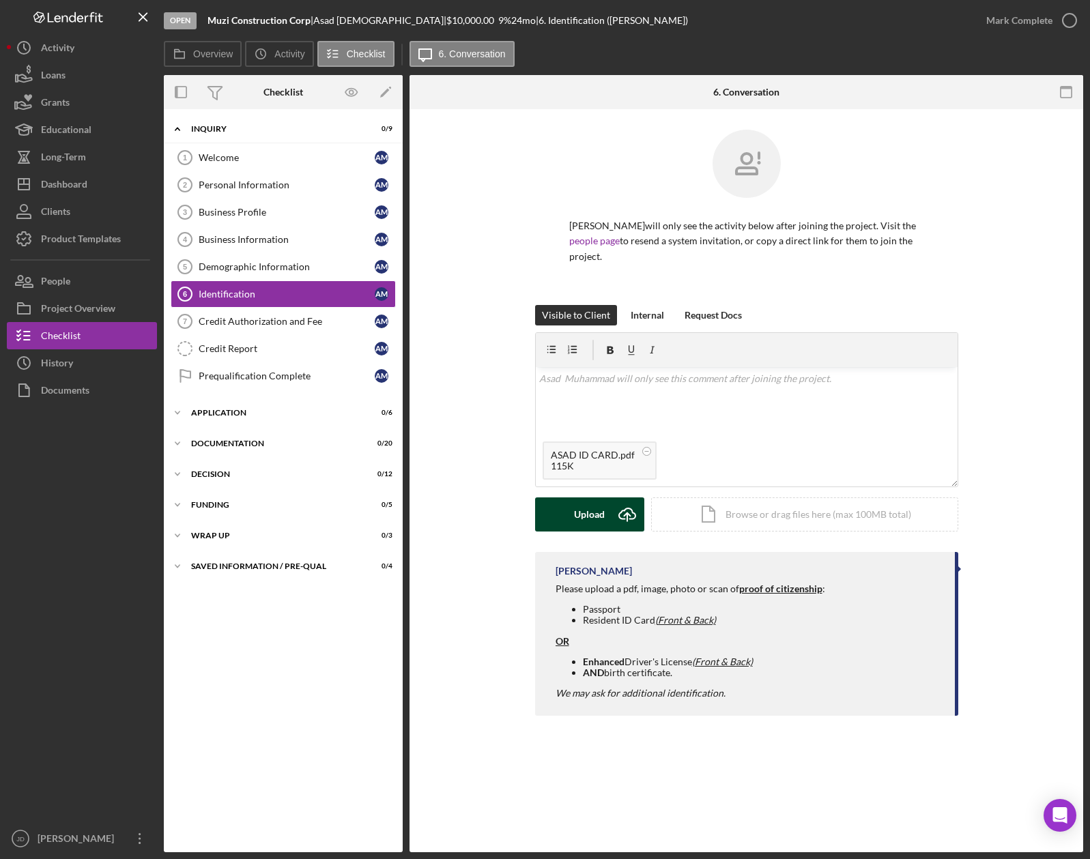
click at [587, 515] on div "Upload" at bounding box center [589, 515] width 31 height 34
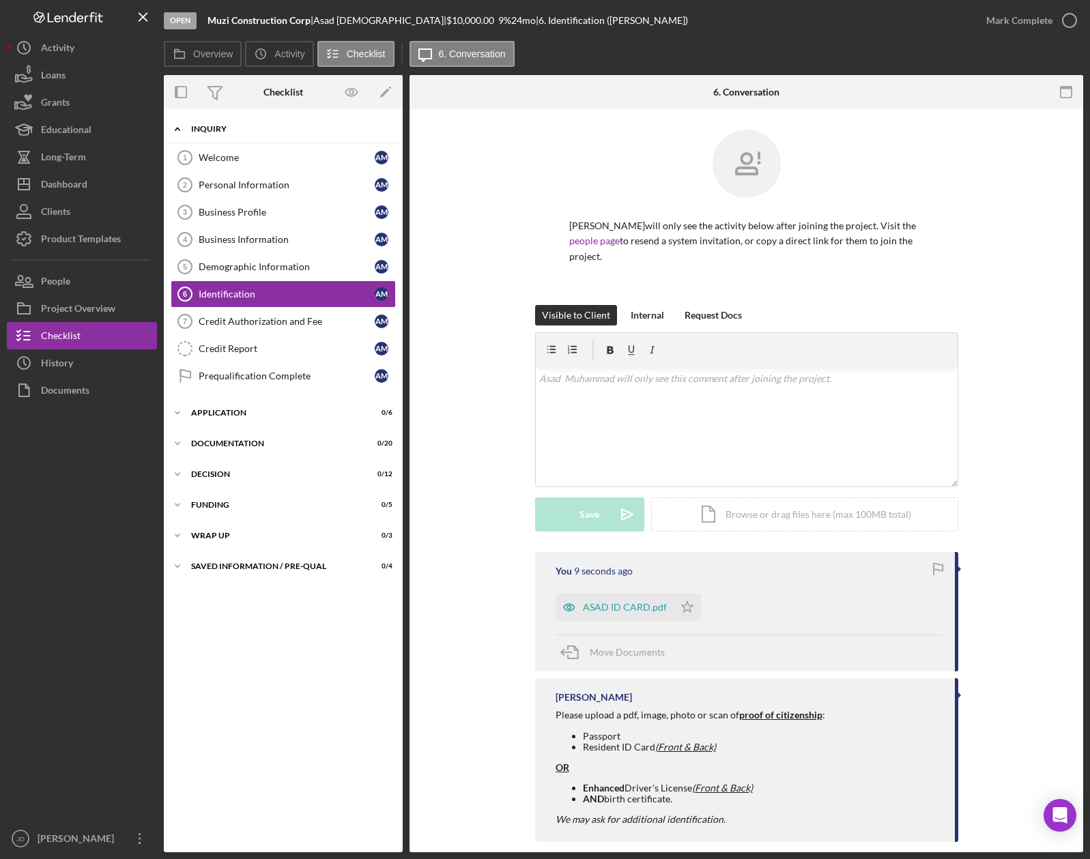
click at [175, 125] on icon "Icon/Expander" at bounding box center [177, 128] width 27 height 27
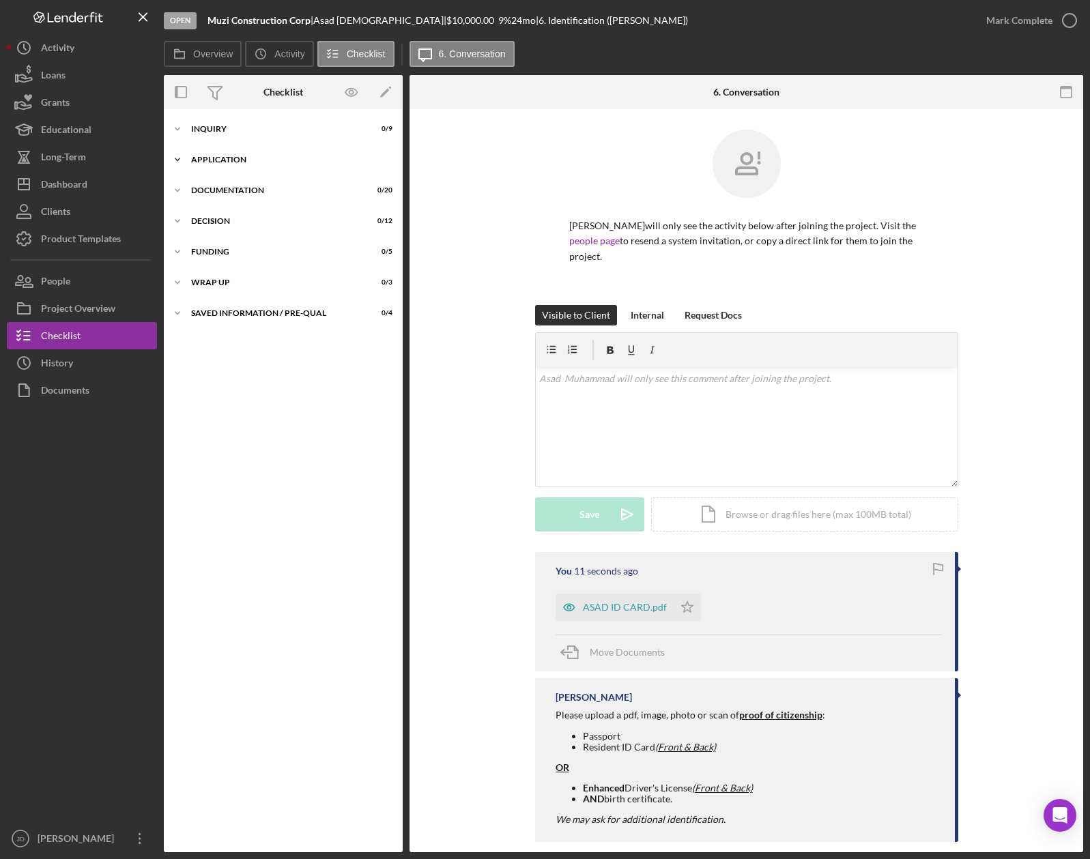
click at [178, 158] on icon "Icon/Expander" at bounding box center [177, 159] width 27 height 27
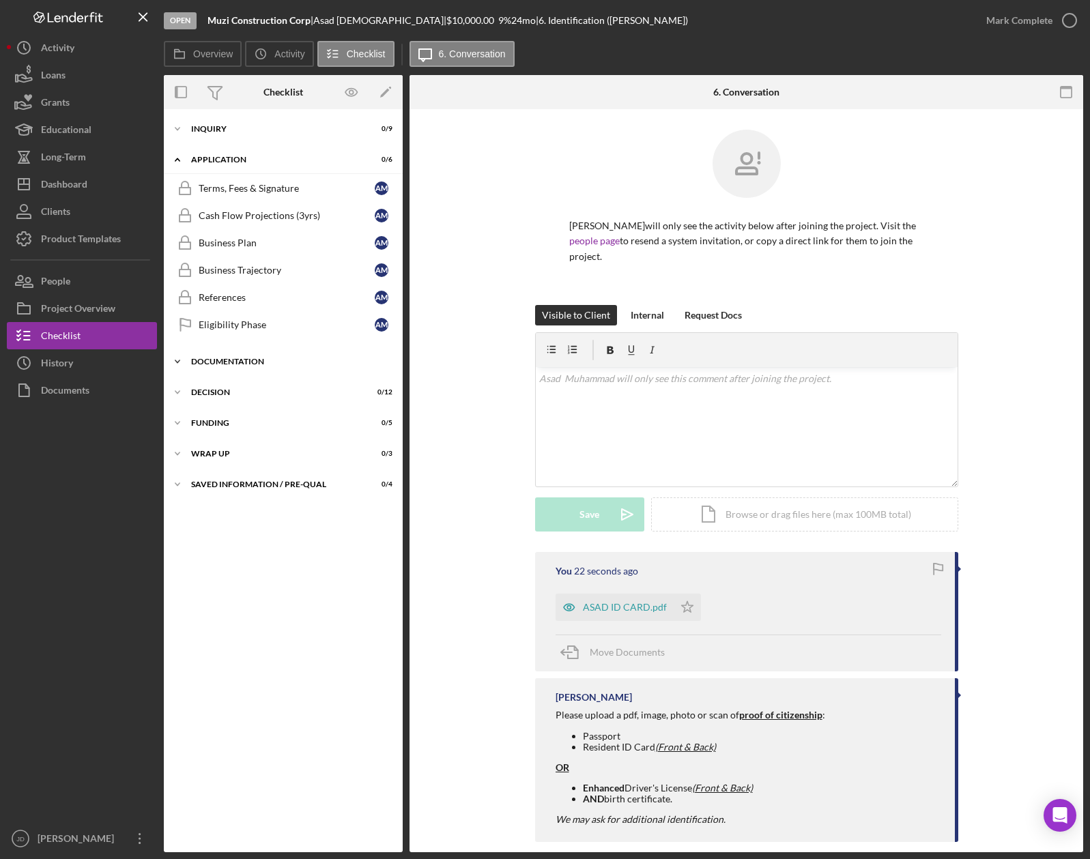
click at [179, 360] on icon "Icon/Expander" at bounding box center [177, 361] width 27 height 27
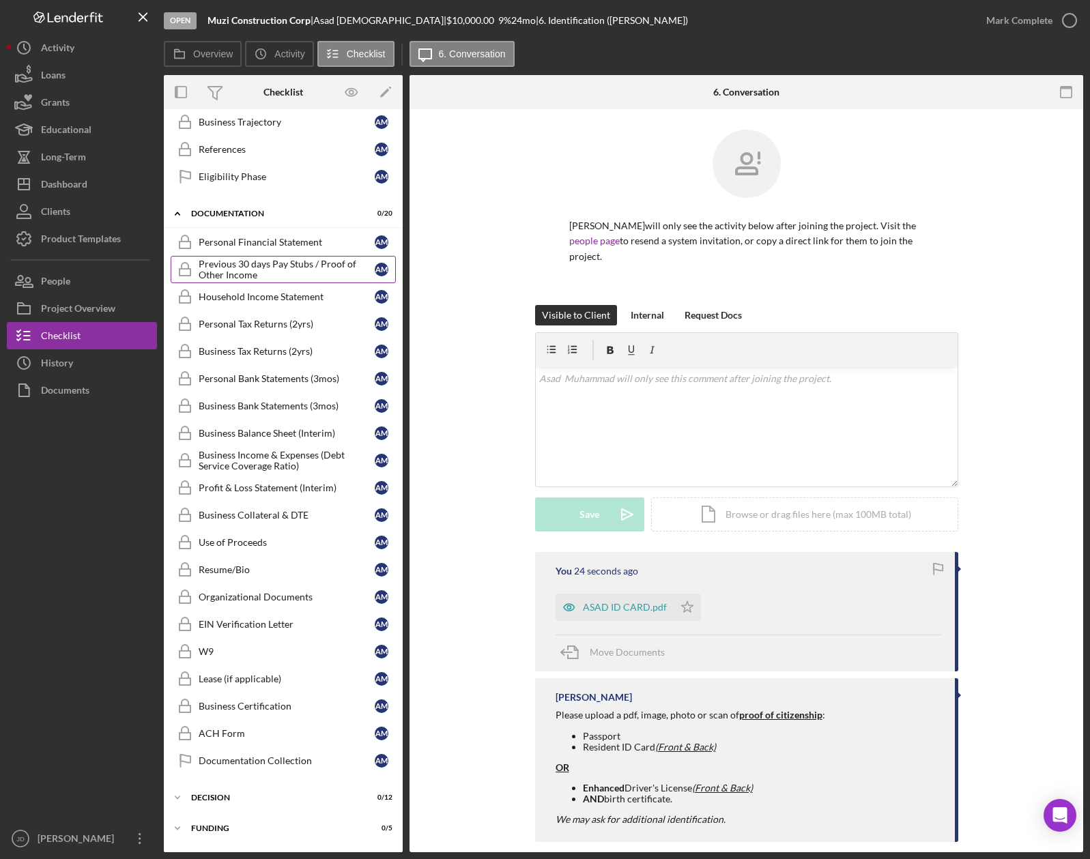
scroll to position [198, 0]
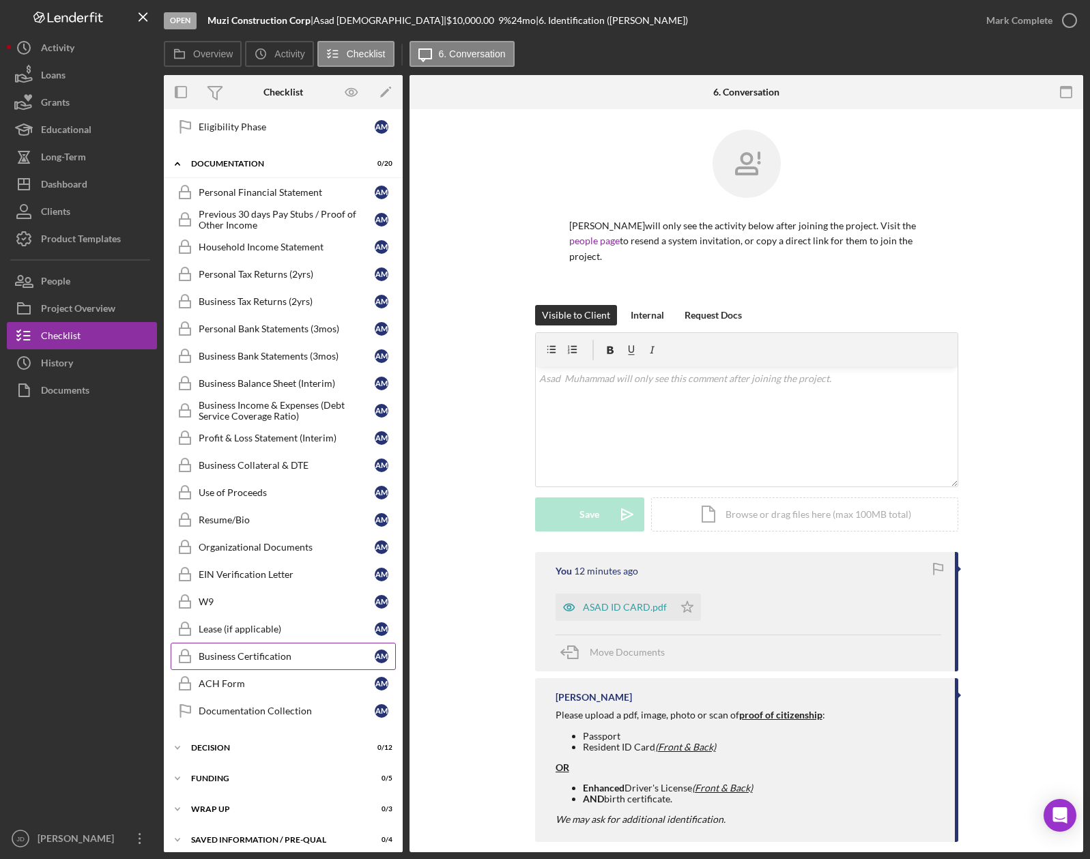
click at [184, 656] on rect at bounding box center [185, 659] width 11 height 7
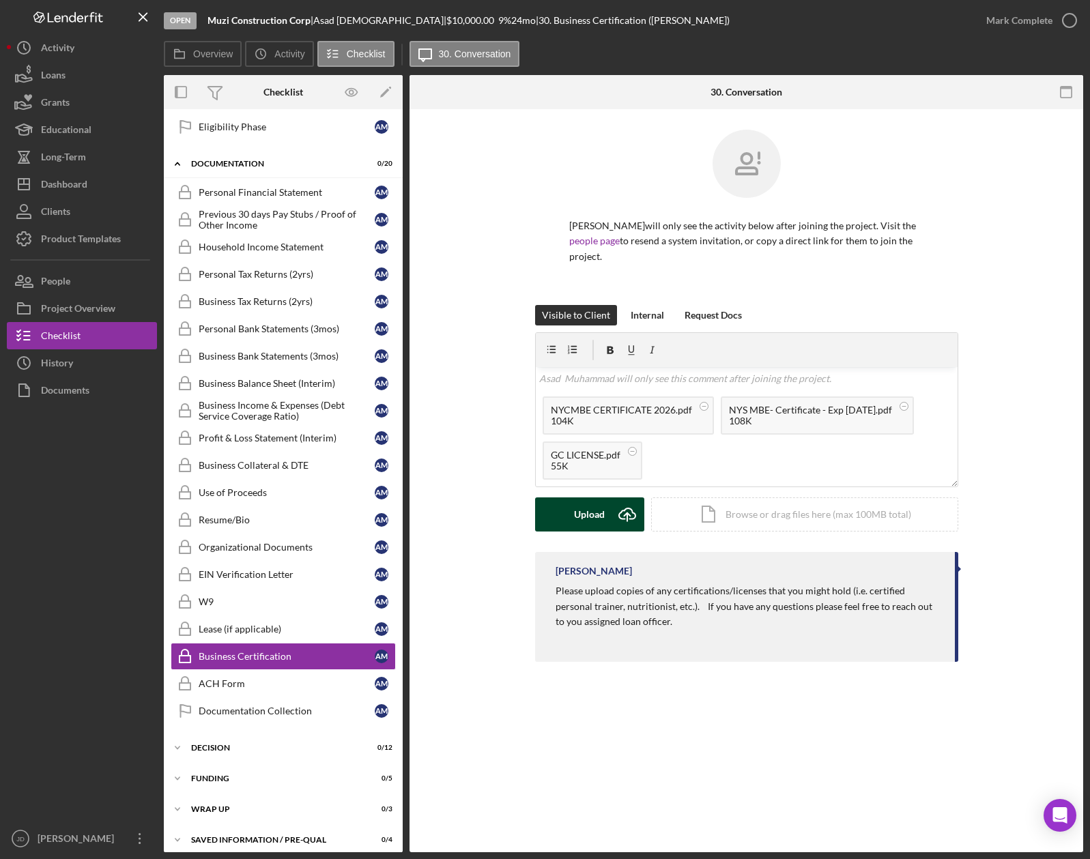
click at [583, 513] on div "Upload" at bounding box center [589, 515] width 31 height 34
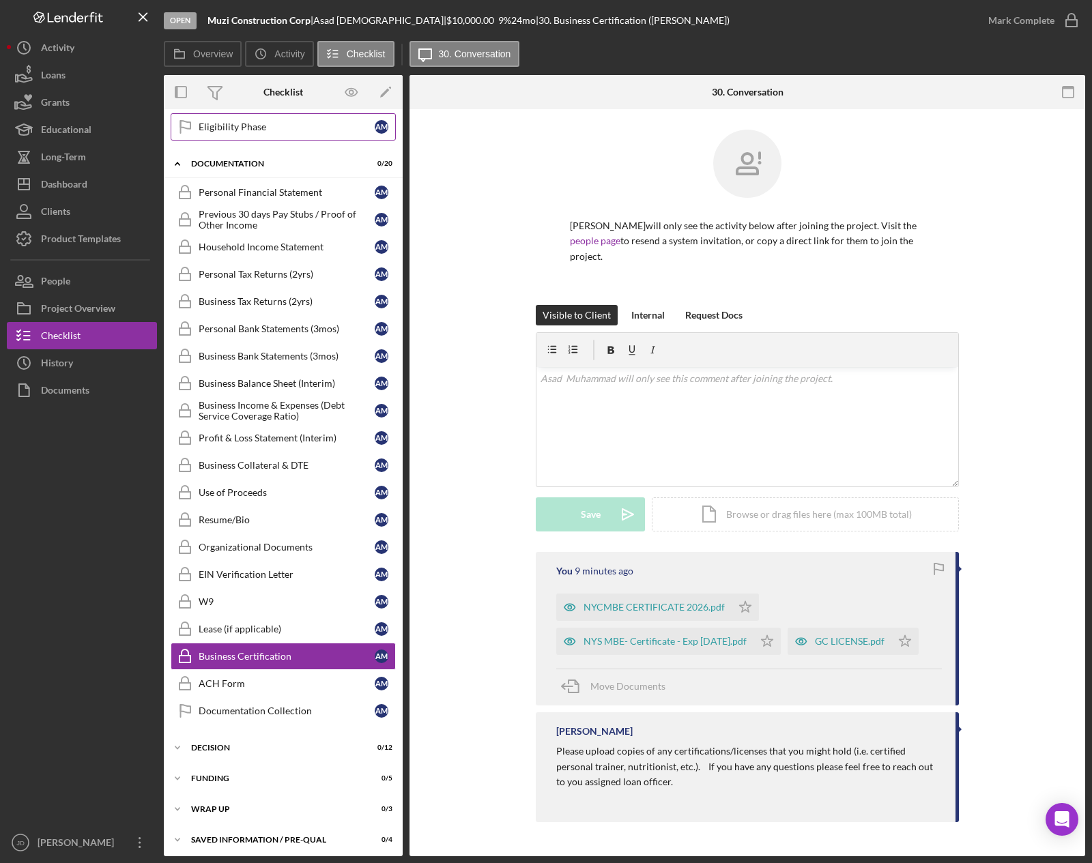
scroll to position [27, 0]
click at [233, 576] on div "EIN Verification Letter" at bounding box center [287, 574] width 176 height 11
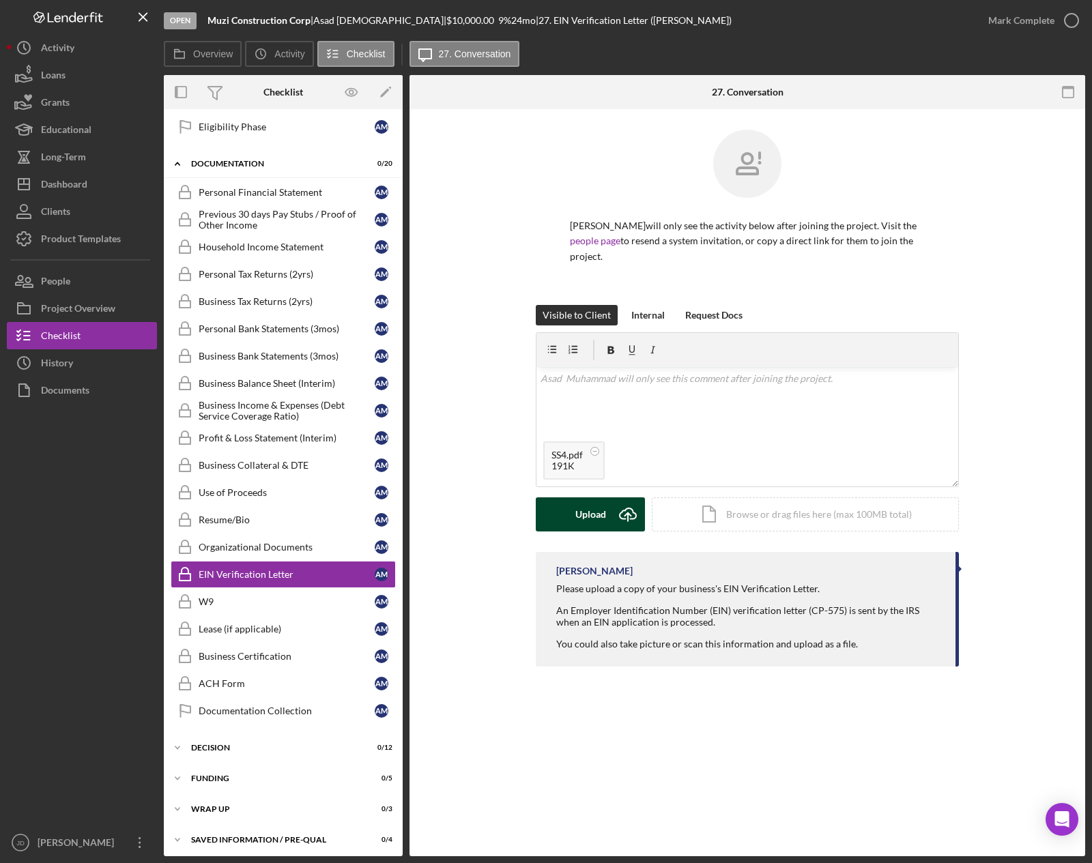
click at [581, 511] on div "Upload" at bounding box center [590, 515] width 31 height 34
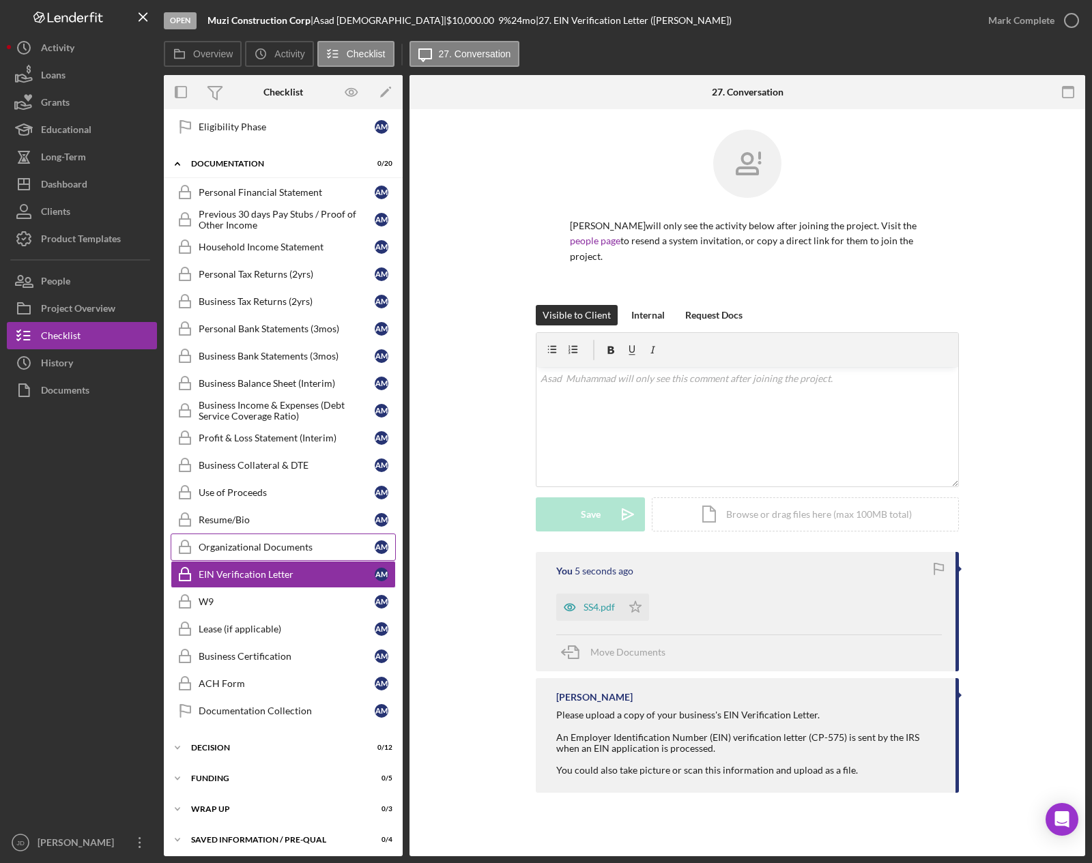
click at [233, 545] on div "Organizational Documents" at bounding box center [287, 547] width 176 height 11
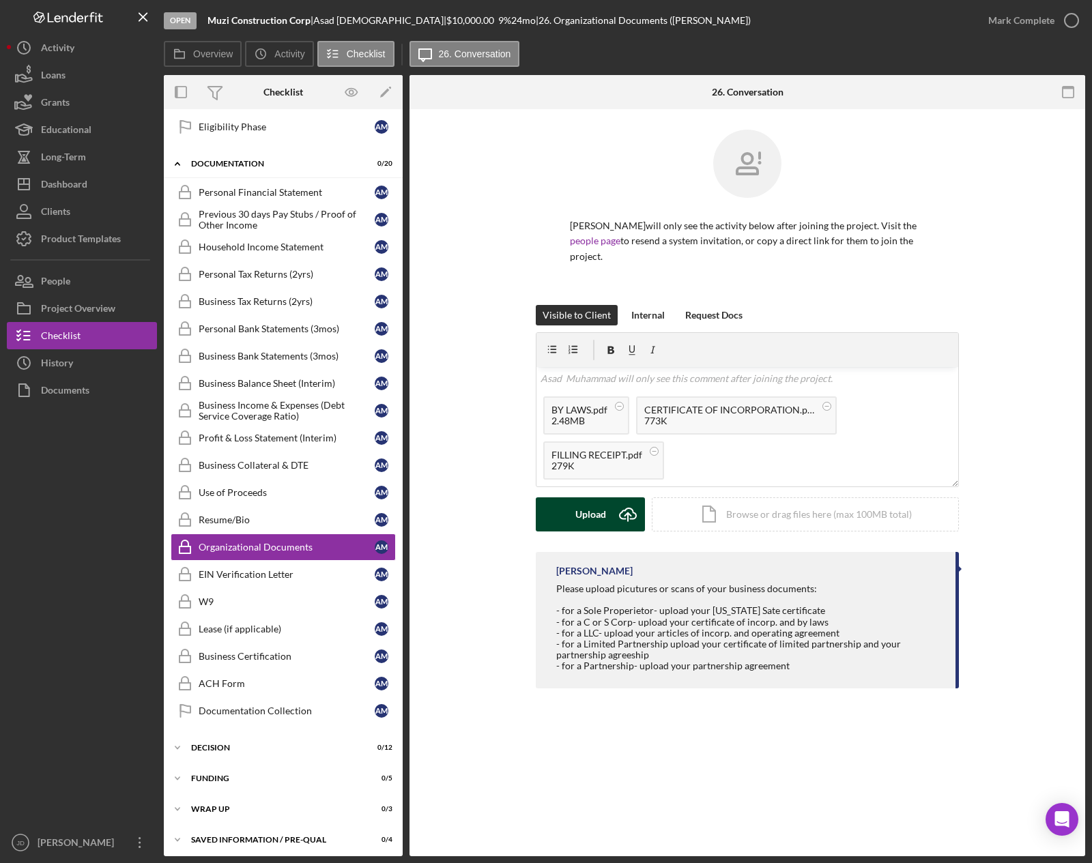
click at [576, 515] on div "Upload" at bounding box center [590, 515] width 31 height 34
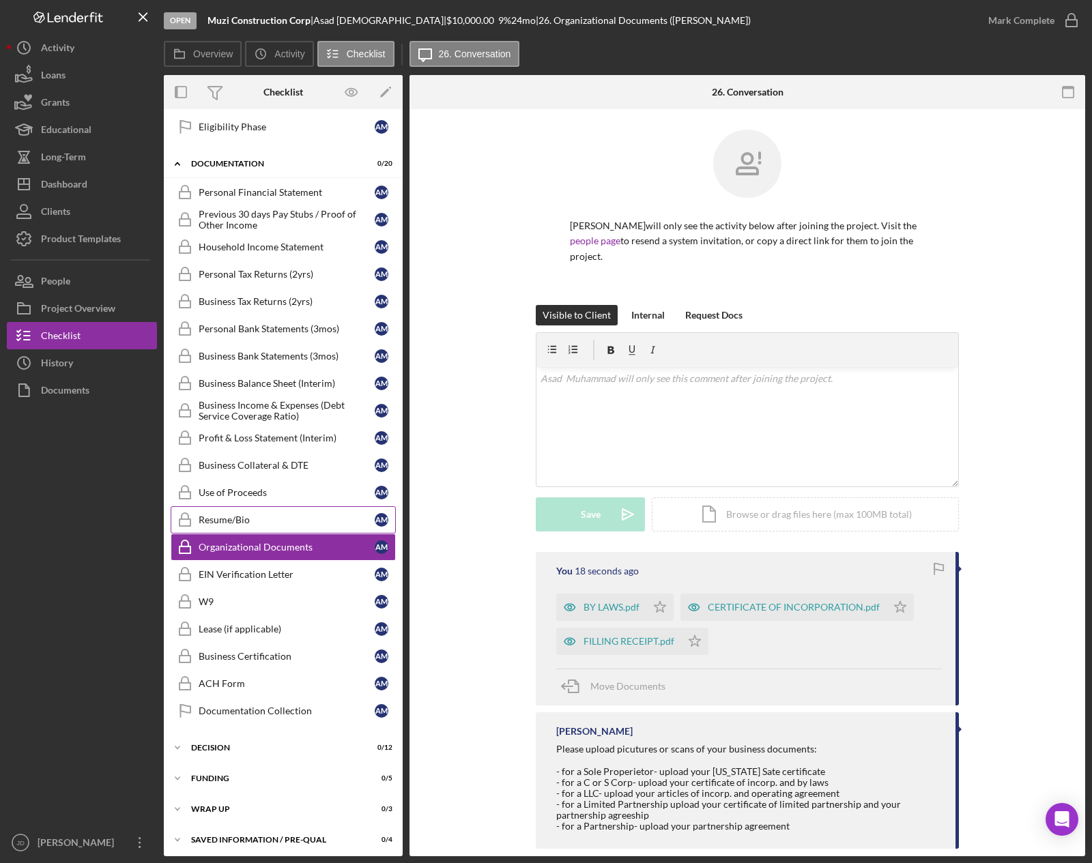
click at [243, 522] on div "Resume/Bio" at bounding box center [287, 520] width 176 height 11
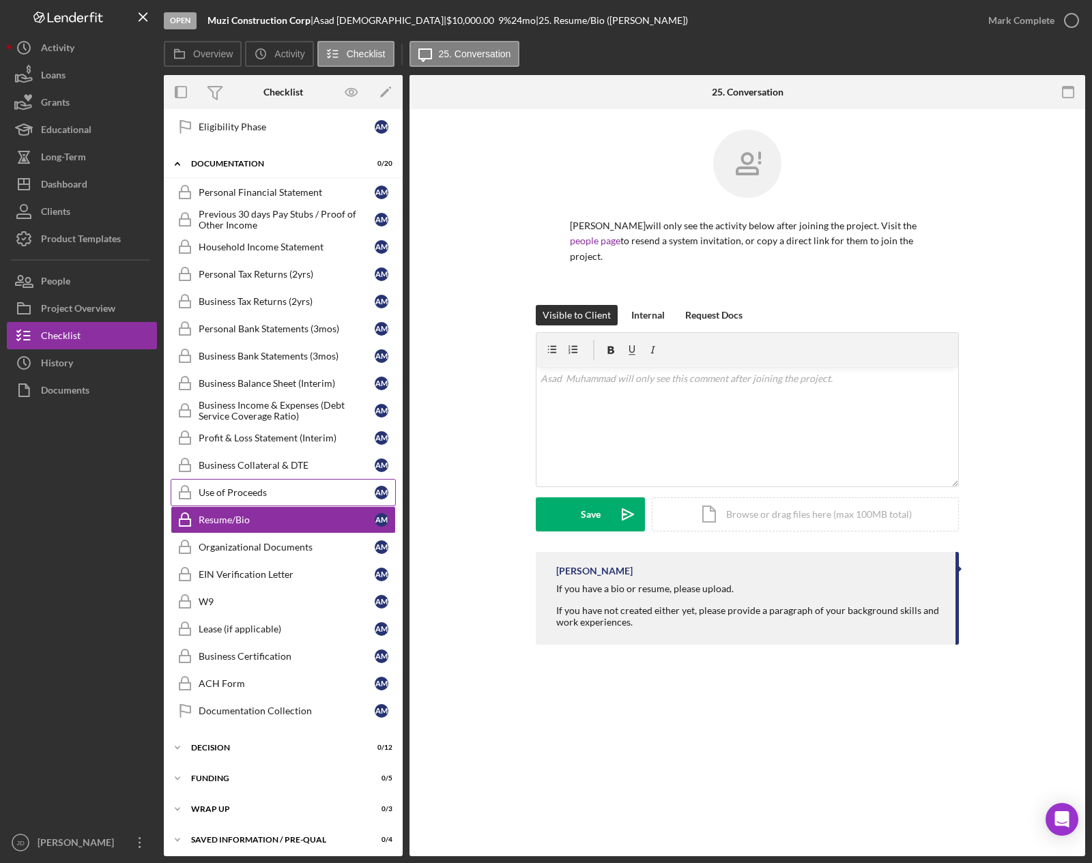
click at [249, 491] on div "Use of Proceeds" at bounding box center [287, 492] width 176 height 11
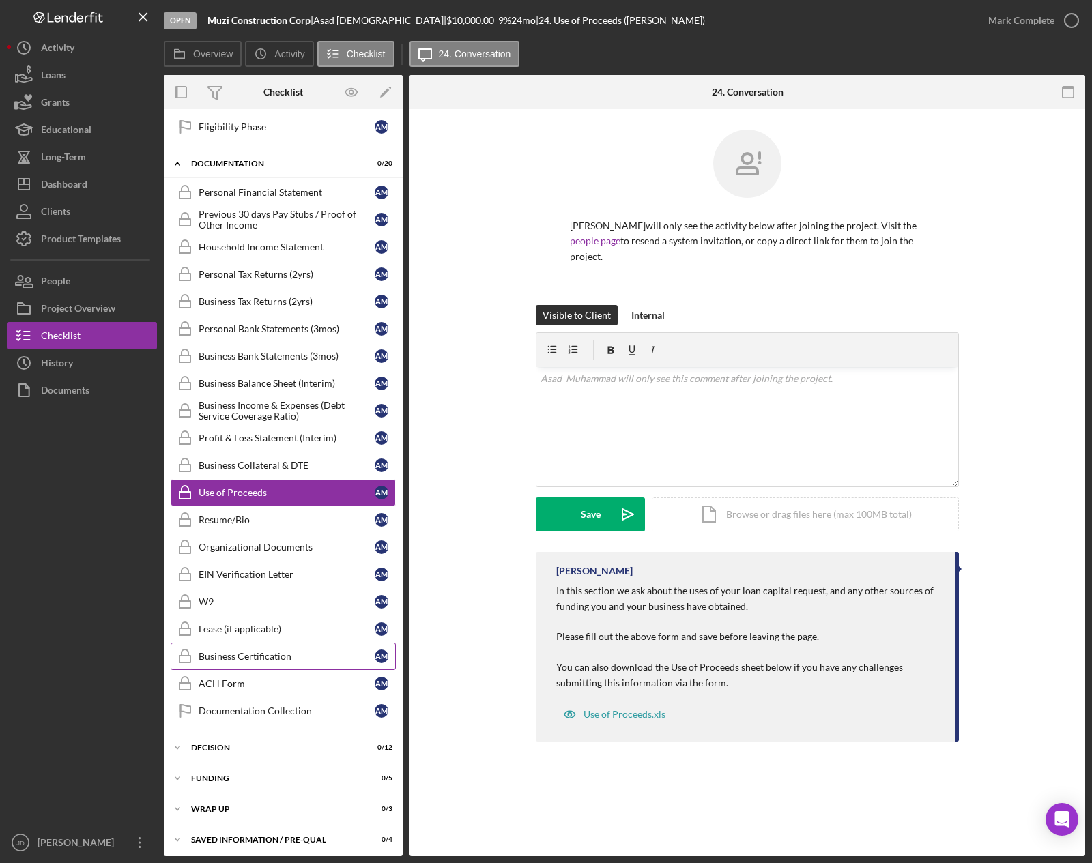
click at [235, 657] on div "Business Certification" at bounding box center [287, 656] width 176 height 11
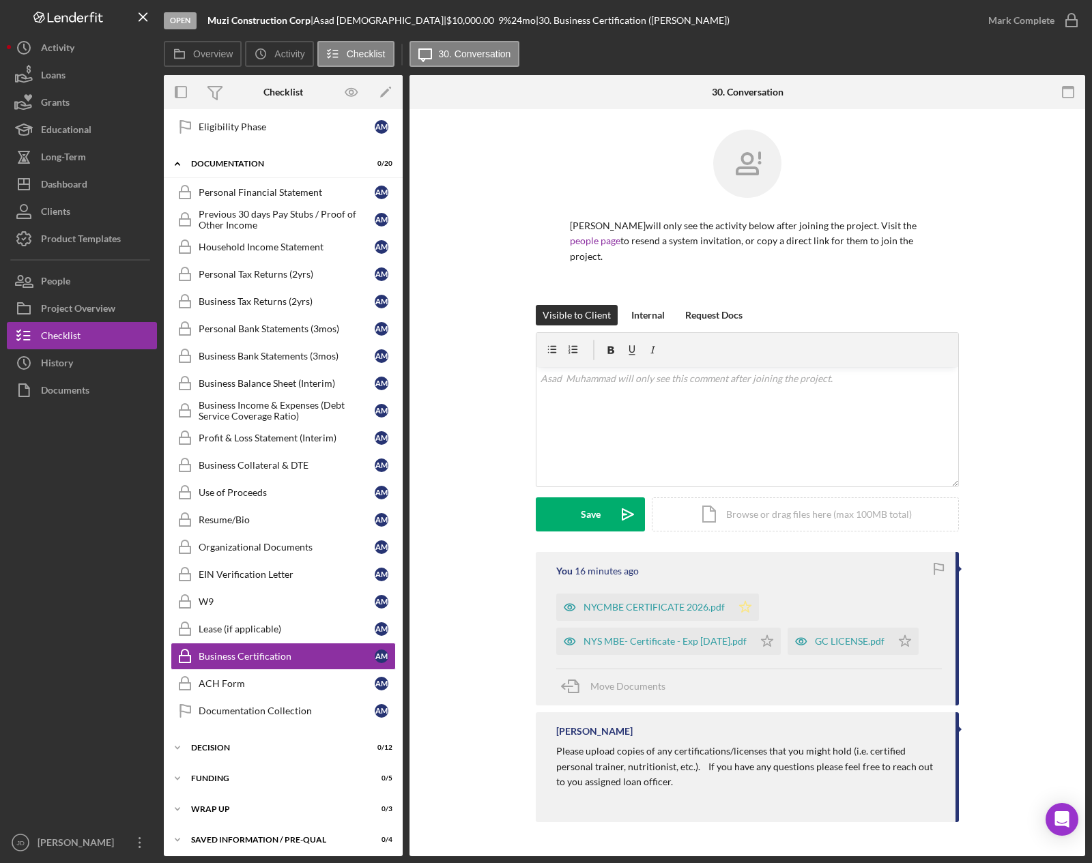
click at [745, 607] on polygon "button" at bounding box center [746, 606] width 12 height 11
click at [781, 645] on icon "Icon/Star" at bounding box center [767, 641] width 27 height 27
click at [891, 655] on icon "Icon/Star" at bounding box center [904, 641] width 27 height 27
click at [257, 624] on div "Lease (if applicable)" at bounding box center [287, 629] width 176 height 11
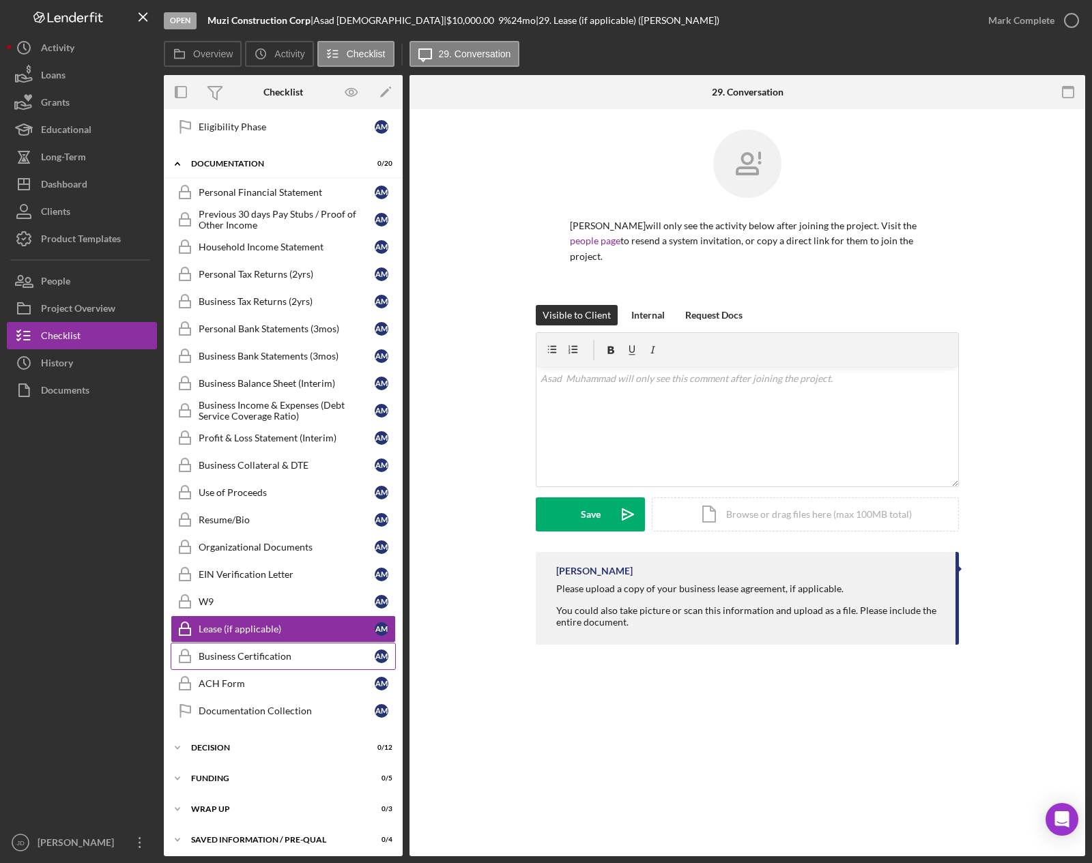
click at [262, 657] on div "Business Certification" at bounding box center [287, 656] width 176 height 11
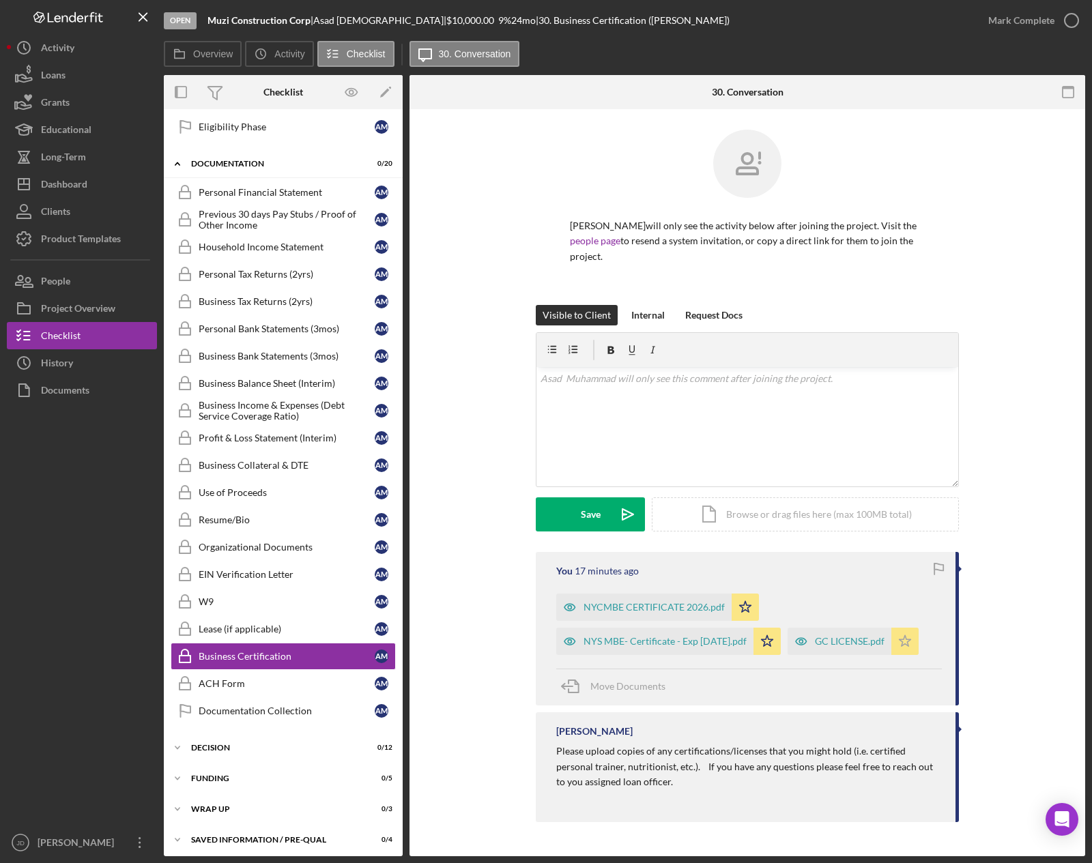
click at [740, 612] on polygon "button" at bounding box center [746, 606] width 12 height 11
click at [781, 640] on icon "Icon/Star" at bounding box center [767, 641] width 27 height 27
click at [747, 612] on icon "Icon/Star" at bounding box center [745, 607] width 27 height 27
click at [1076, 24] on icon "button" at bounding box center [1072, 20] width 34 height 34
click at [891, 655] on icon "Icon/Star" at bounding box center [904, 641] width 27 height 27
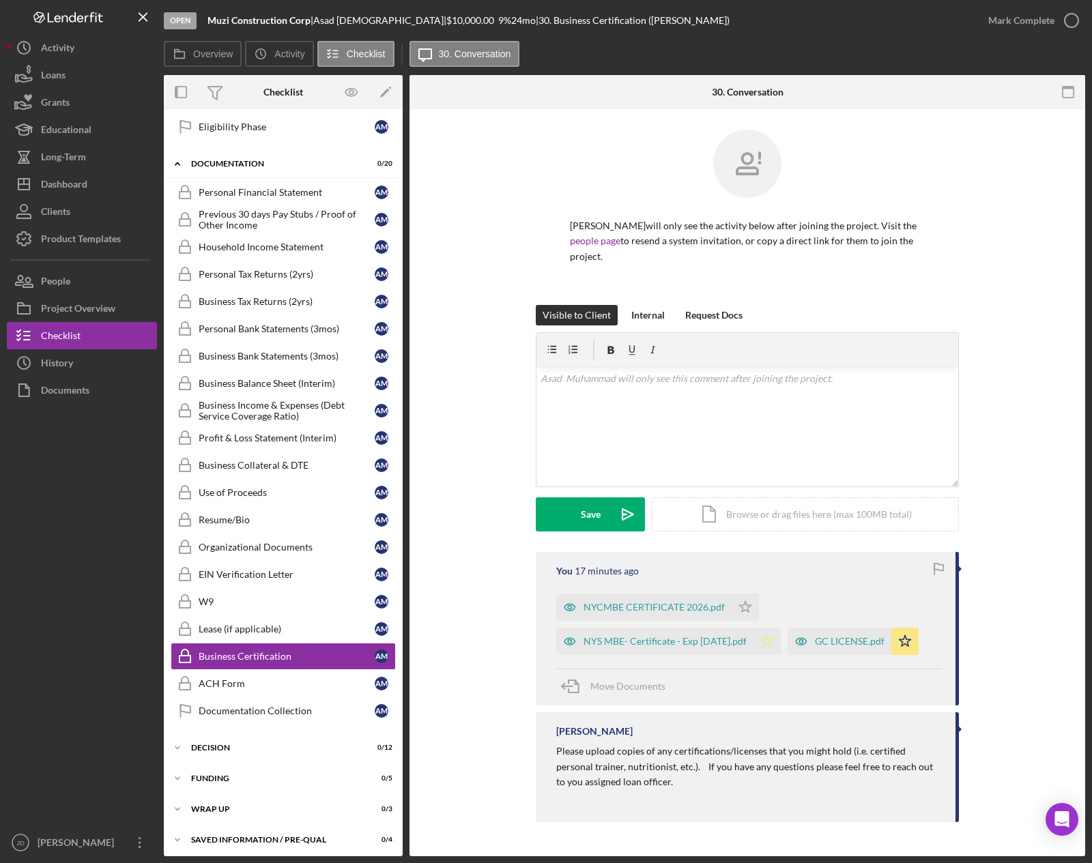
click at [781, 635] on icon "Icon/Star" at bounding box center [767, 641] width 27 height 27
click at [740, 607] on polygon "button" at bounding box center [746, 606] width 12 height 11
click at [1068, 17] on icon "button" at bounding box center [1072, 20] width 34 height 34
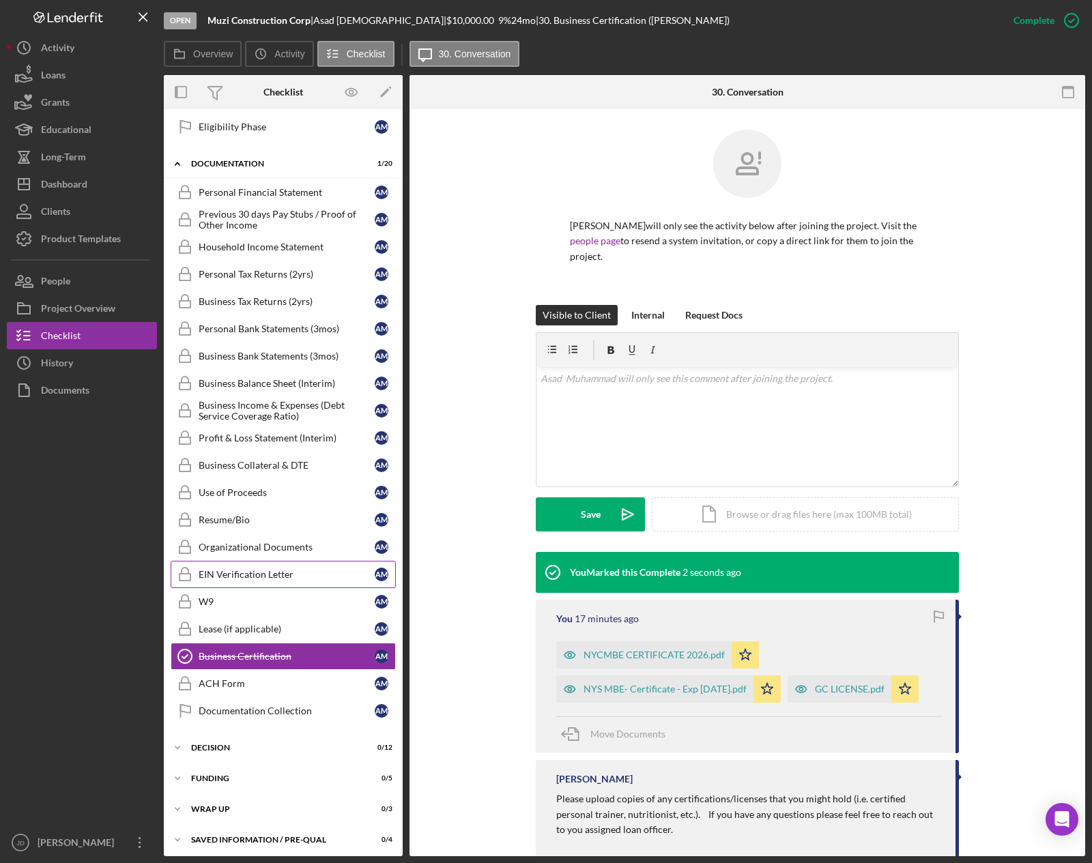
click at [216, 577] on div "EIN Verification Letter" at bounding box center [287, 574] width 176 height 11
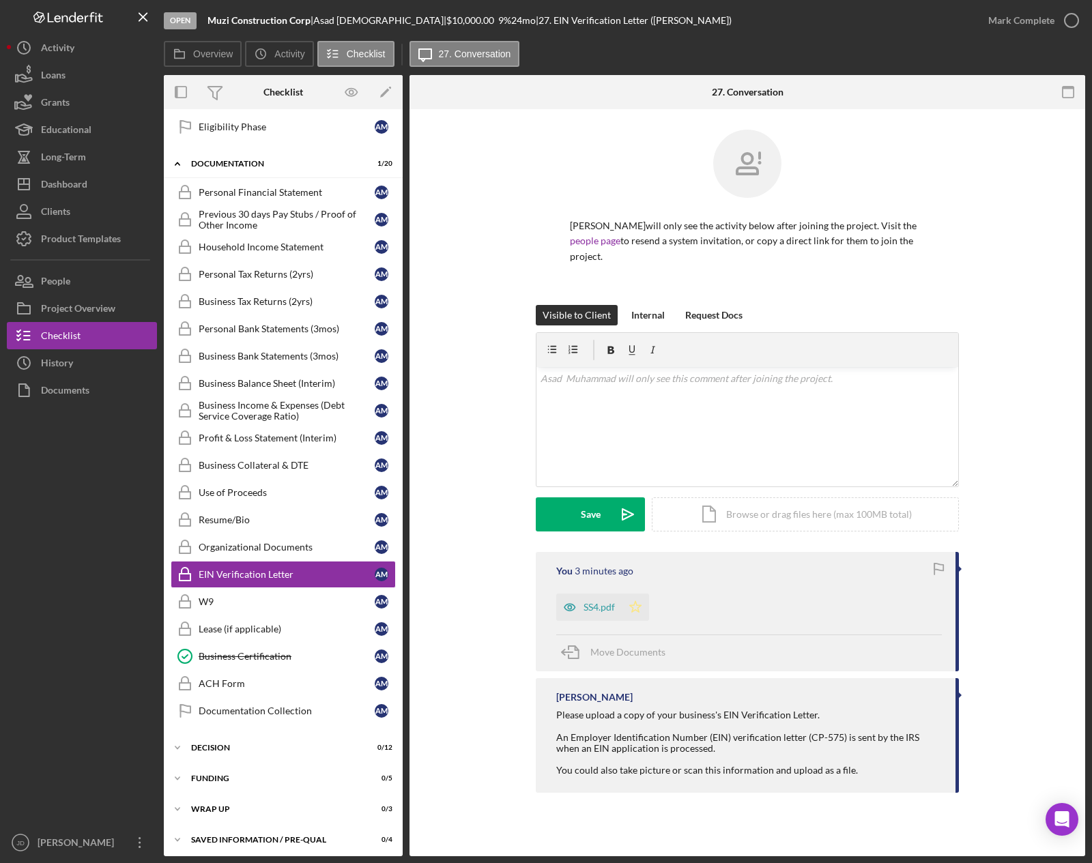
click at [633, 607] on icon "Icon/Star" at bounding box center [635, 607] width 27 height 27
click at [1074, 23] on icon "button" at bounding box center [1072, 20] width 34 height 34
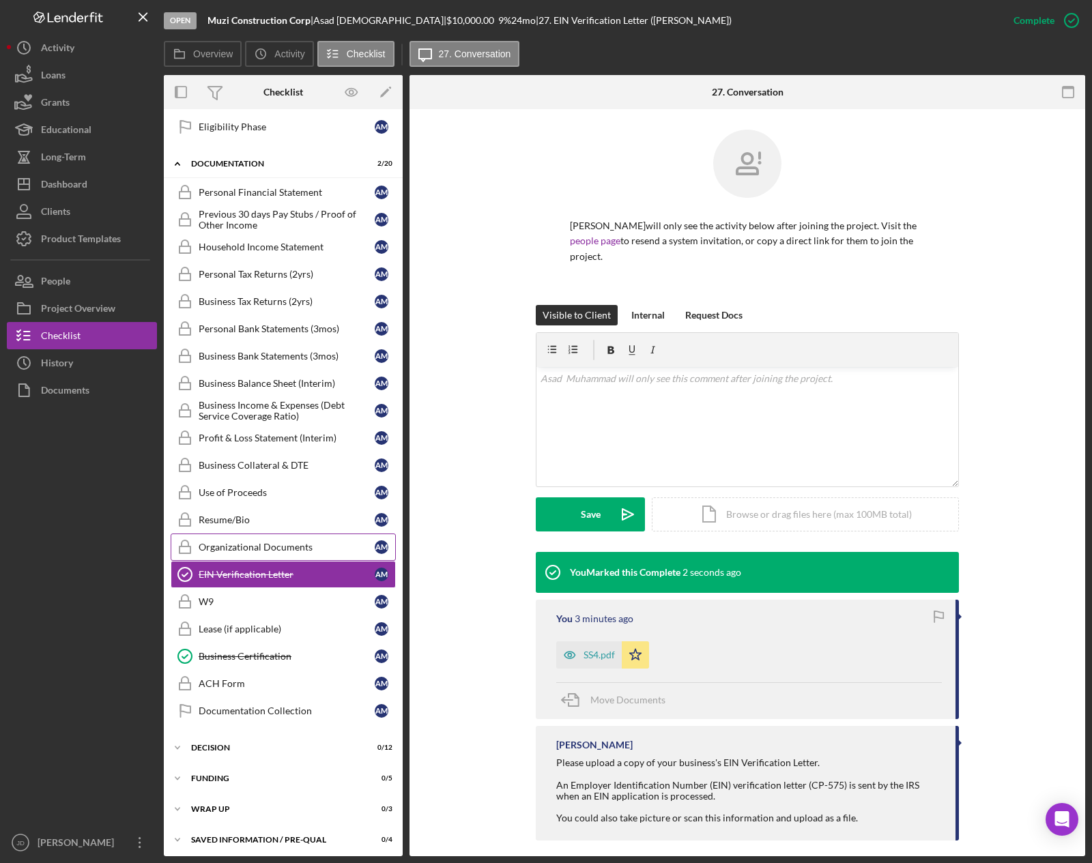
click at [271, 551] on div "Organizational Documents" at bounding box center [287, 547] width 176 height 11
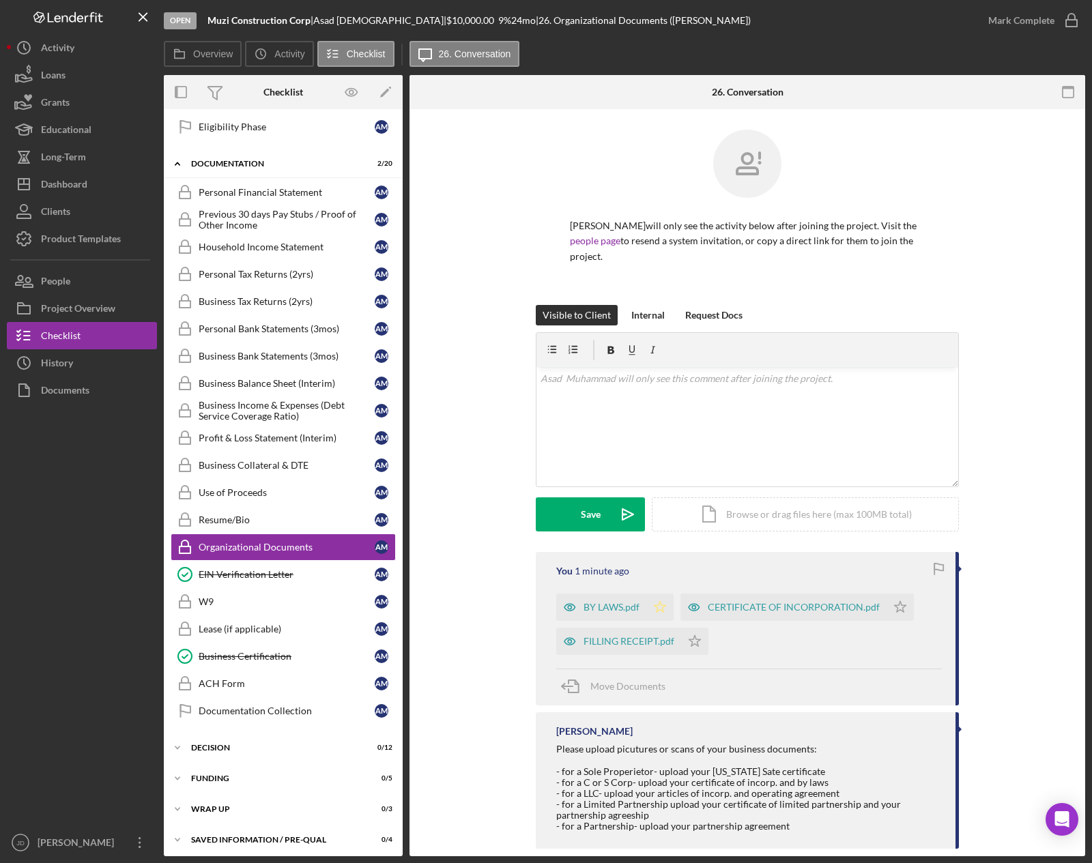
click at [658, 612] on icon "Icon/Star" at bounding box center [659, 607] width 27 height 27
click at [697, 642] on icon "Icon/Star" at bounding box center [694, 641] width 27 height 27
click at [904, 612] on icon "Icon/Star" at bounding box center [900, 607] width 27 height 27
click at [1072, 18] on icon "button" at bounding box center [1072, 20] width 34 height 34
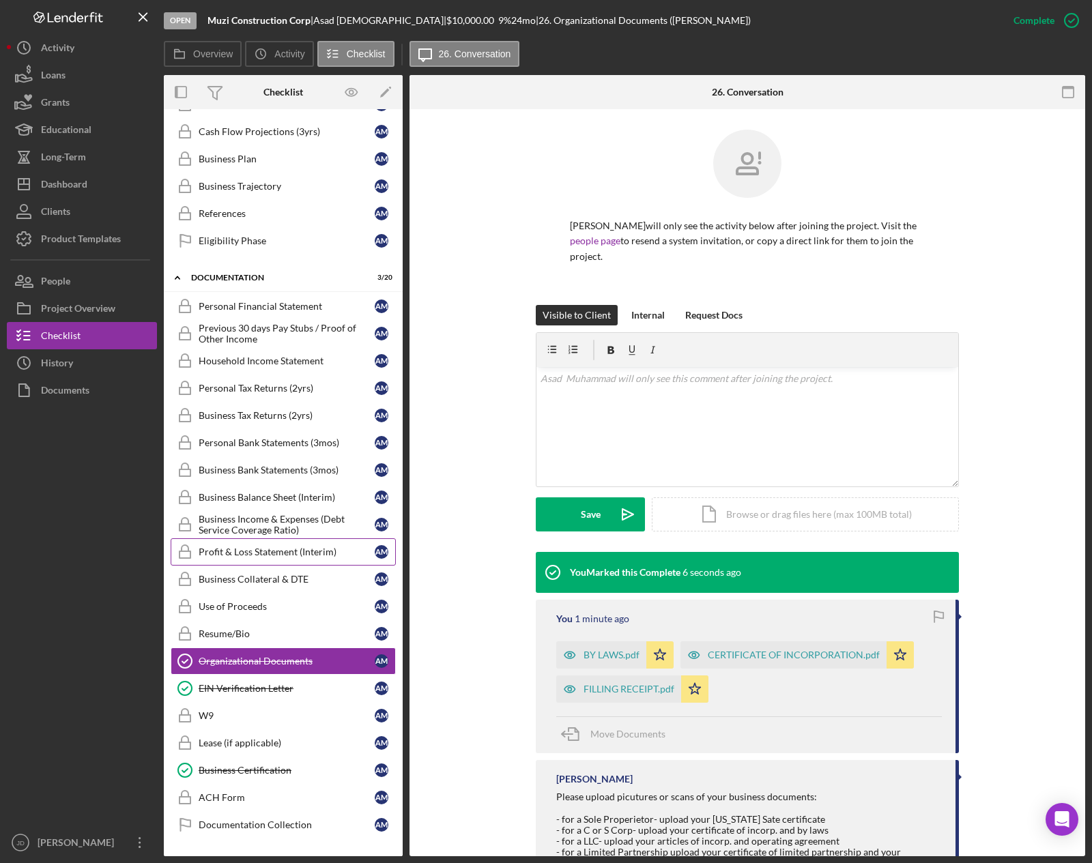
scroll to position [70, 0]
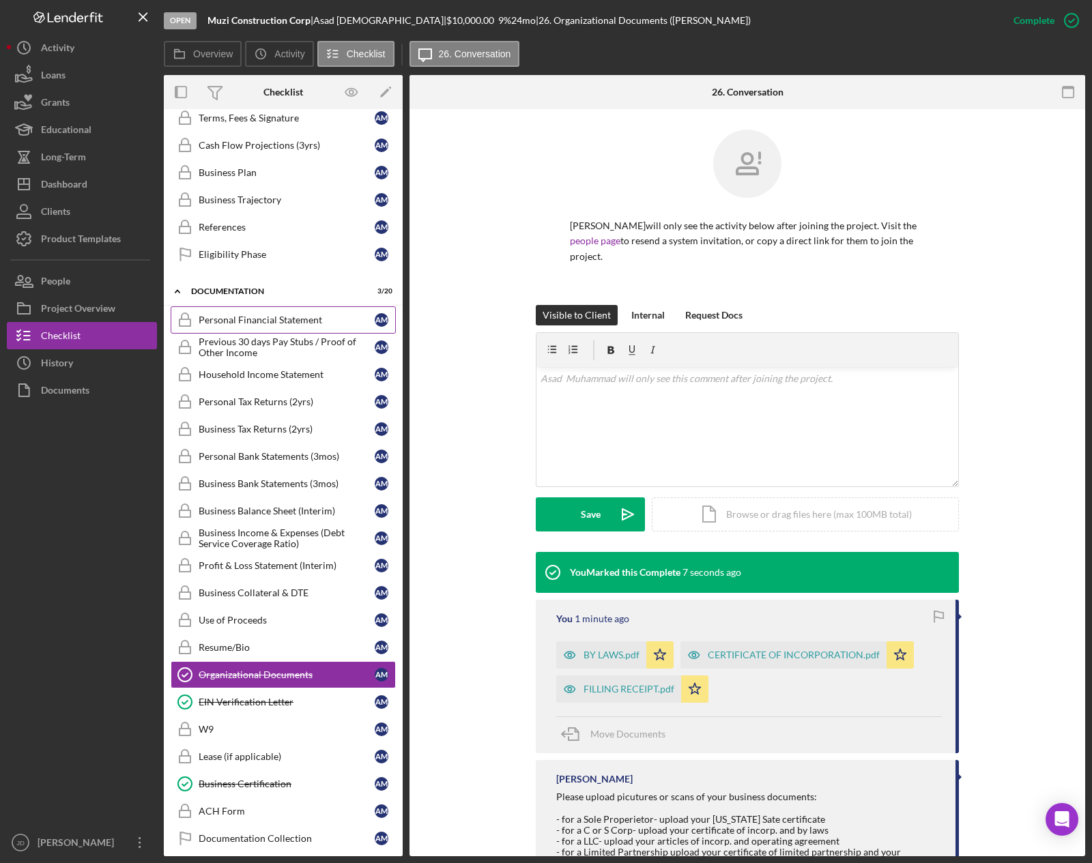
click at [265, 323] on div "Personal Financial Statement" at bounding box center [287, 320] width 176 height 11
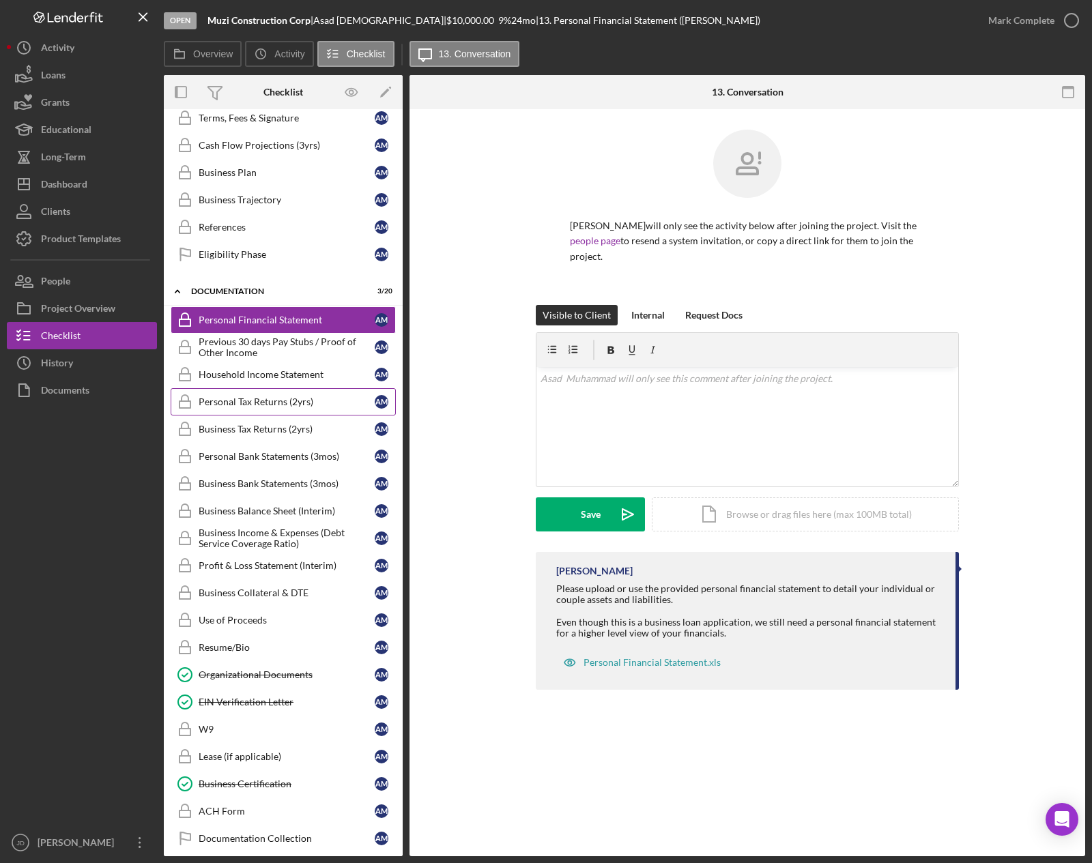
click at [263, 398] on div "Personal Tax Returns (2yrs)" at bounding box center [287, 402] width 176 height 11
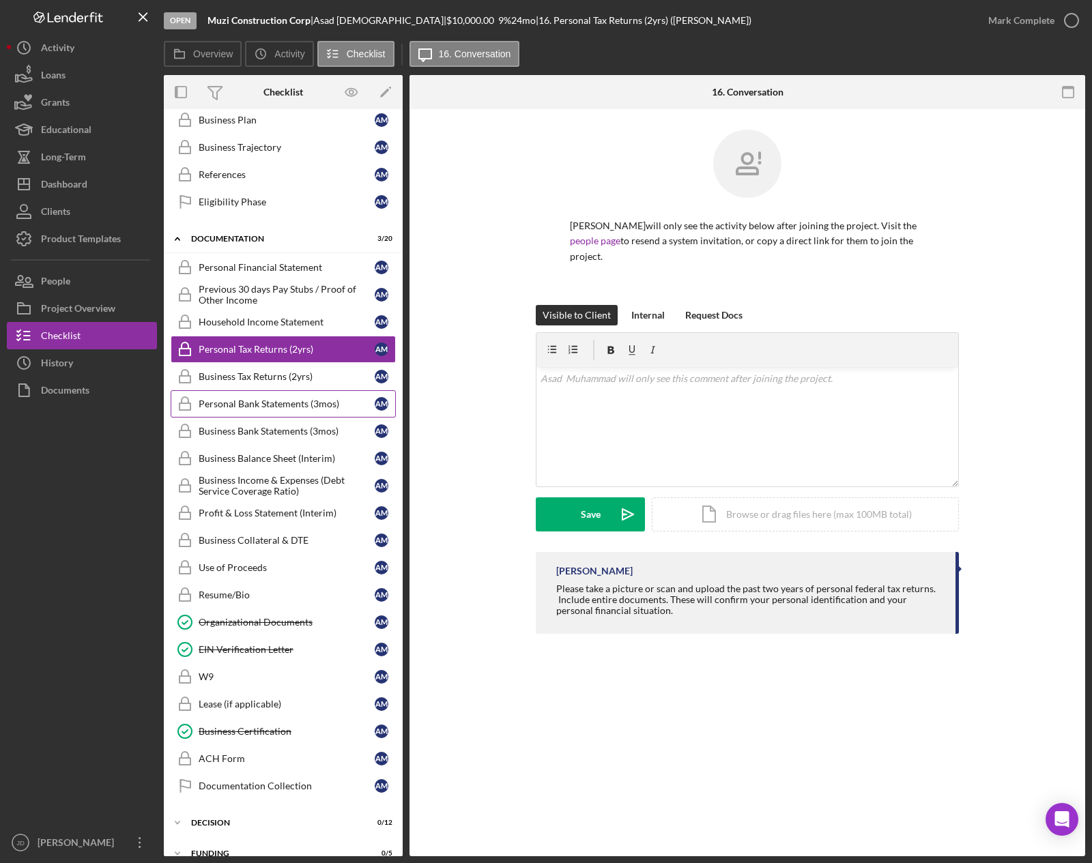
scroll to position [203, 0]
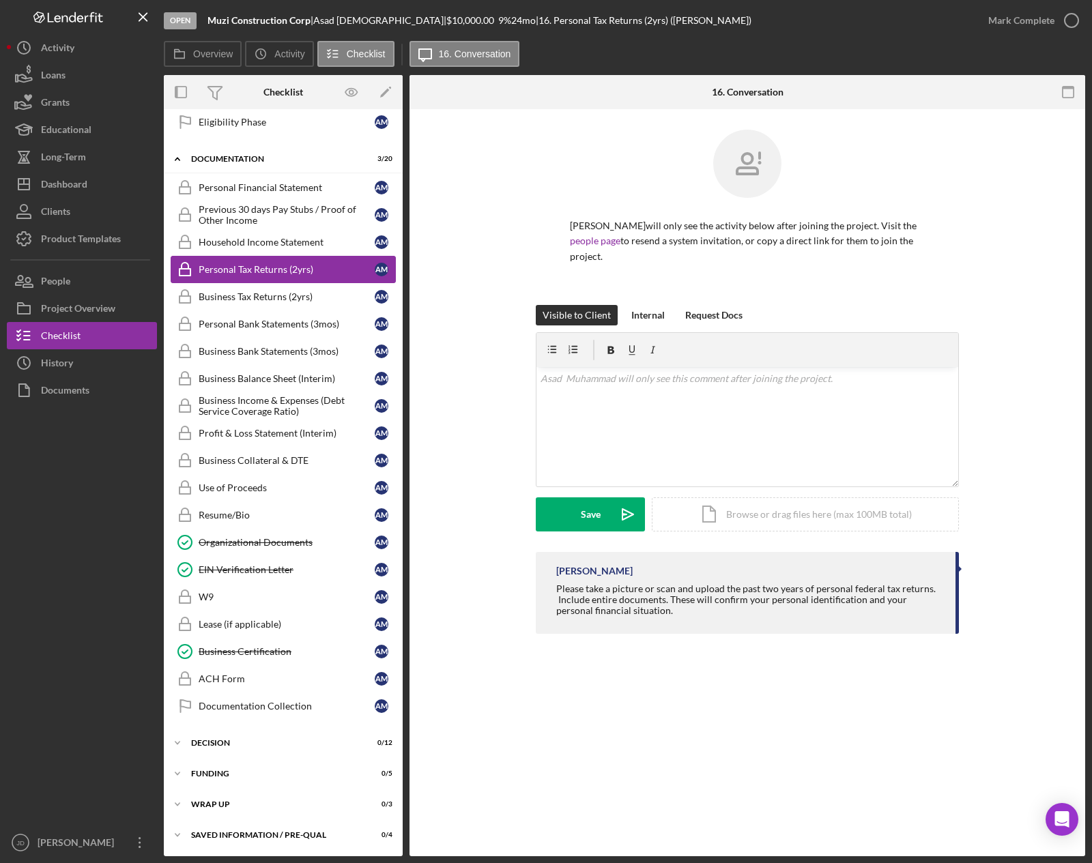
click at [257, 268] on div "Personal Tax Returns (2yrs)" at bounding box center [287, 269] width 176 height 11
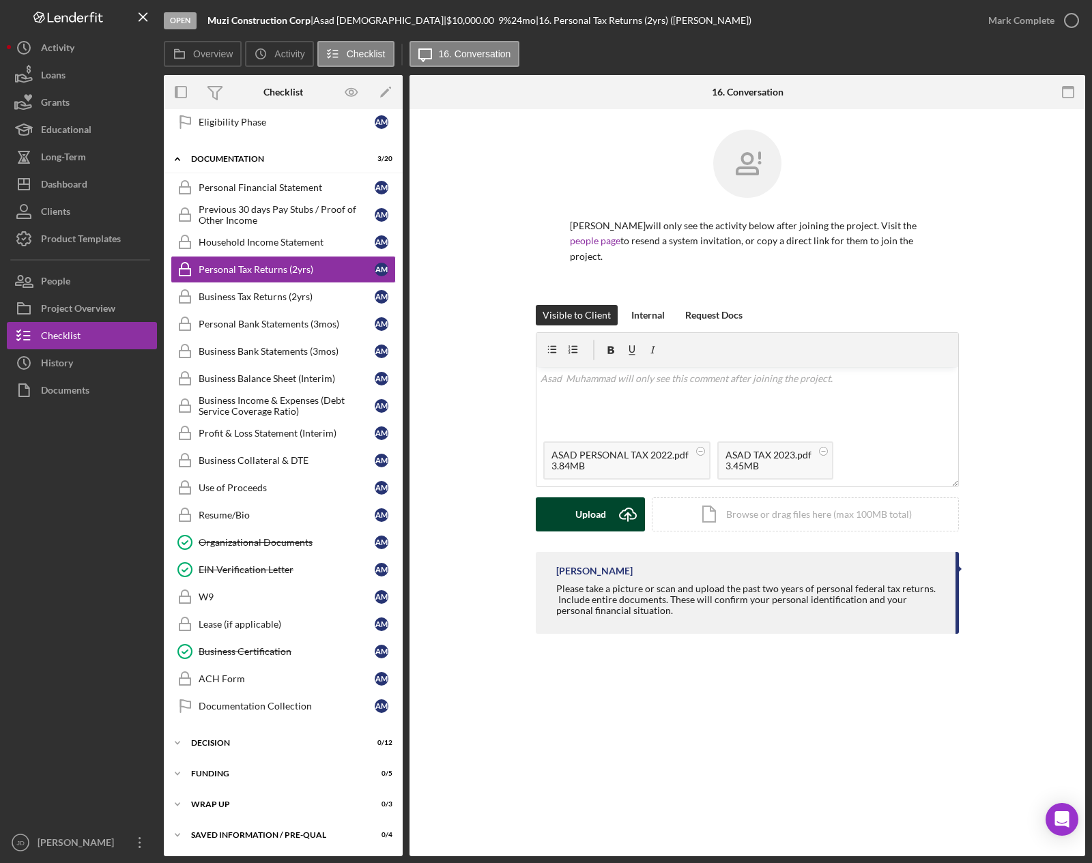
click at [614, 512] on icon "Icon/Upload" at bounding box center [628, 515] width 34 height 34
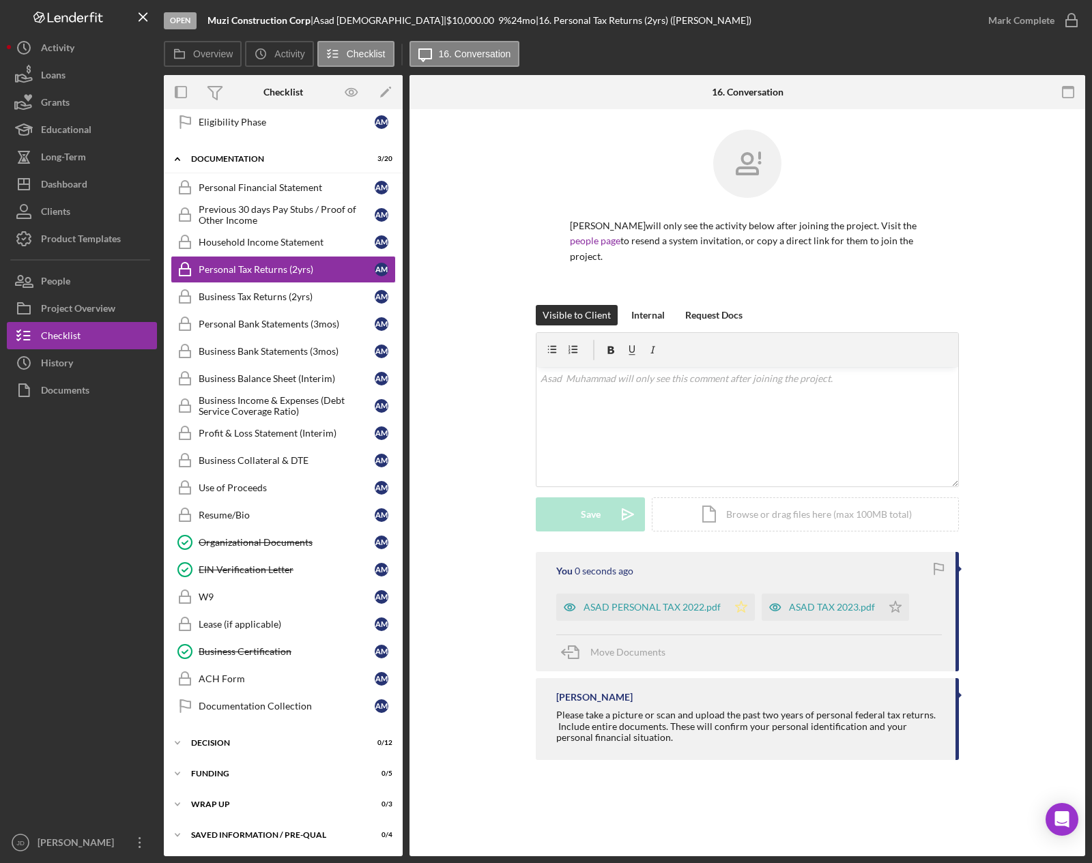
click at [741, 610] on polygon "button" at bounding box center [742, 606] width 12 height 11
click at [895, 604] on icon "Icon/Star" at bounding box center [895, 607] width 27 height 27
click at [994, 463] on div "Visible to Client Internal Request Docs v Color teal Color pink Remove color Ad…" at bounding box center [747, 428] width 635 height 247
